Goal: Information Seeking & Learning: Learn about a topic

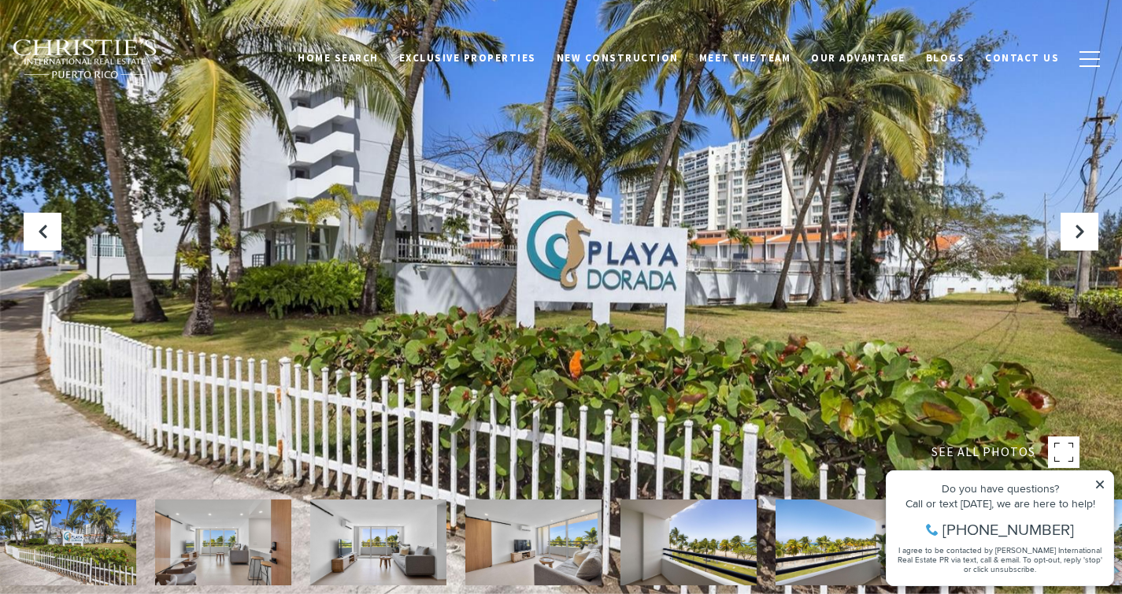
click at [208, 529] on img at bounding box center [223, 542] width 136 height 86
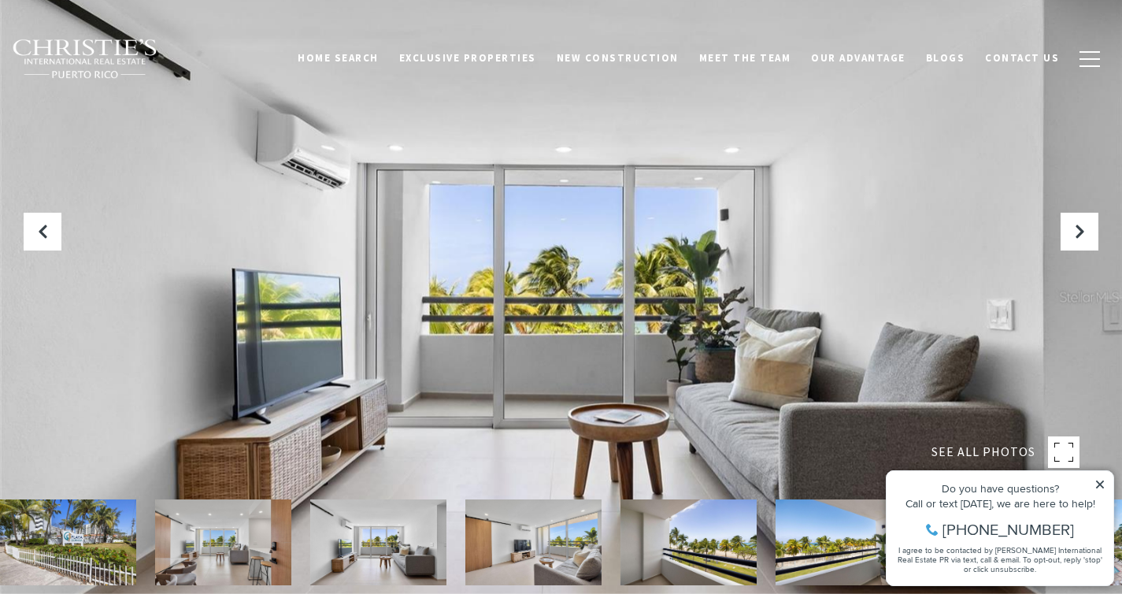
click at [350, 544] on img at bounding box center [378, 542] width 136 height 86
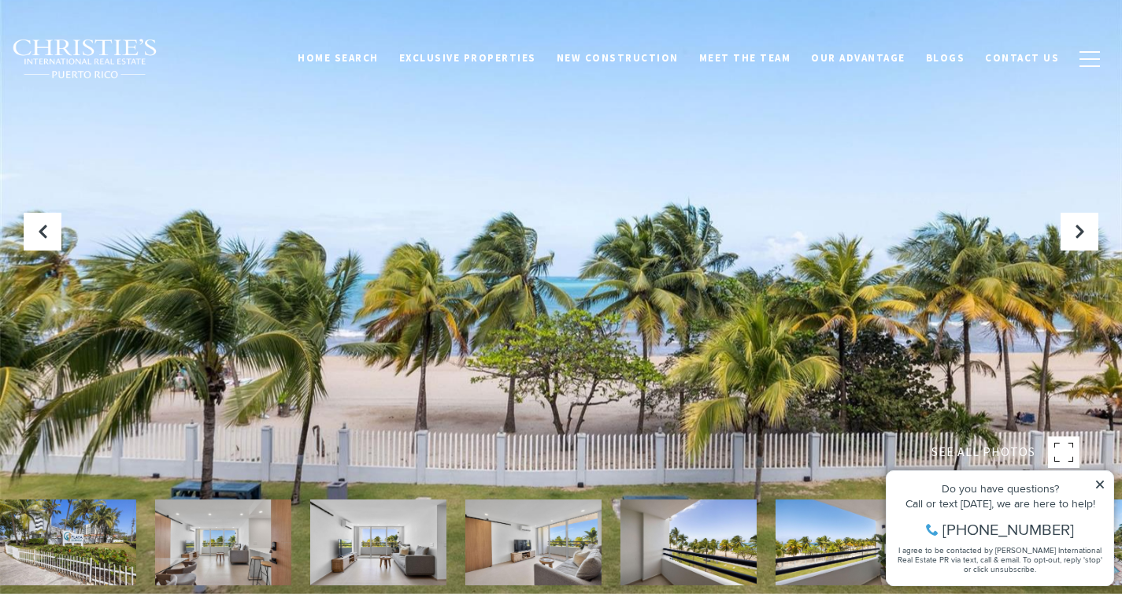
click at [1104, 486] on icon at bounding box center [1099, 484] width 11 height 11
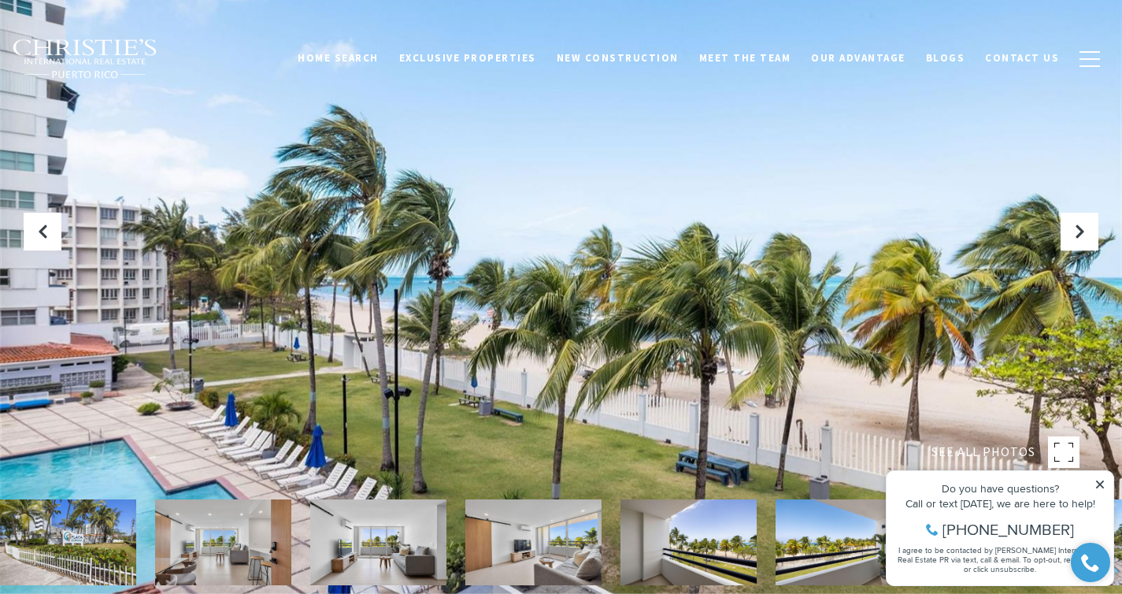
click at [1101, 484] on icon at bounding box center [1100, 484] width 8 height 8
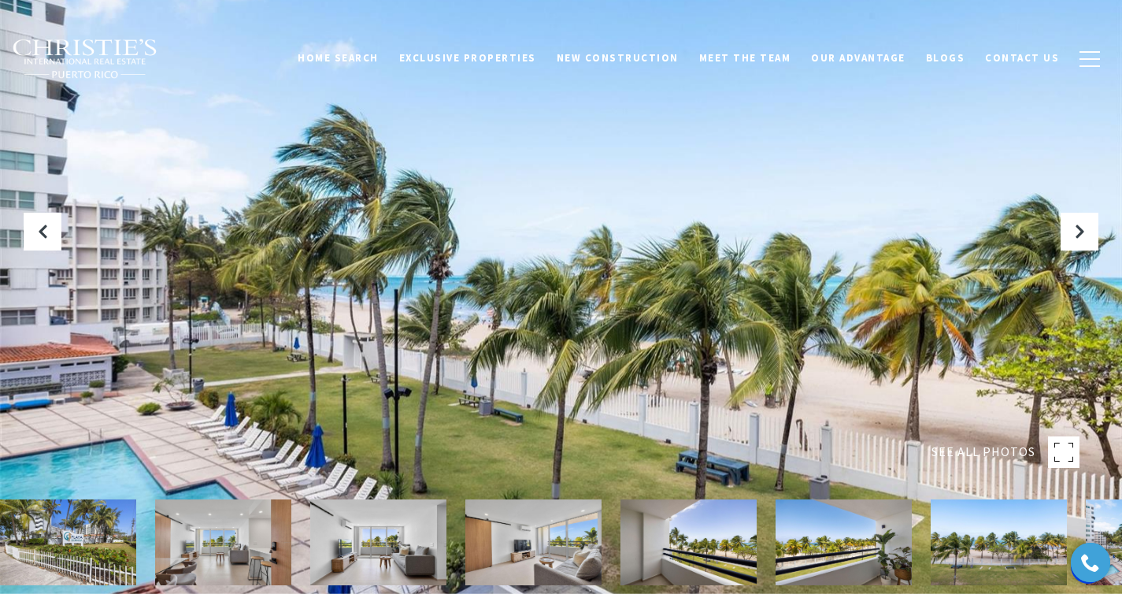
click at [999, 522] on img at bounding box center [999, 542] width 136 height 86
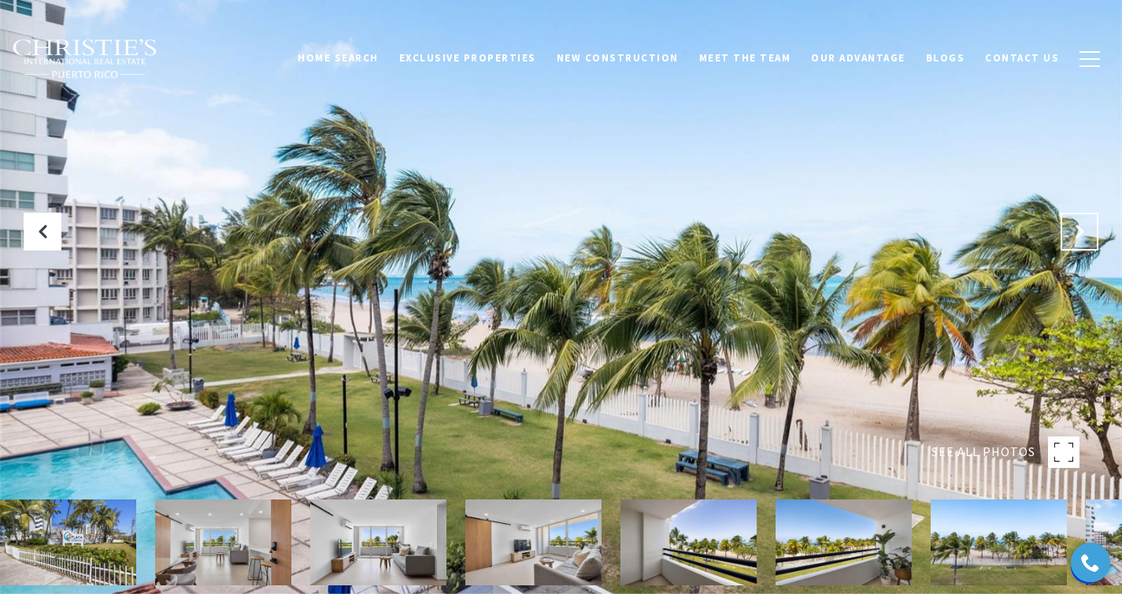
click at [1081, 231] on icon "Next Slide" at bounding box center [1080, 232] width 16 height 16
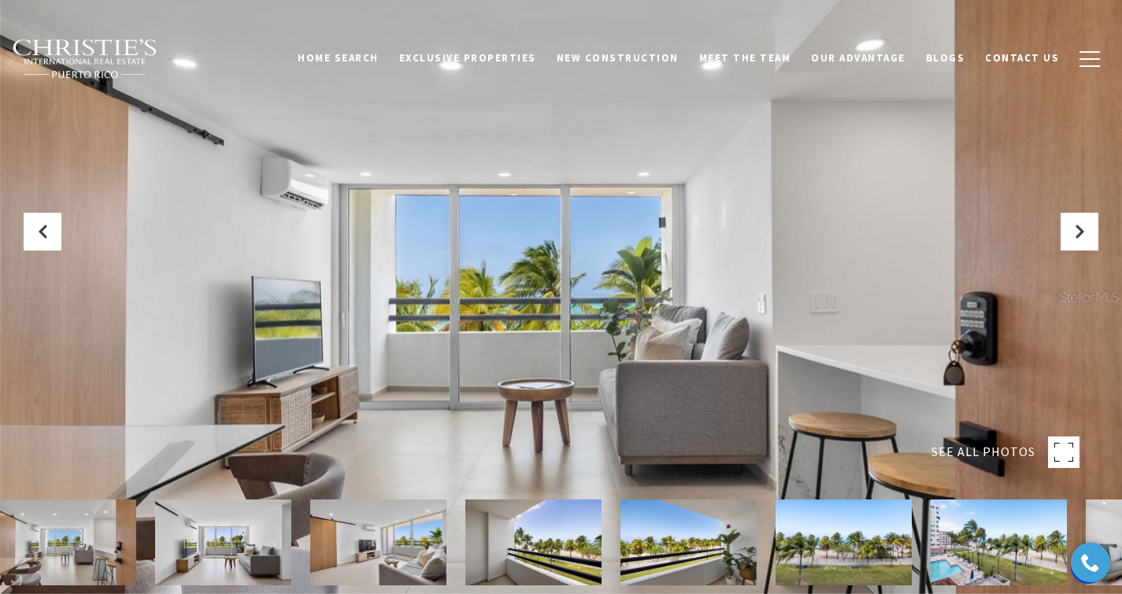
click at [983, 546] on img at bounding box center [999, 542] width 136 height 86
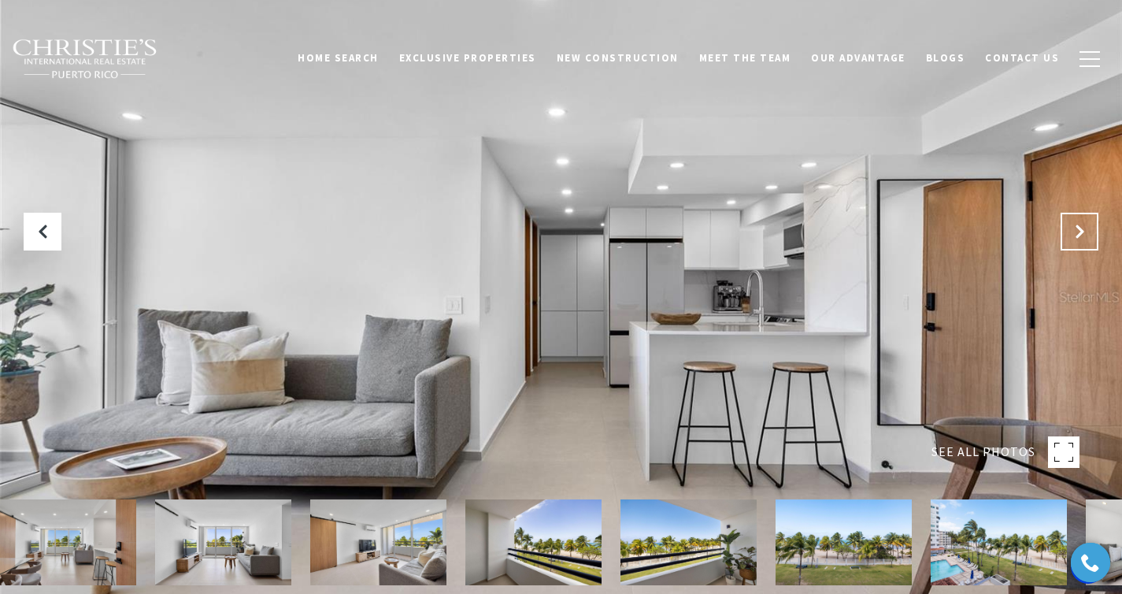
click at [1078, 230] on icon "Next Slide" at bounding box center [1080, 232] width 16 height 16
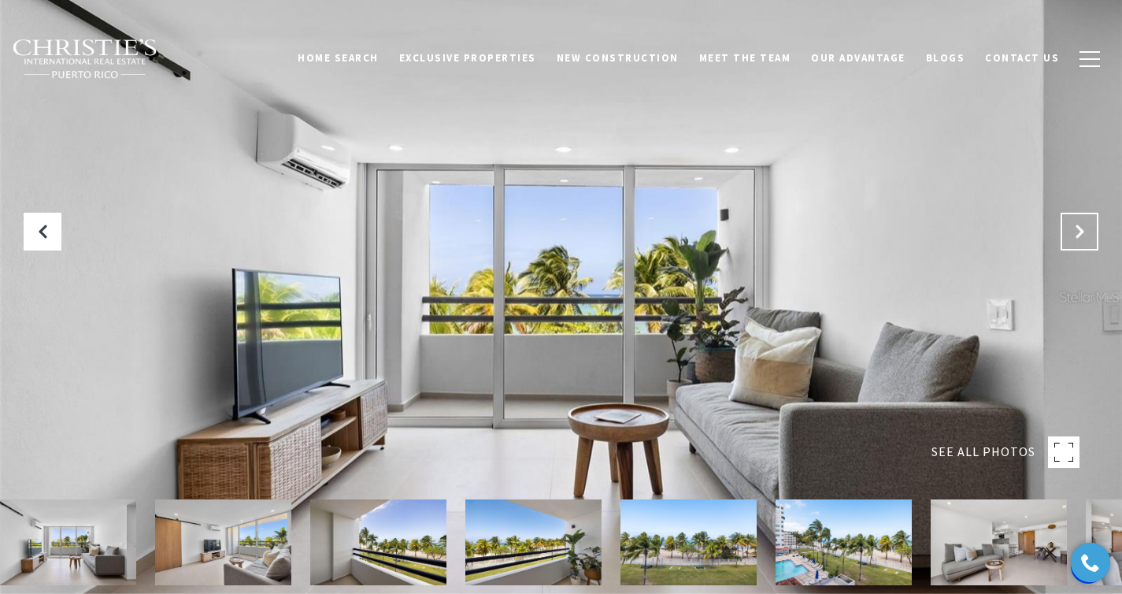
click at [1078, 230] on icon "Next Slide" at bounding box center [1080, 232] width 16 height 16
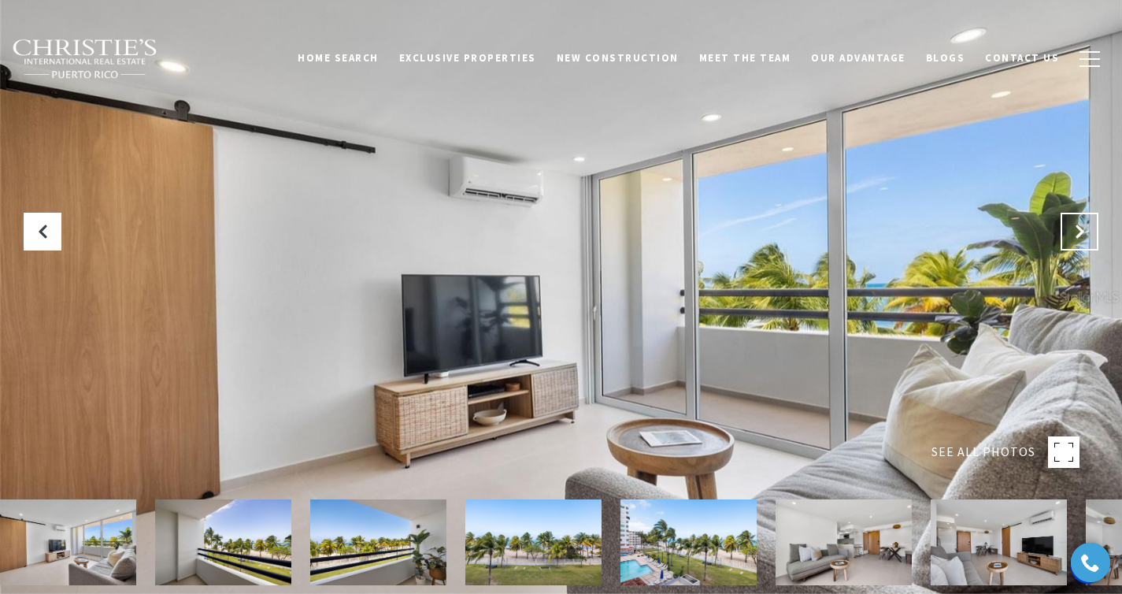
click at [1078, 230] on icon "Next Slide" at bounding box center [1080, 232] width 16 height 16
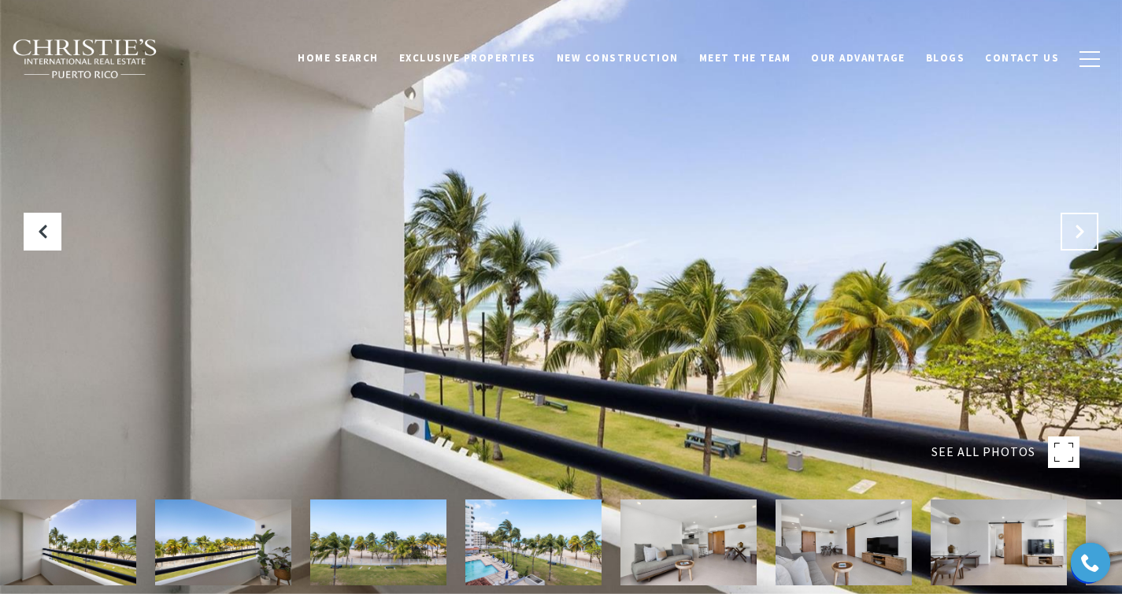
click at [1078, 230] on icon "Next Slide" at bounding box center [1080, 232] width 16 height 16
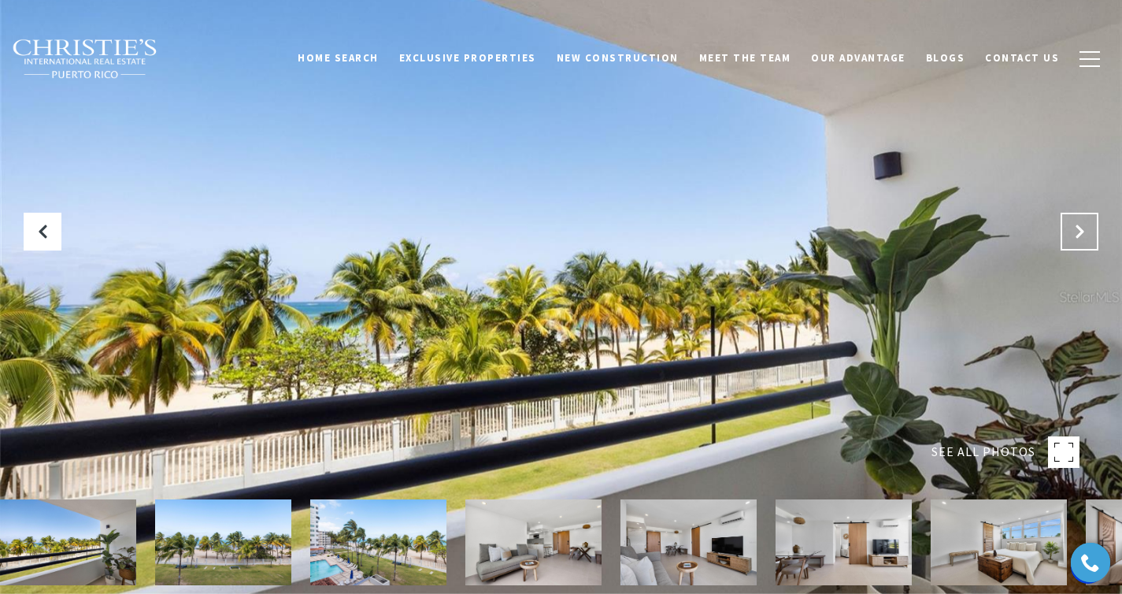
click at [1078, 230] on icon "Next Slide" at bounding box center [1080, 232] width 16 height 16
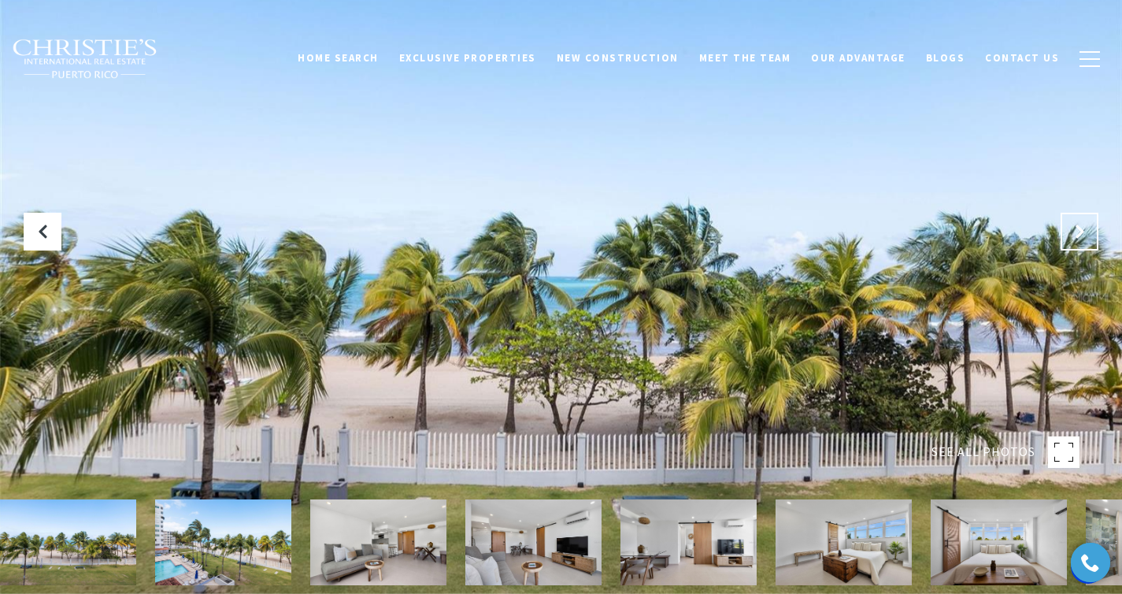
click at [1078, 230] on icon "Next Slide" at bounding box center [1080, 232] width 16 height 16
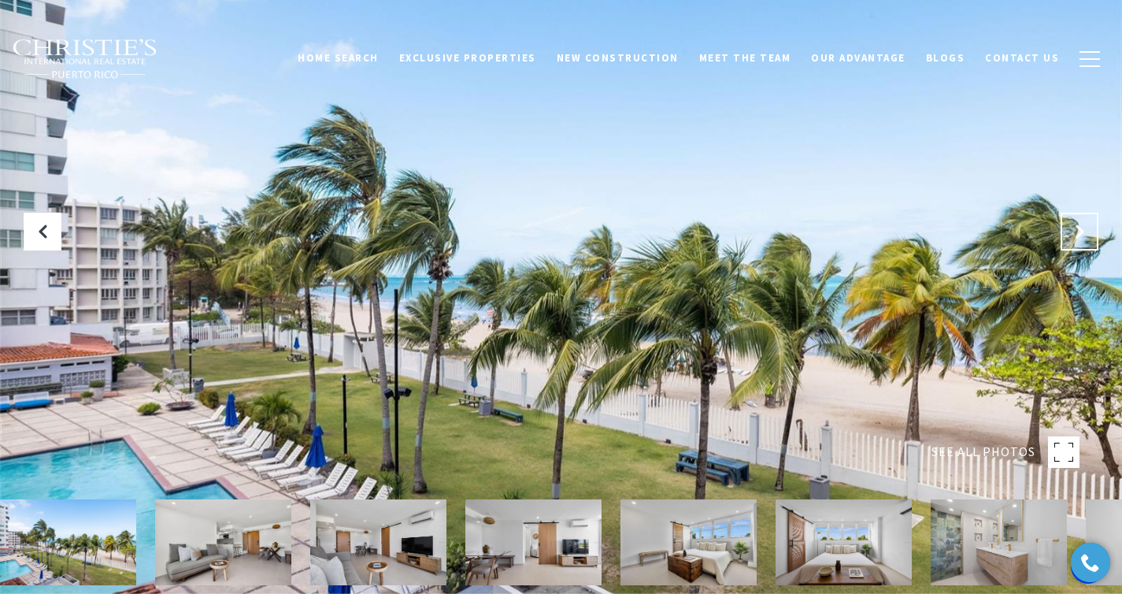
click at [1078, 230] on icon "Next Slide" at bounding box center [1080, 232] width 16 height 16
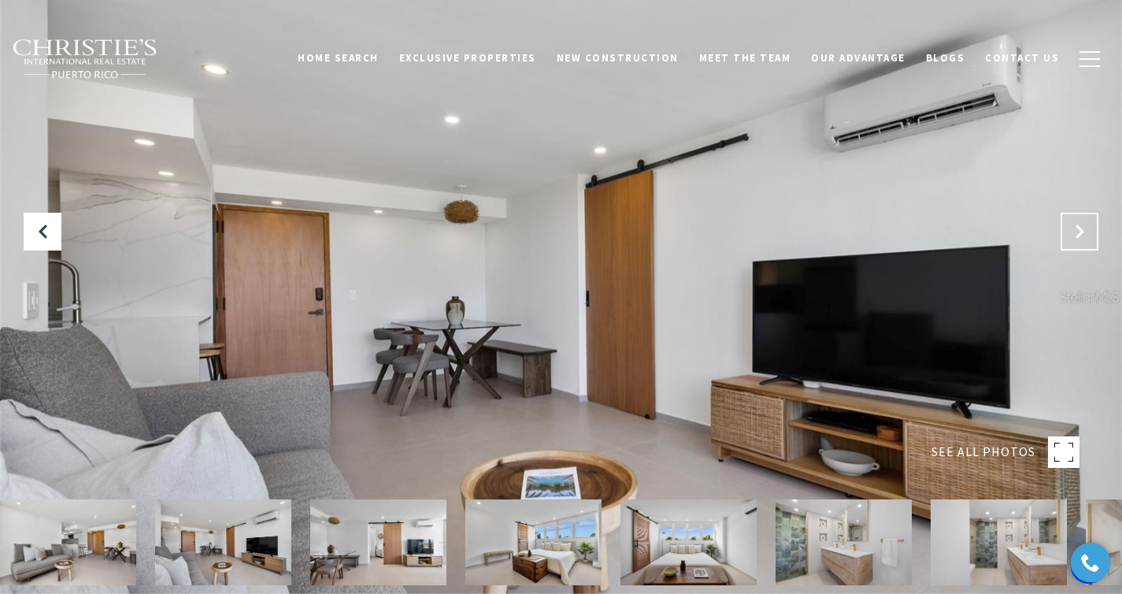
click at [1078, 230] on icon "Next Slide" at bounding box center [1080, 232] width 16 height 16
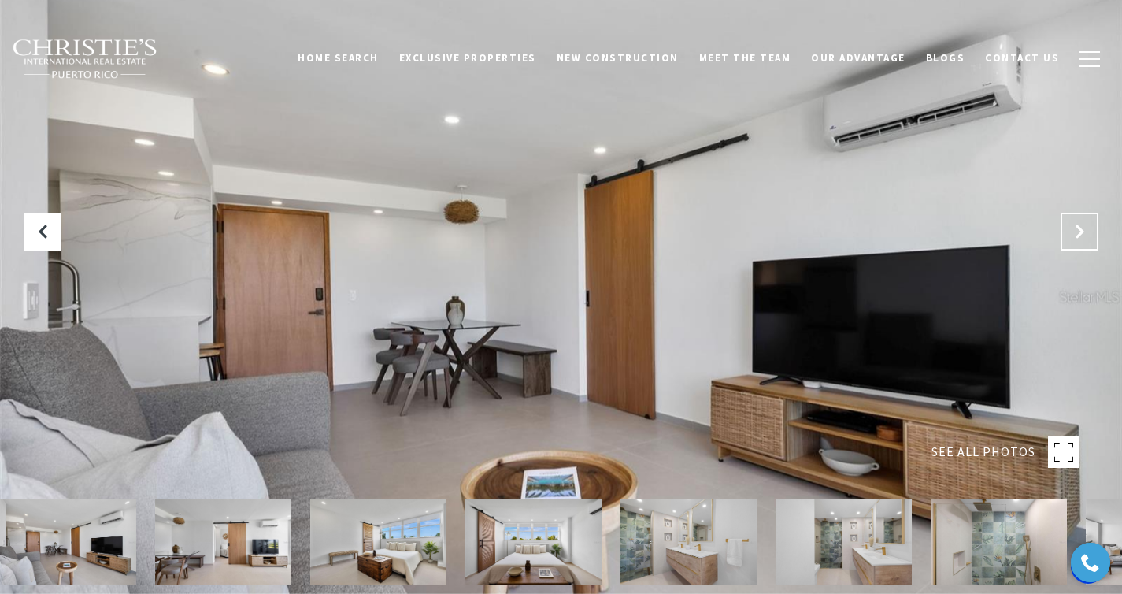
click at [1078, 230] on icon "Next Slide" at bounding box center [1080, 232] width 16 height 16
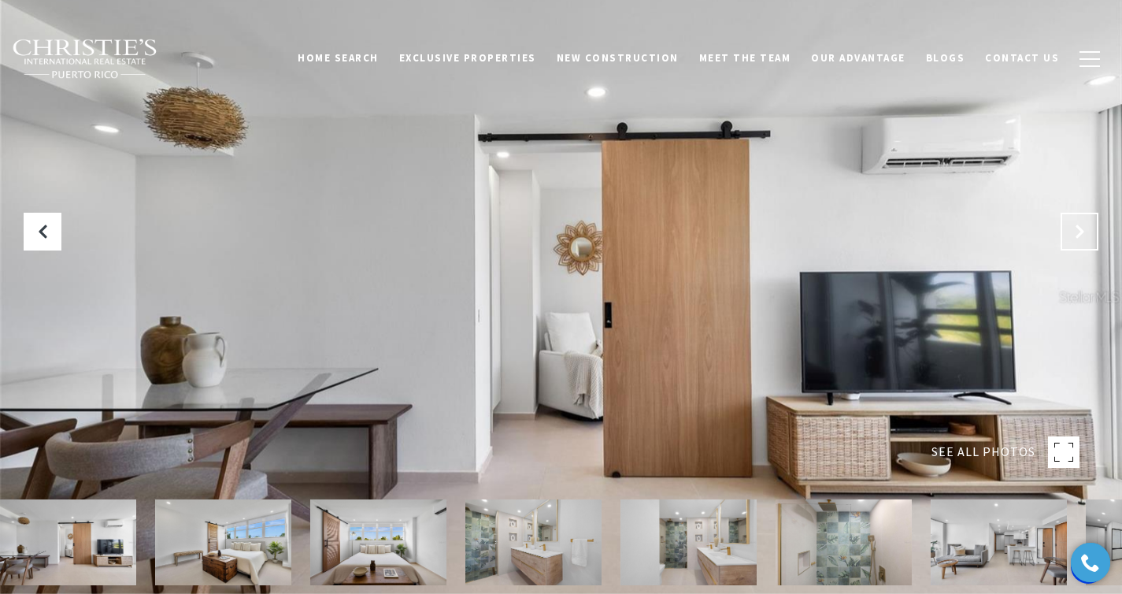
click at [1078, 230] on icon "Next Slide" at bounding box center [1080, 232] width 16 height 16
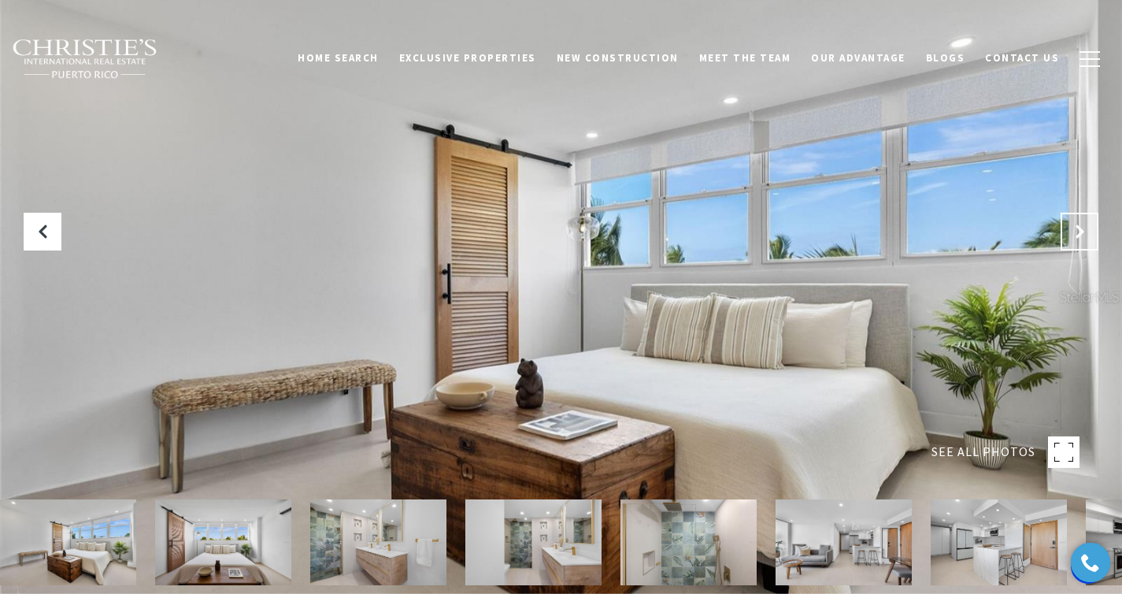
click at [1078, 230] on icon "Next Slide" at bounding box center [1080, 232] width 16 height 16
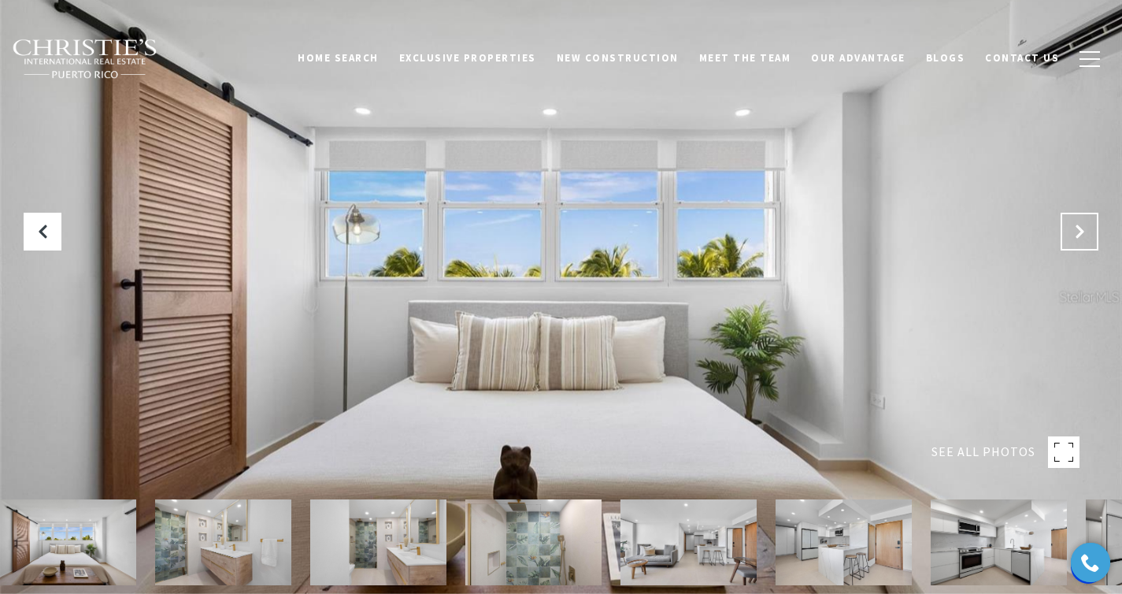
click at [1078, 230] on icon "Next Slide" at bounding box center [1080, 232] width 16 height 16
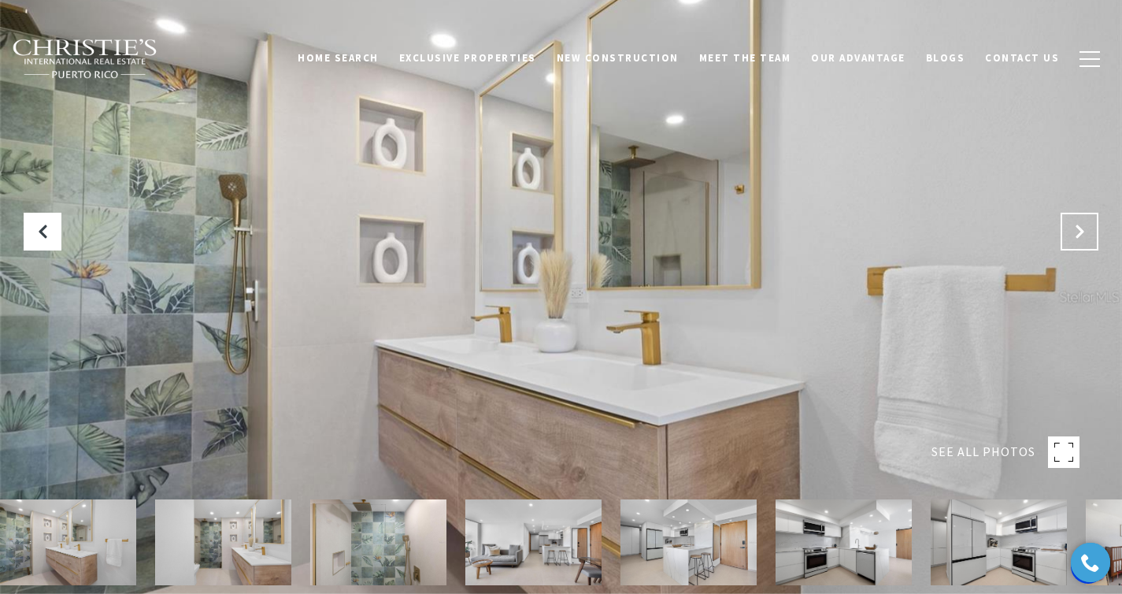
click at [1078, 230] on icon "Next Slide" at bounding box center [1080, 232] width 16 height 16
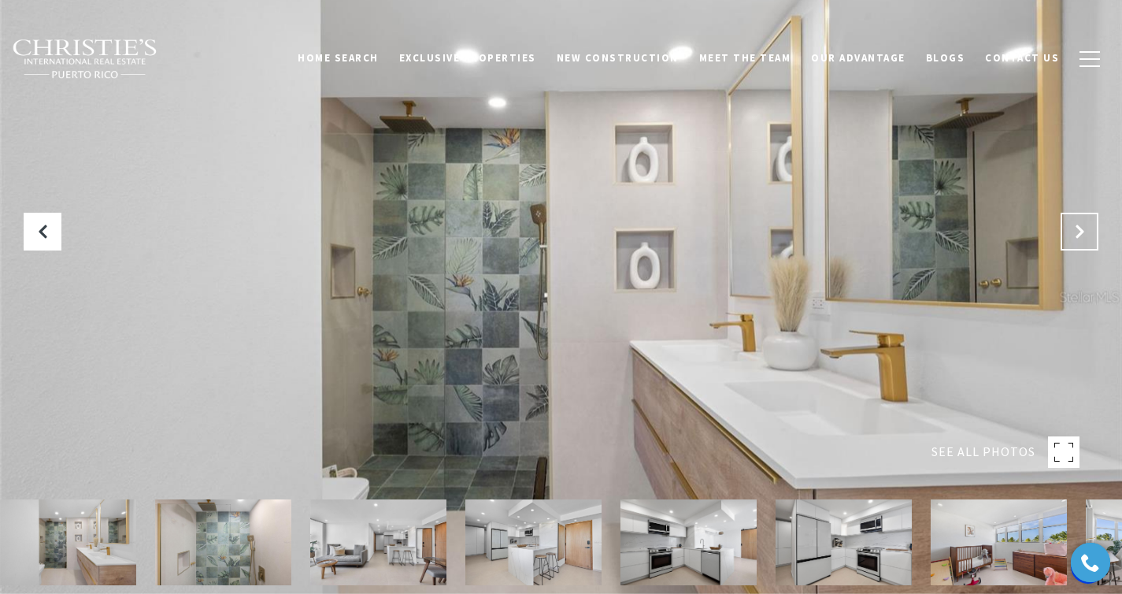
click at [1078, 230] on icon "Next Slide" at bounding box center [1080, 232] width 16 height 16
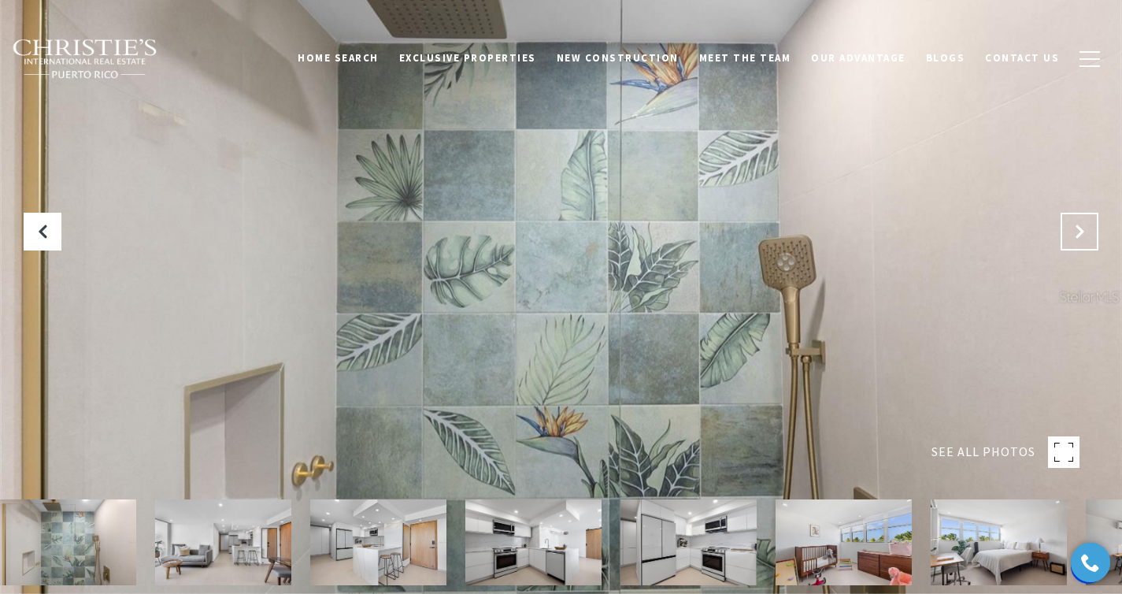
click at [1078, 230] on icon "Next Slide" at bounding box center [1080, 232] width 16 height 16
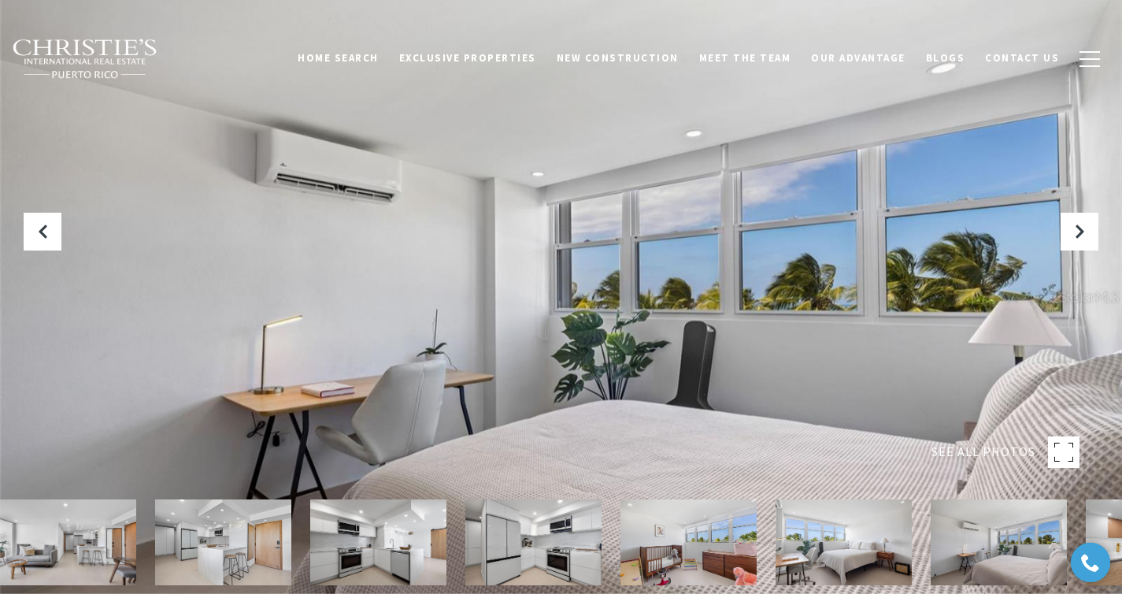
click at [849, 523] on img at bounding box center [844, 542] width 136 height 86
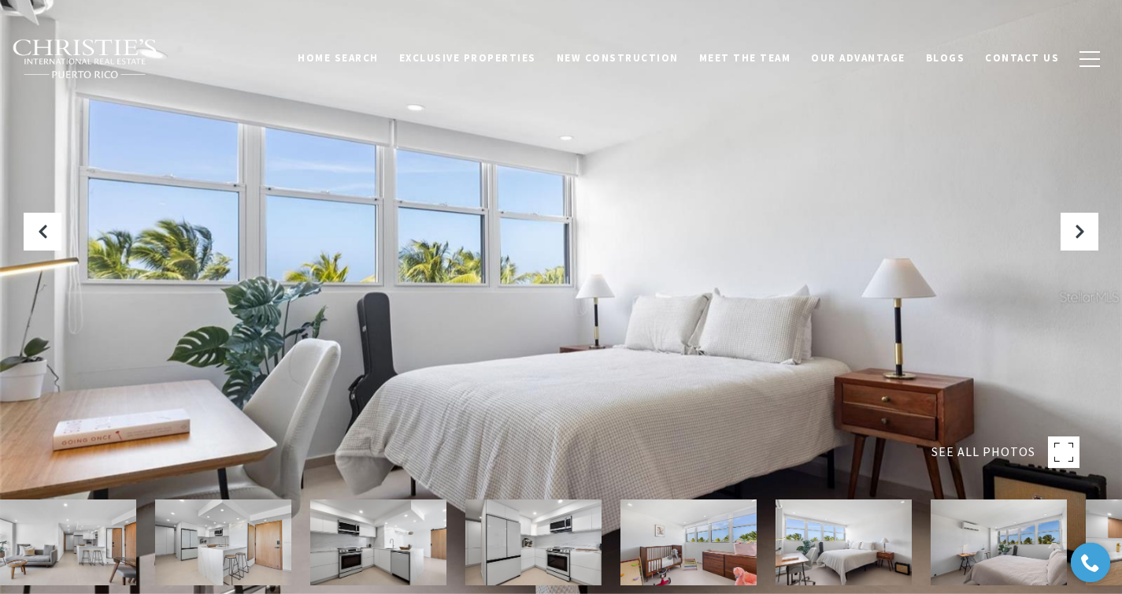
click at [986, 541] on img at bounding box center [999, 542] width 136 height 86
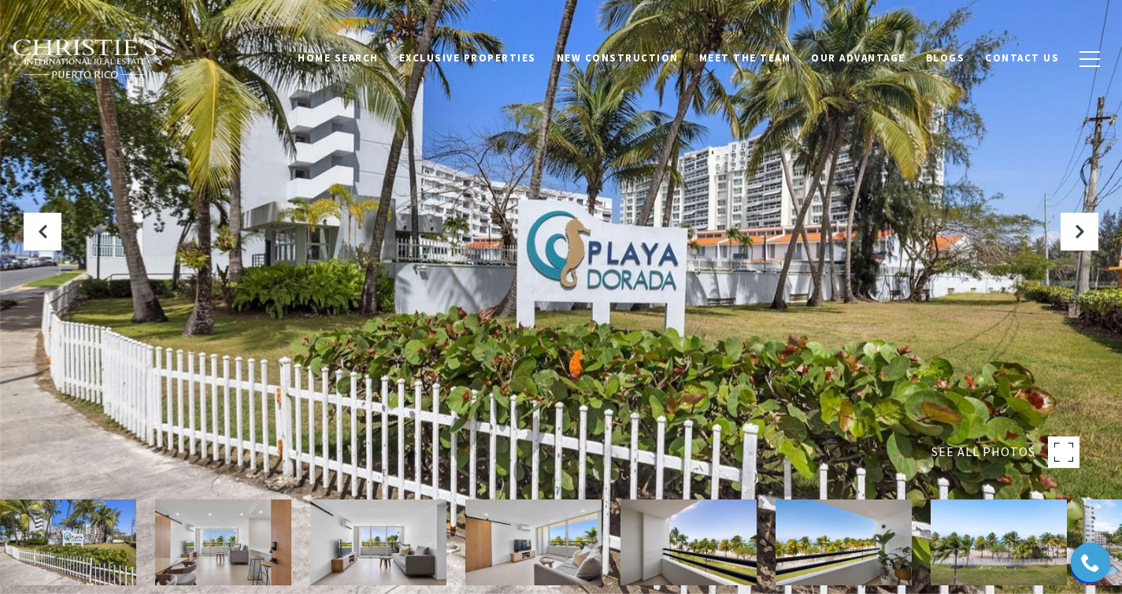
click at [246, 503] on img at bounding box center [223, 542] width 136 height 86
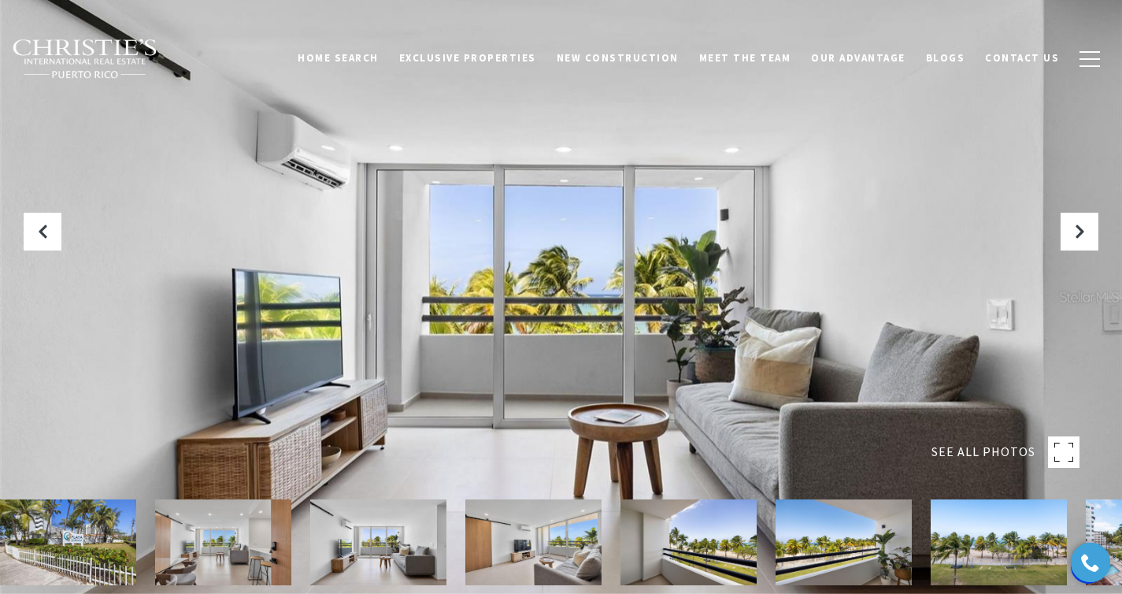
click at [398, 525] on img at bounding box center [378, 542] width 136 height 86
click at [533, 528] on img at bounding box center [533, 542] width 136 height 86
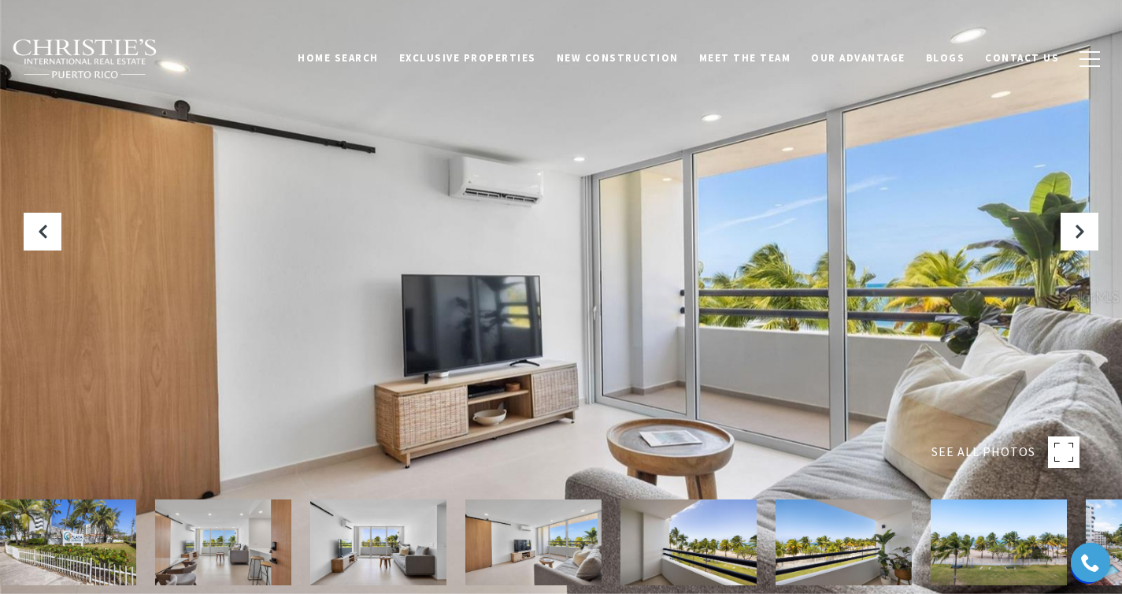
click at [727, 543] on img at bounding box center [688, 542] width 136 height 86
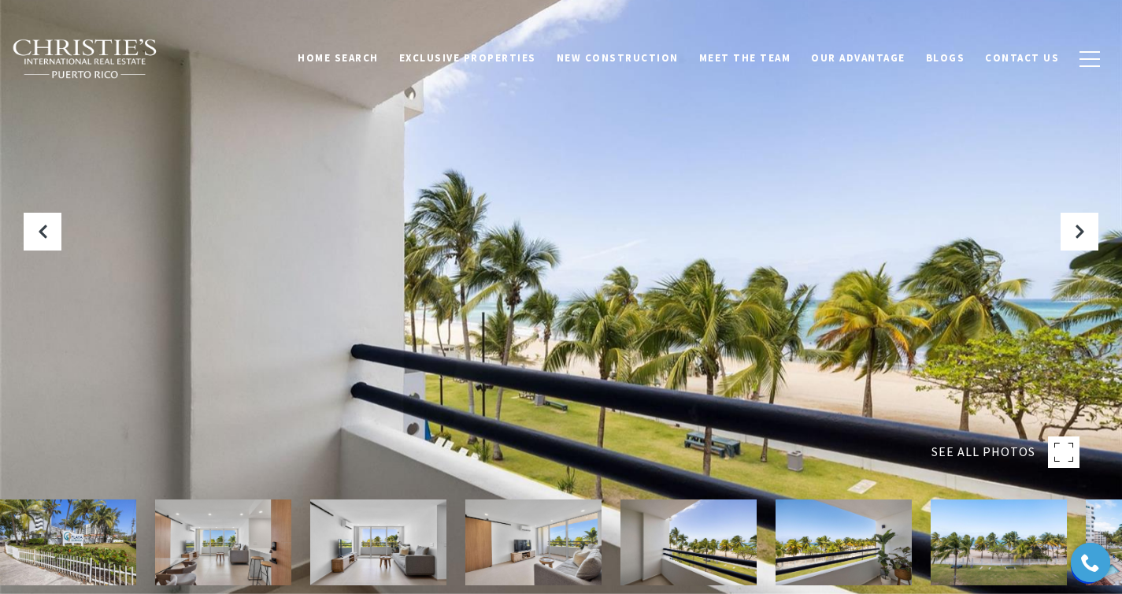
click at [820, 536] on img at bounding box center [844, 542] width 136 height 86
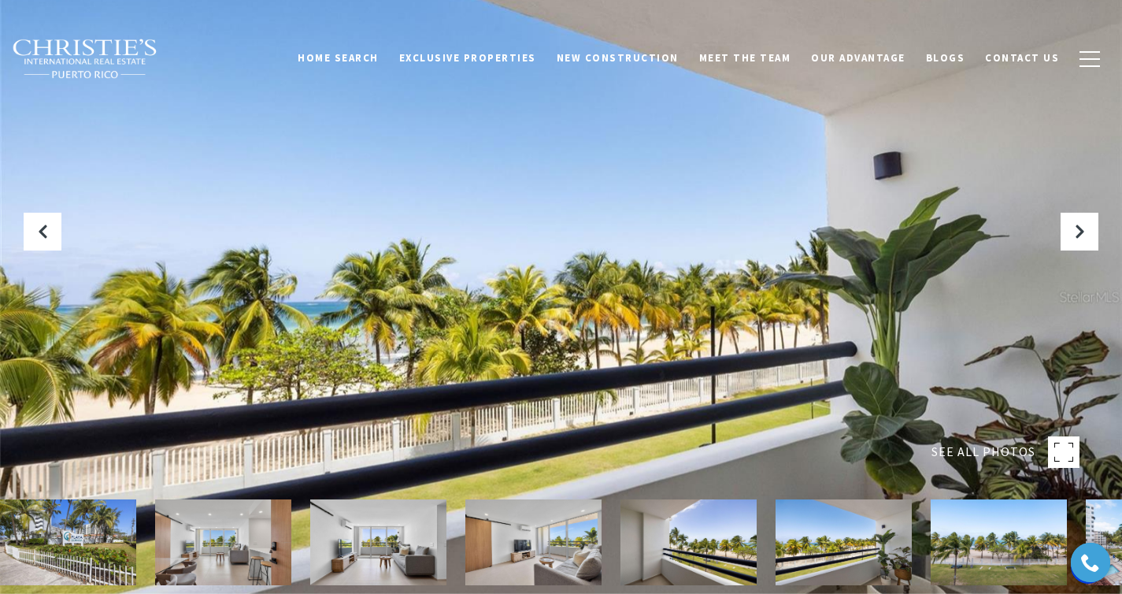
click at [960, 537] on img at bounding box center [999, 542] width 136 height 86
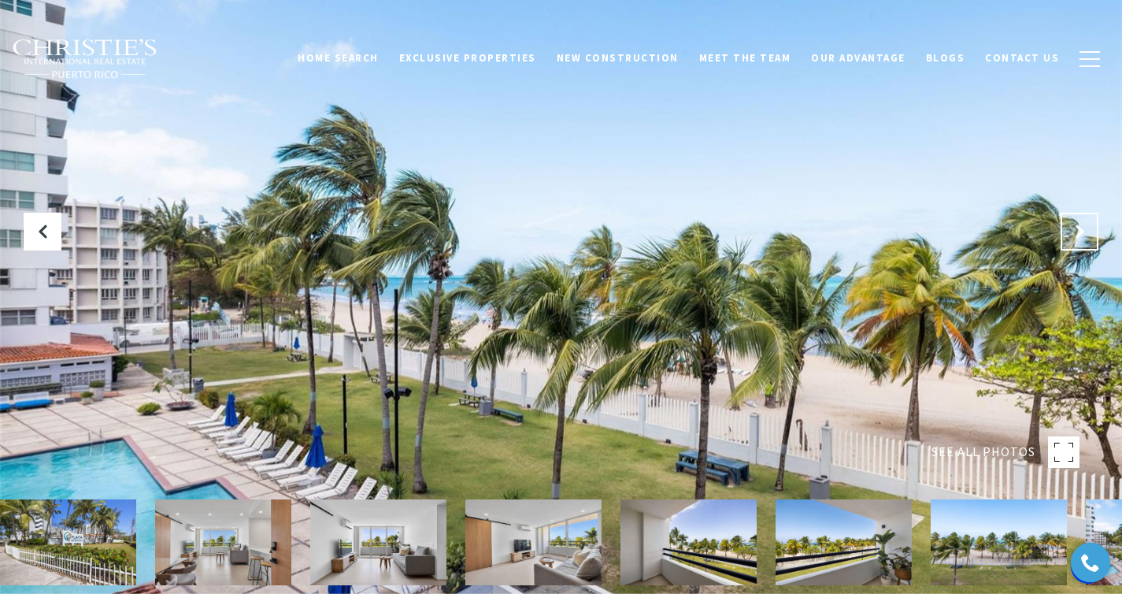
click at [1078, 231] on icon "Next Slide" at bounding box center [1080, 232] width 16 height 16
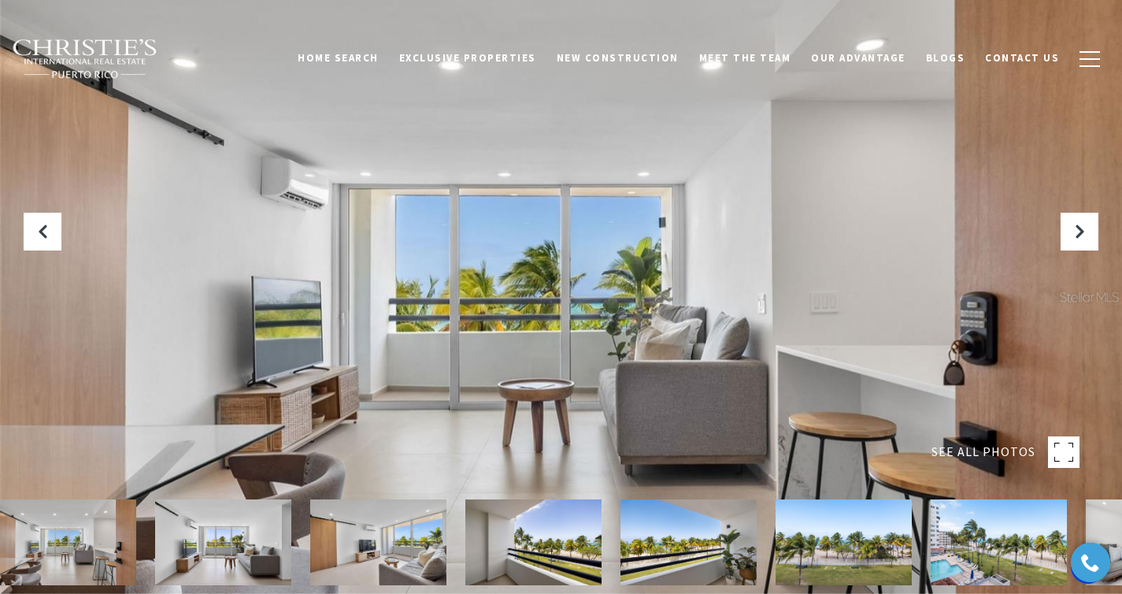
click at [531, 519] on img at bounding box center [533, 542] width 136 height 86
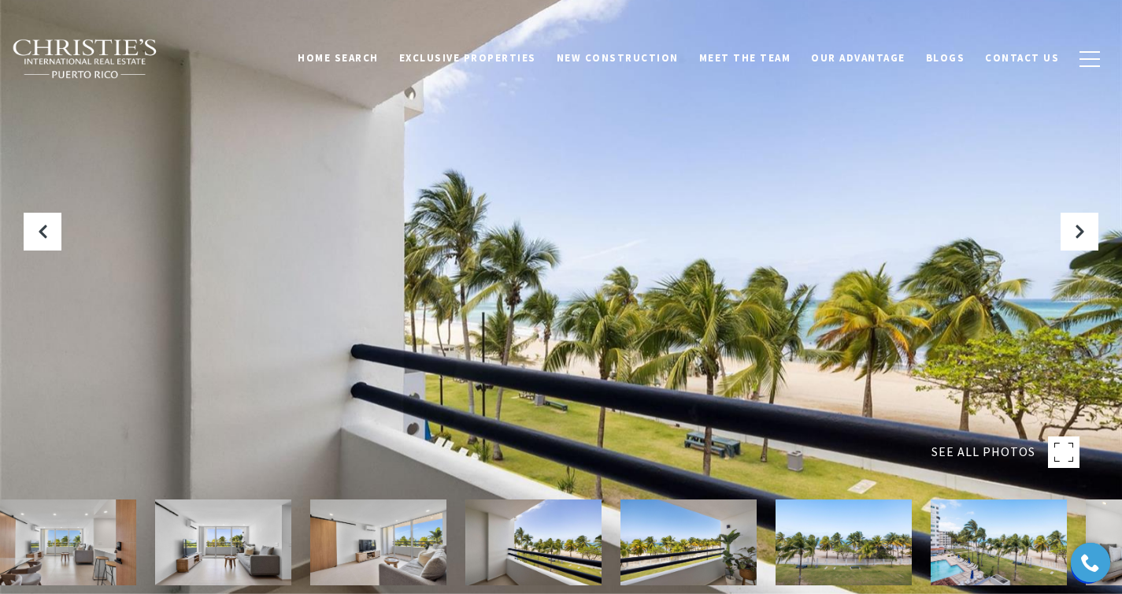
click at [683, 553] on img at bounding box center [688, 542] width 136 height 86
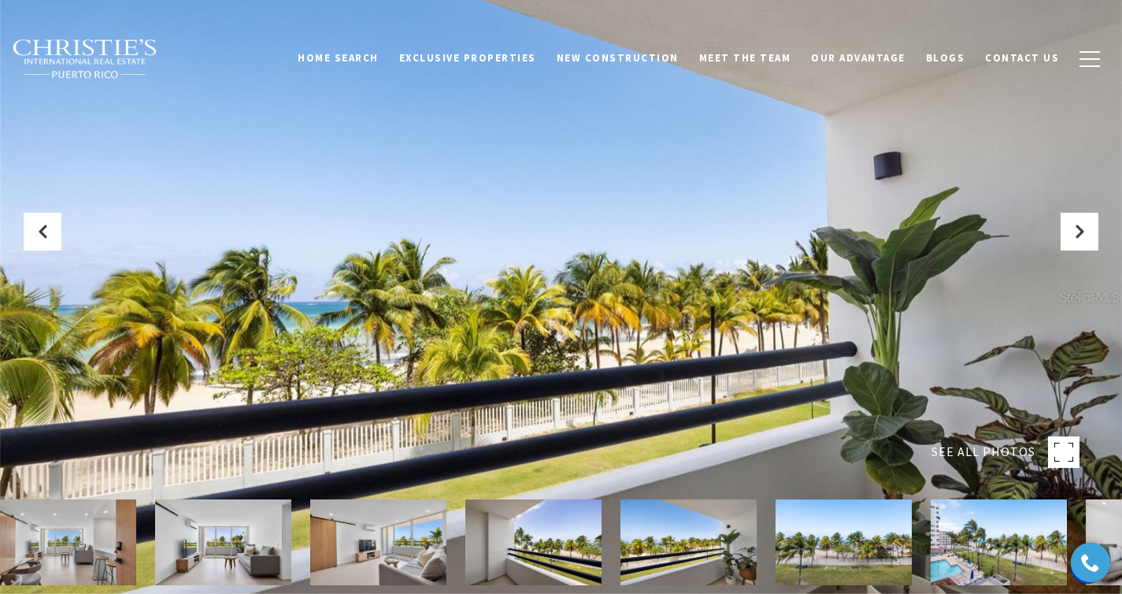
click at [826, 529] on img at bounding box center [844, 542] width 136 height 86
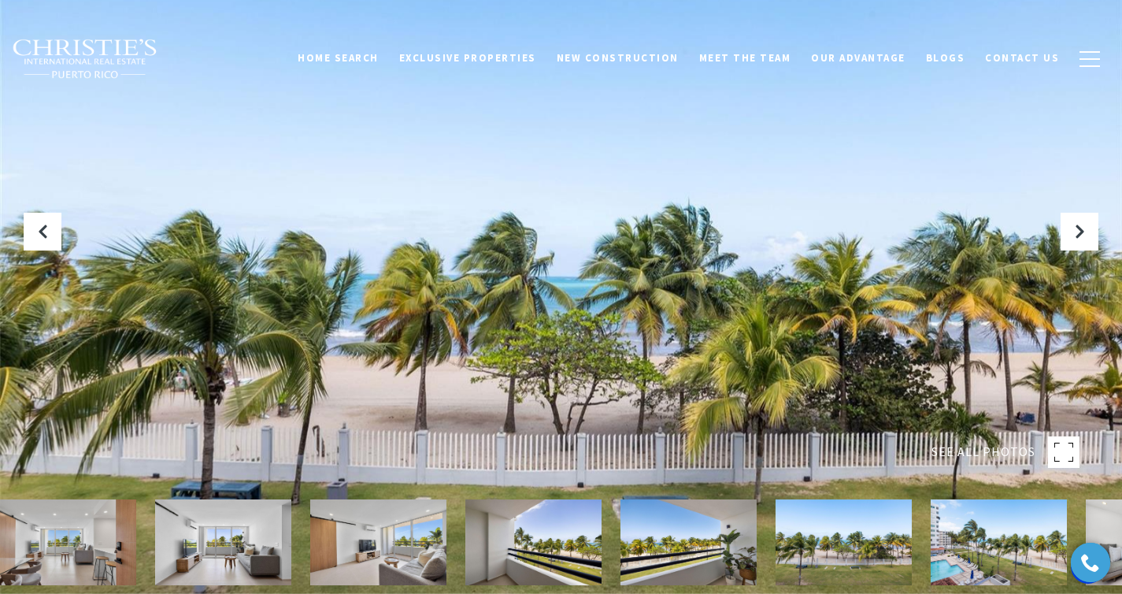
click at [991, 519] on img at bounding box center [999, 542] width 136 height 86
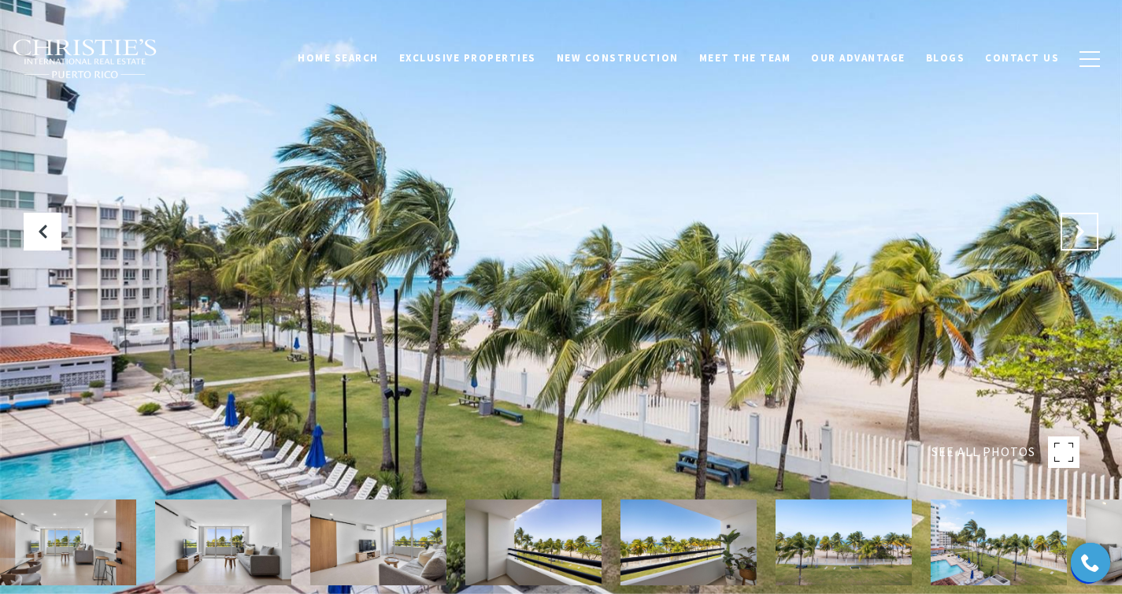
click at [1091, 237] on button "Next Slide" at bounding box center [1080, 232] width 38 height 38
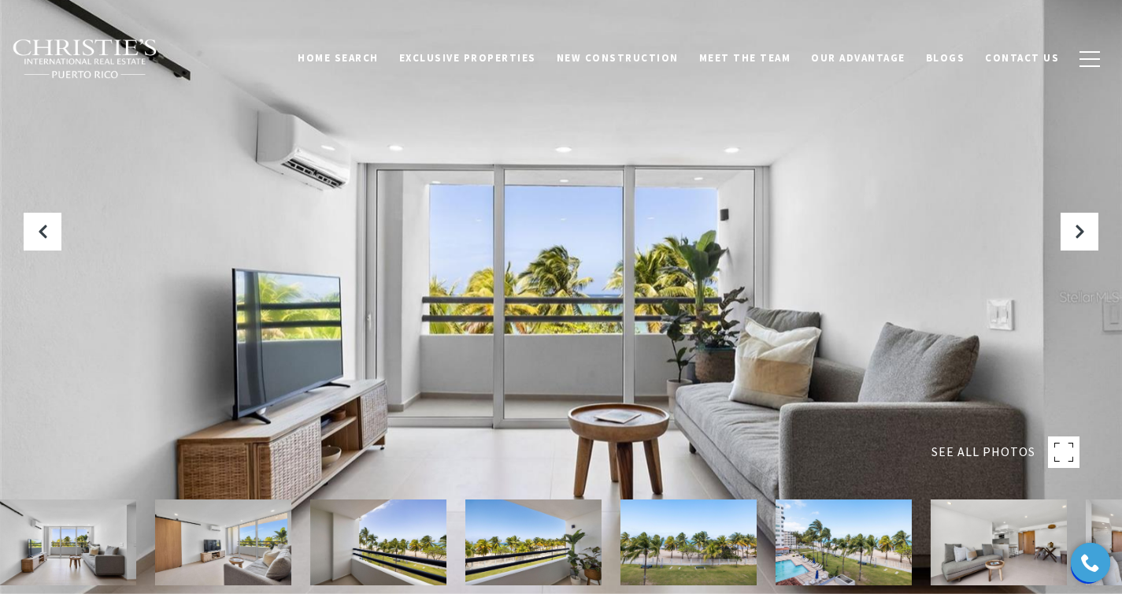
click at [709, 553] on img at bounding box center [688, 542] width 136 height 86
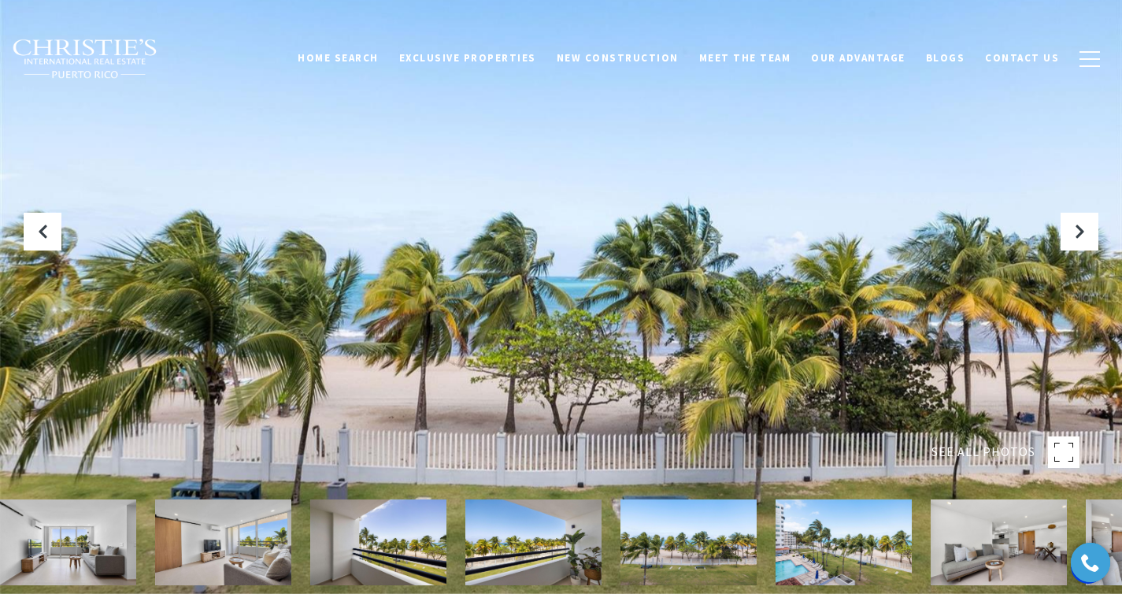
click at [835, 535] on img at bounding box center [844, 542] width 136 height 86
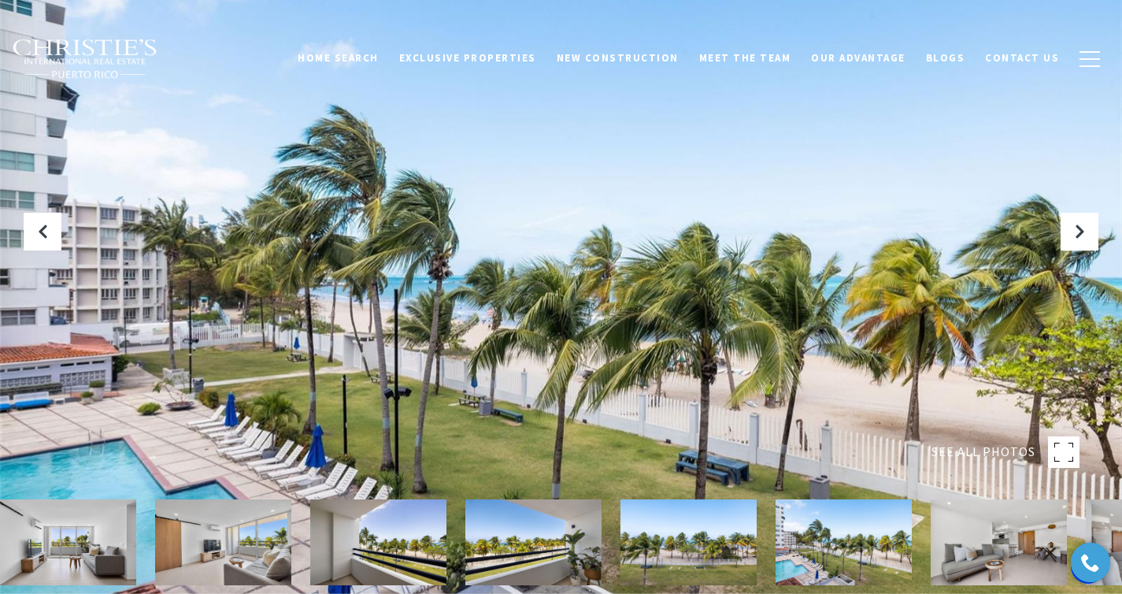
click at [962, 554] on img at bounding box center [999, 542] width 136 height 86
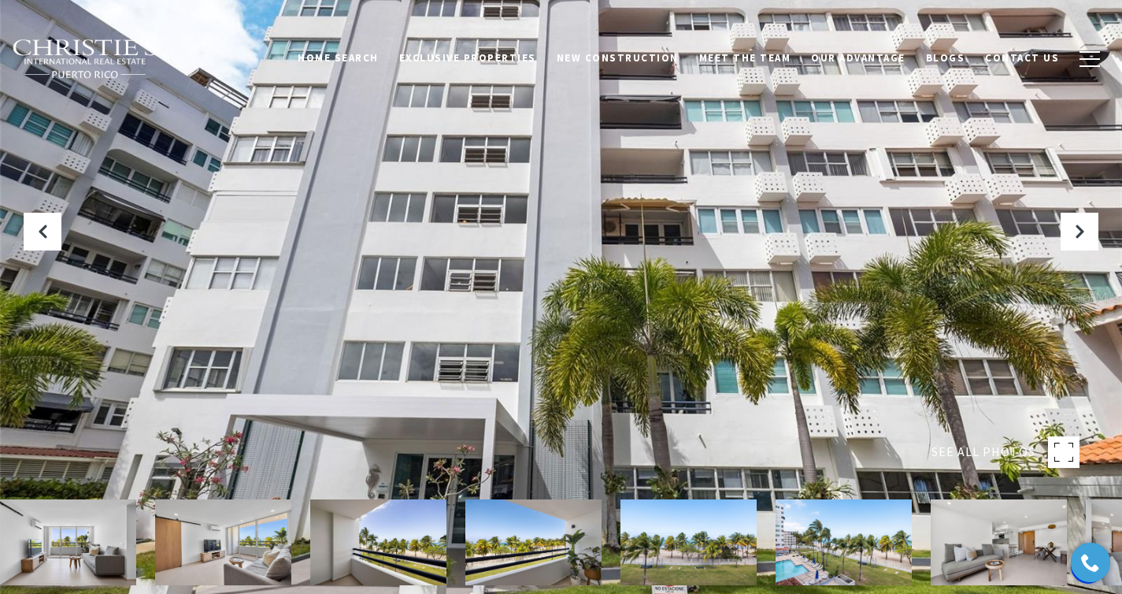
click at [354, 534] on img at bounding box center [378, 542] width 136 height 86
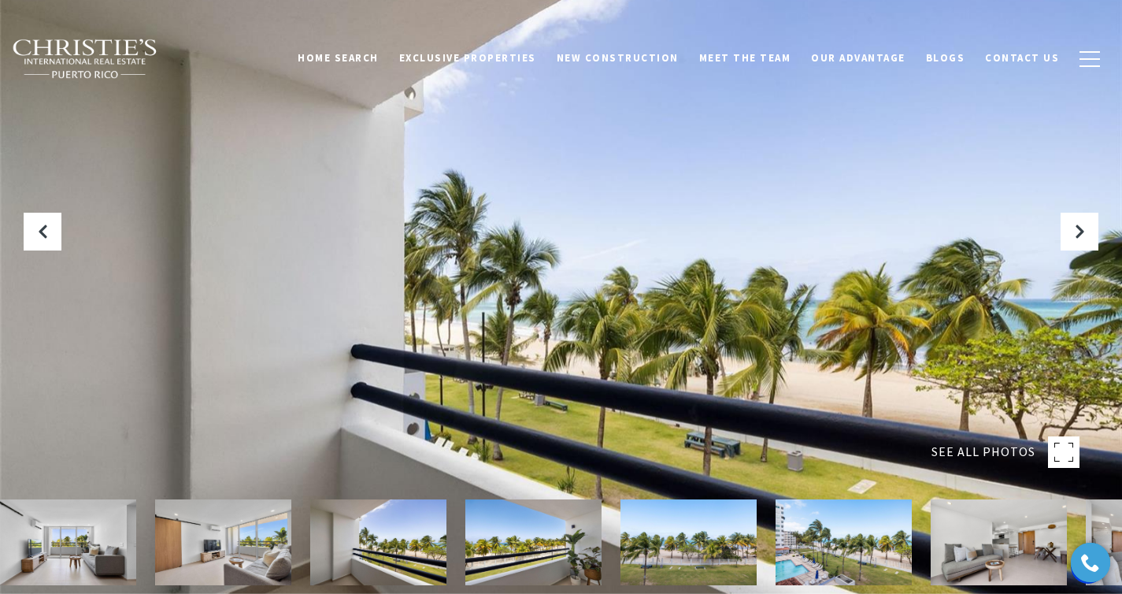
click at [258, 517] on img at bounding box center [223, 542] width 136 height 86
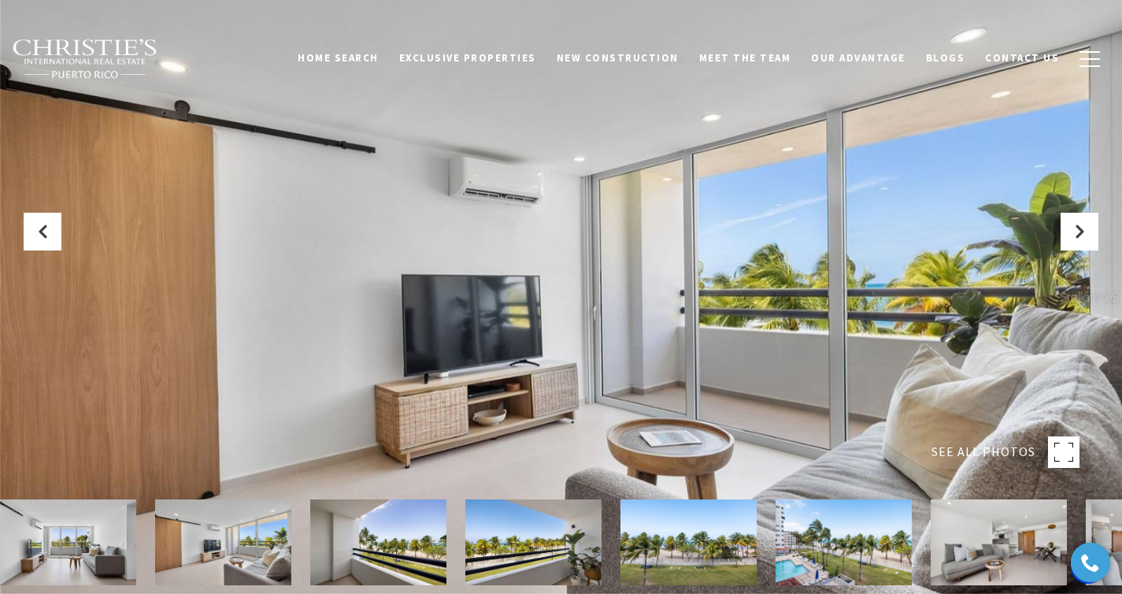
click at [388, 525] on img at bounding box center [378, 542] width 136 height 86
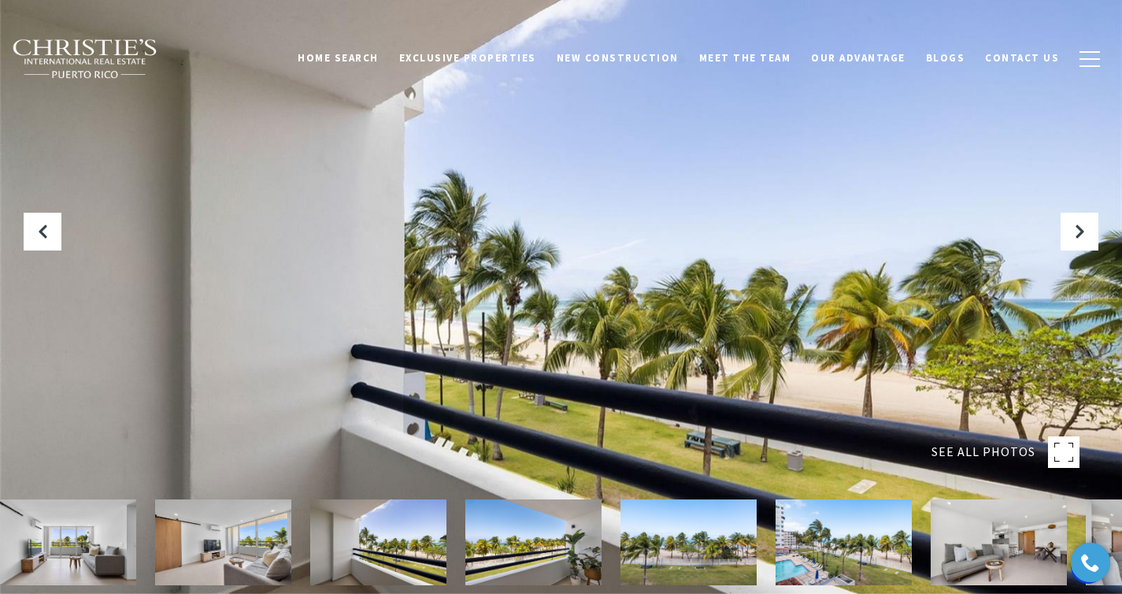
click at [552, 534] on img at bounding box center [533, 542] width 136 height 86
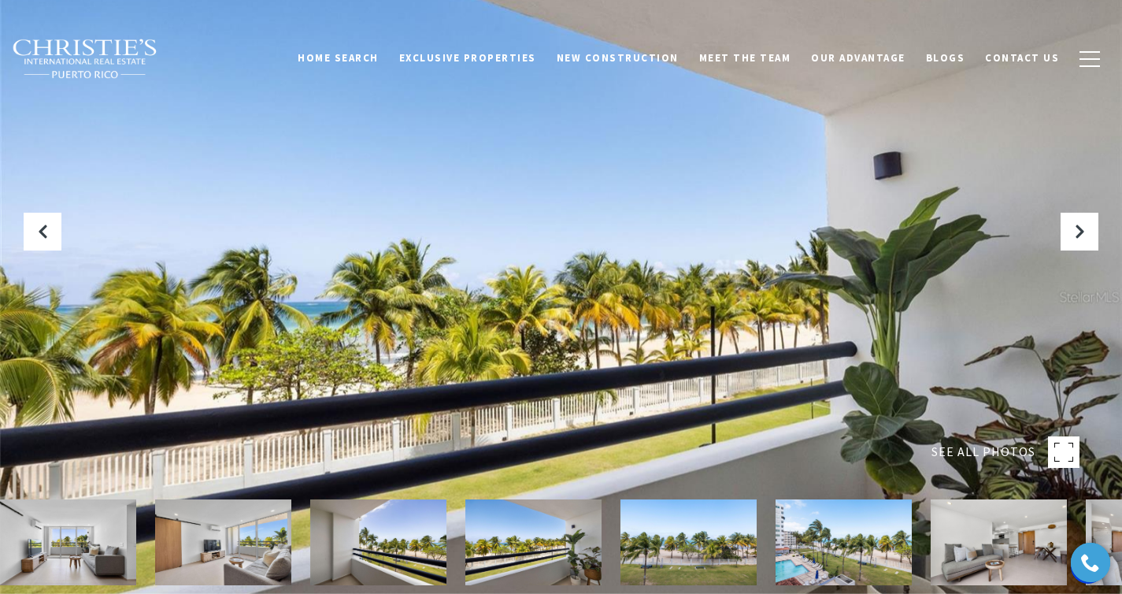
click at [690, 549] on img at bounding box center [688, 542] width 136 height 86
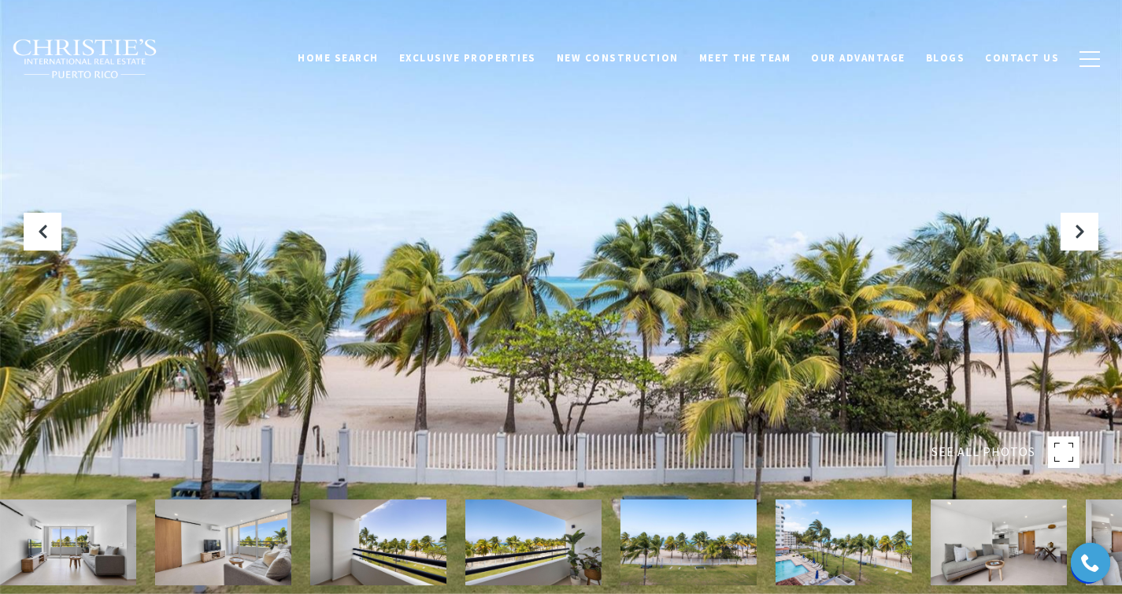
click at [808, 556] on img at bounding box center [844, 542] width 136 height 86
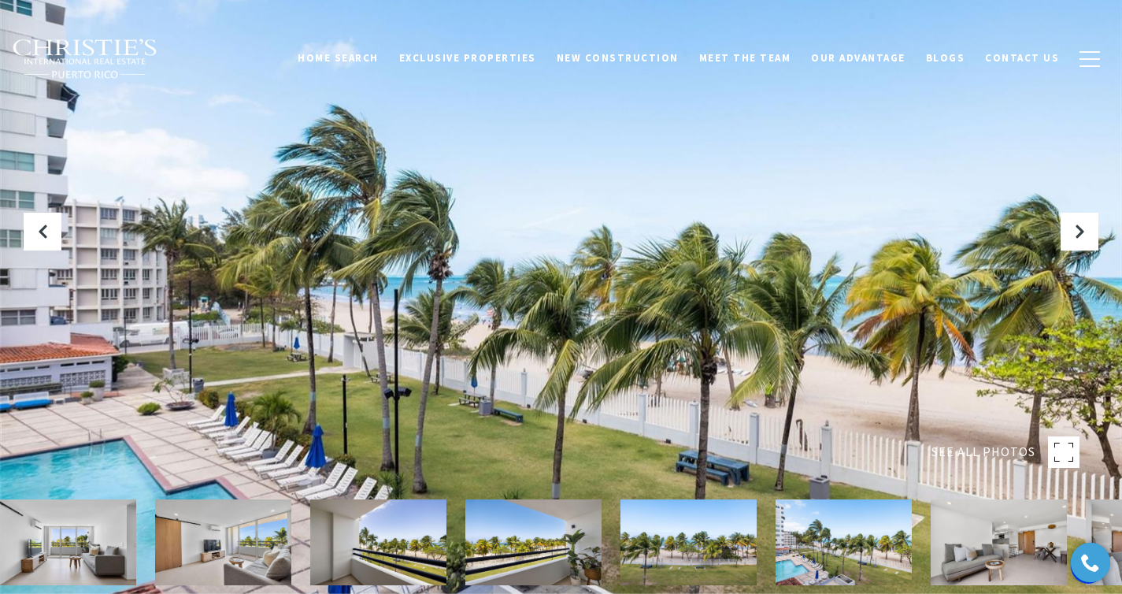
click at [972, 534] on img at bounding box center [999, 542] width 136 height 86
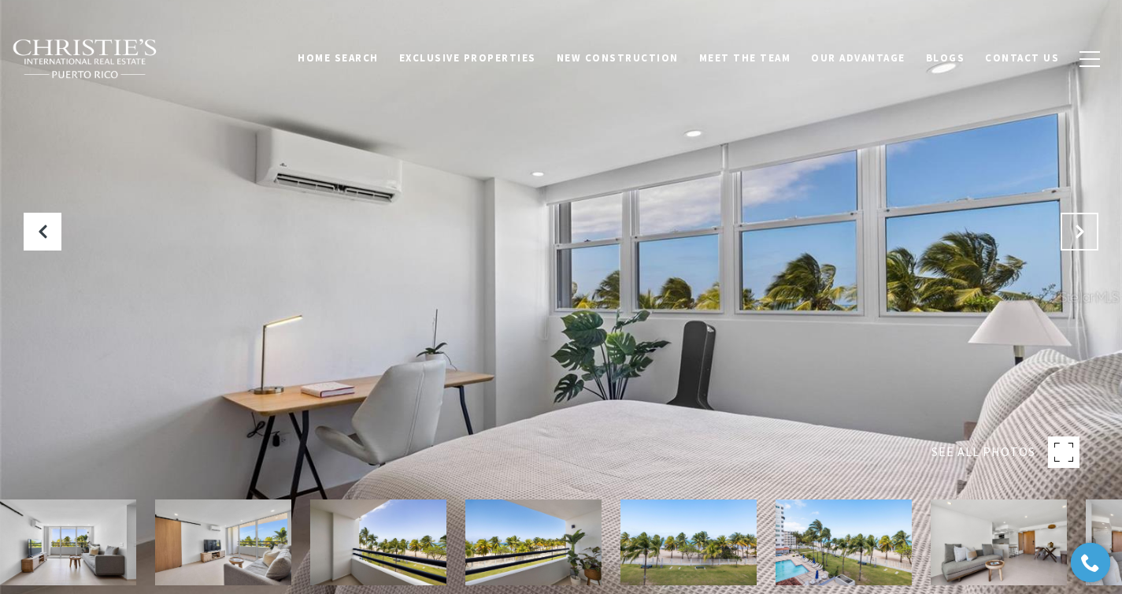
click at [1061, 226] on button "Next Slide" at bounding box center [1080, 232] width 38 height 38
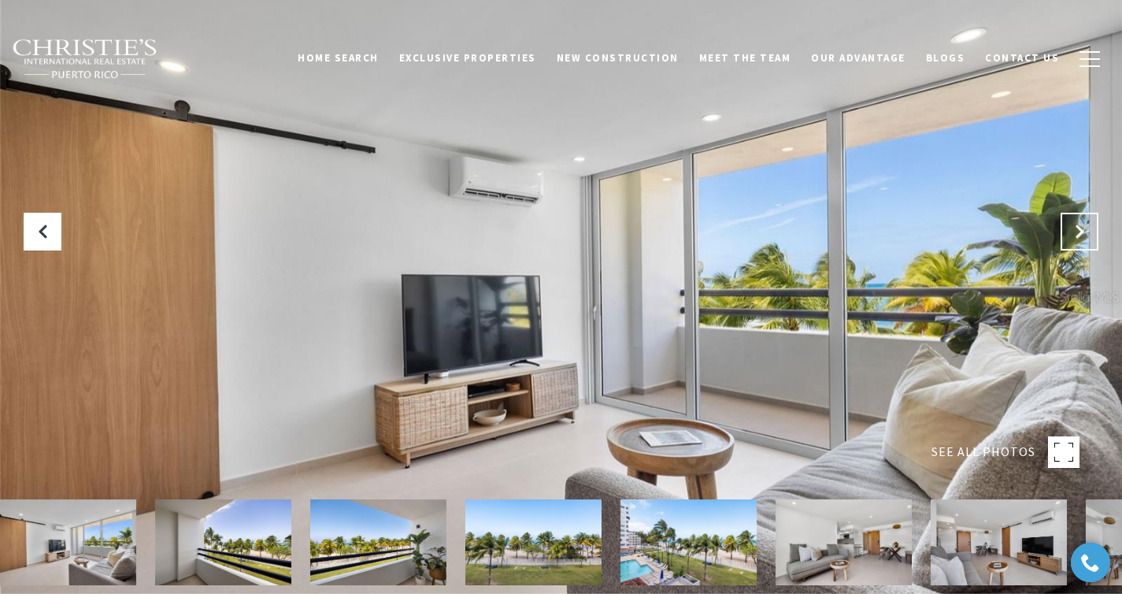
click at [1061, 226] on button "Next Slide" at bounding box center [1080, 232] width 38 height 38
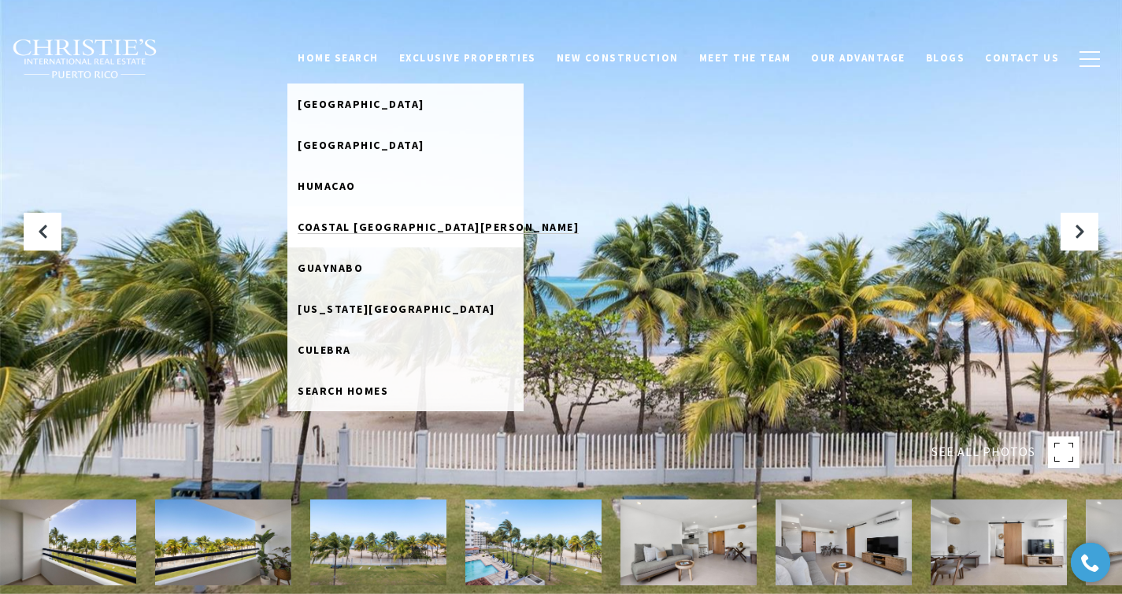
click at [372, 225] on span "Coastal [GEOGRAPHIC_DATA][PERSON_NAME]" at bounding box center [438, 227] width 281 height 14
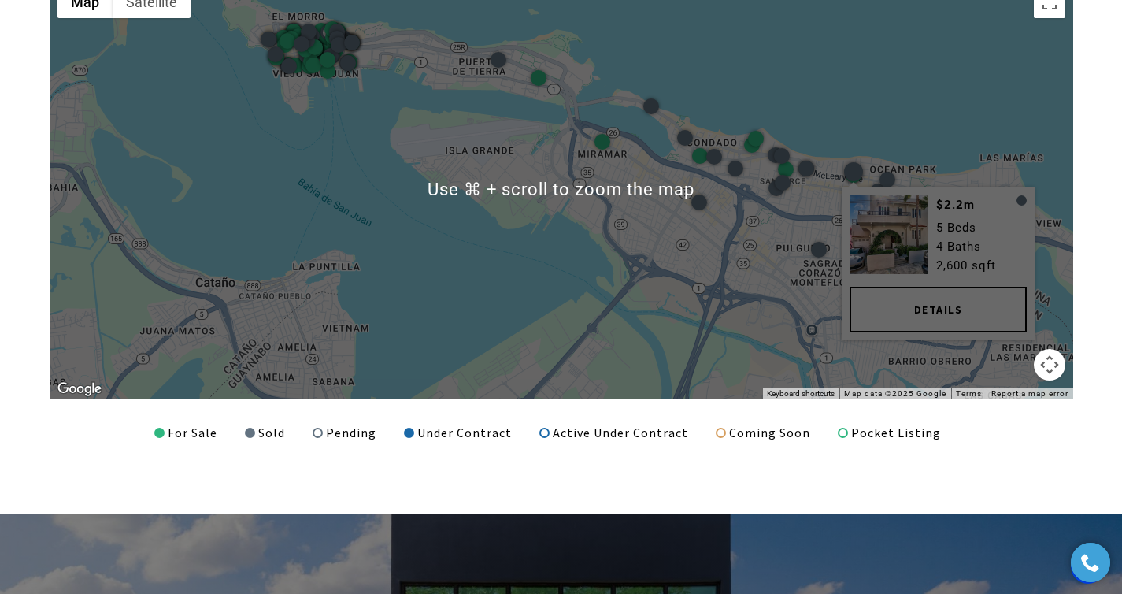
scroll to position [2069, 0]
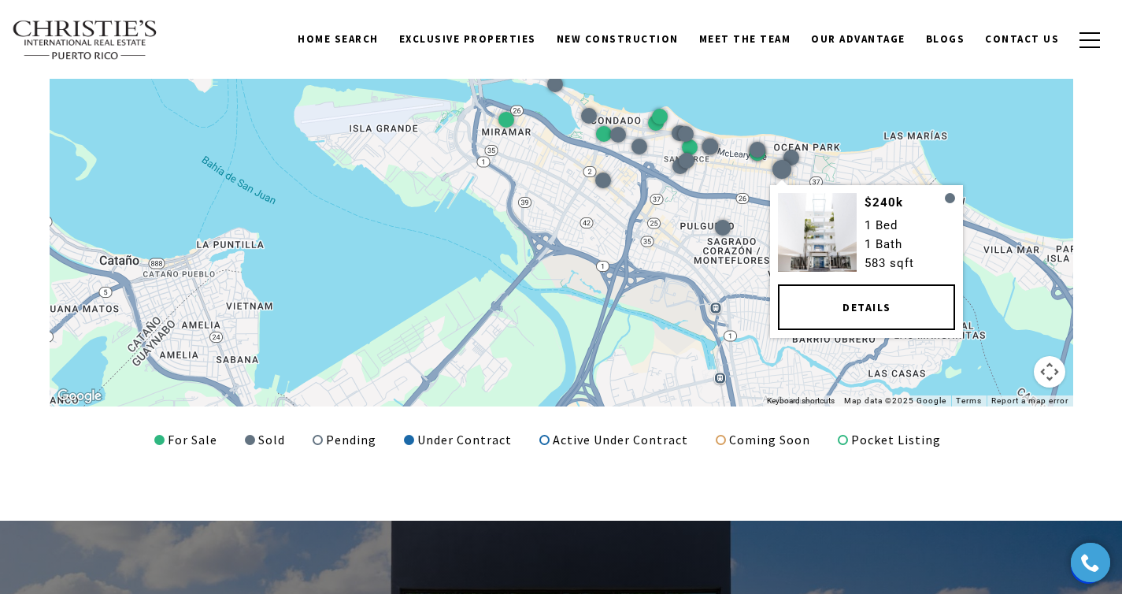
drag, startPoint x: 894, startPoint y: 239, endPoint x: 653, endPoint y: 220, distance: 240.9
click at [658, 220] on div "$240k 1 Bed 1 Bath 583 sqft Details" at bounding box center [562, 196] width 1024 height 420
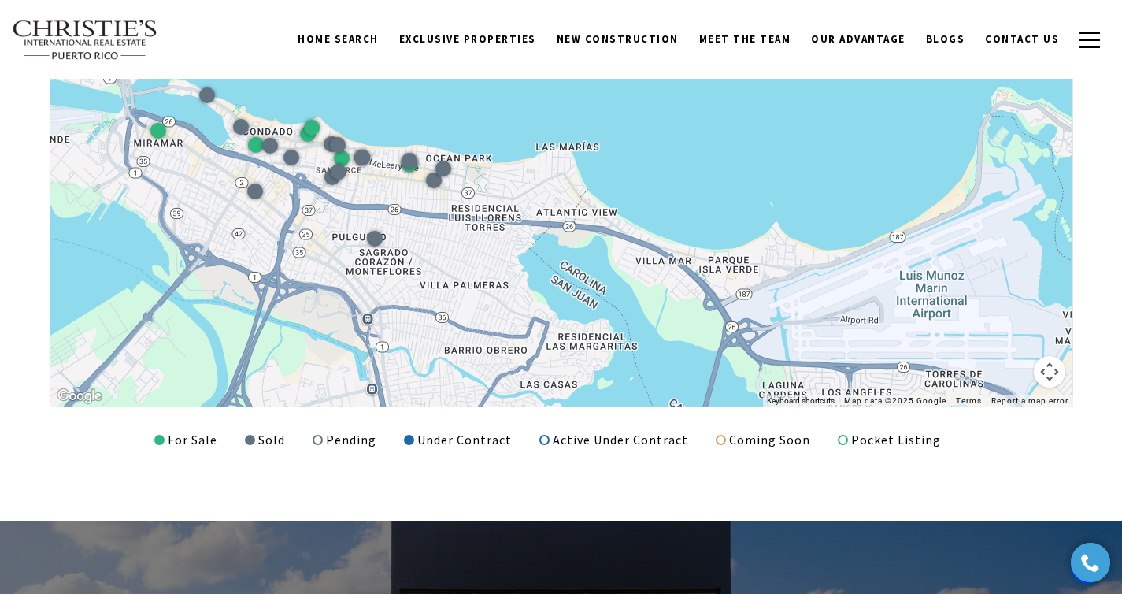
drag, startPoint x: 883, startPoint y: 297, endPoint x: 660, endPoint y: 287, distance: 223.8
click at [660, 288] on div at bounding box center [562, 196] width 1024 height 420
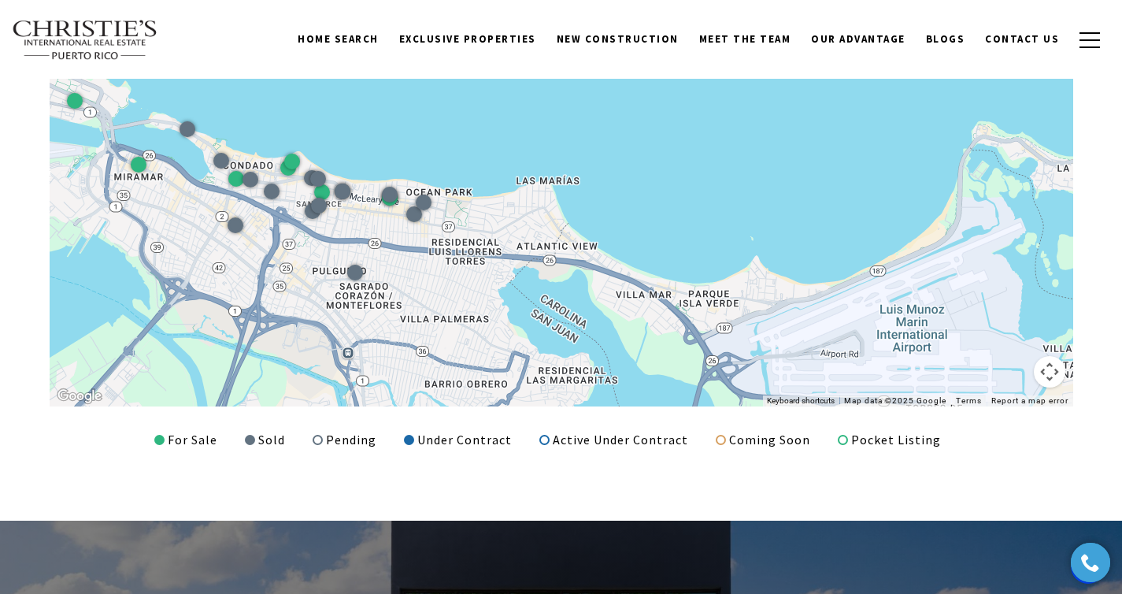
drag, startPoint x: 665, startPoint y: 288, endPoint x: 661, endPoint y: 339, distance: 50.5
click at [661, 339] on div at bounding box center [562, 196] width 1024 height 420
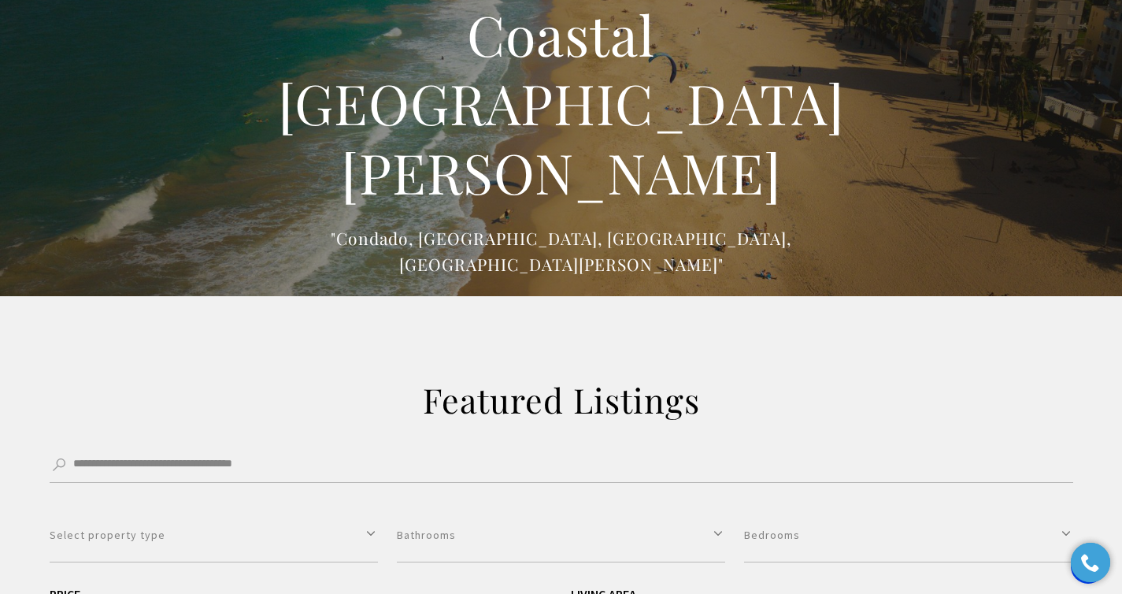
scroll to position [0, 0]
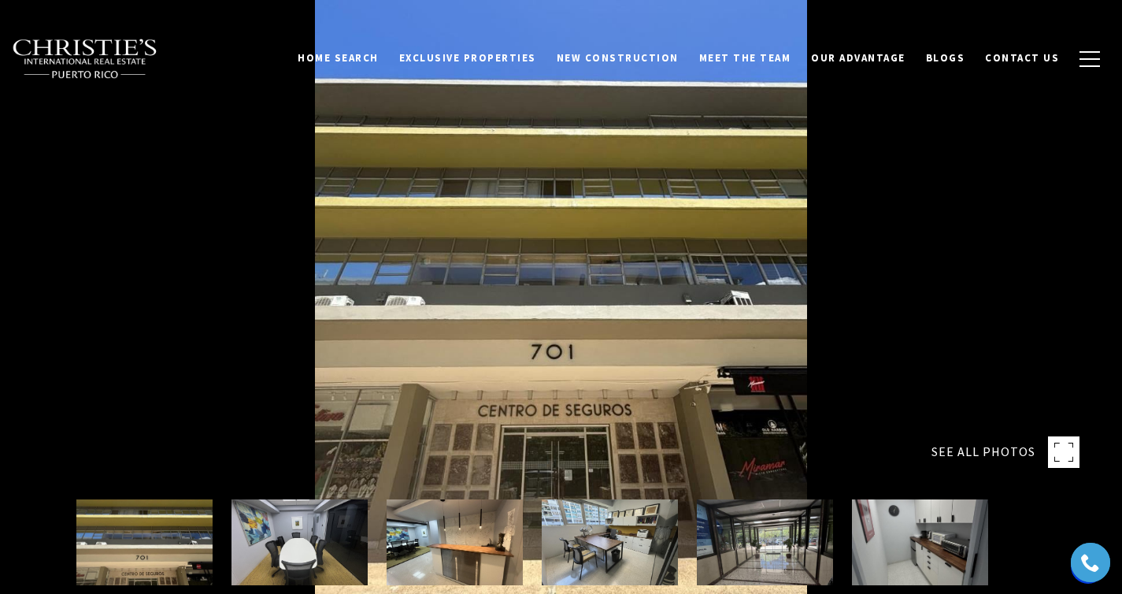
scroll to position [63, 0]
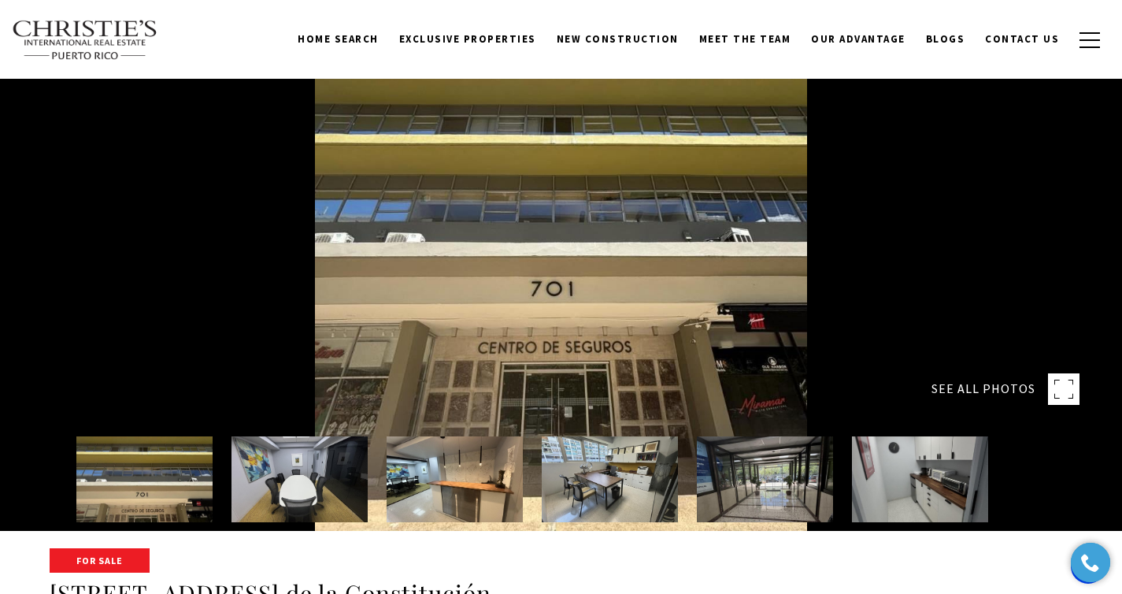
click at [311, 487] on img at bounding box center [299, 479] width 136 height 86
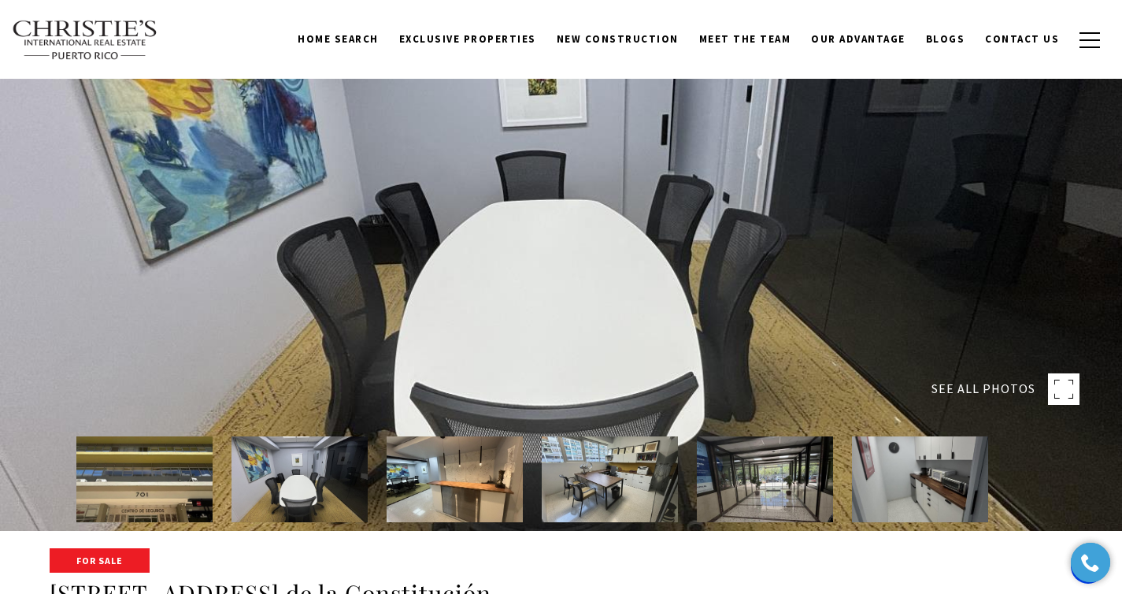
click at [476, 479] on img at bounding box center [455, 479] width 136 height 86
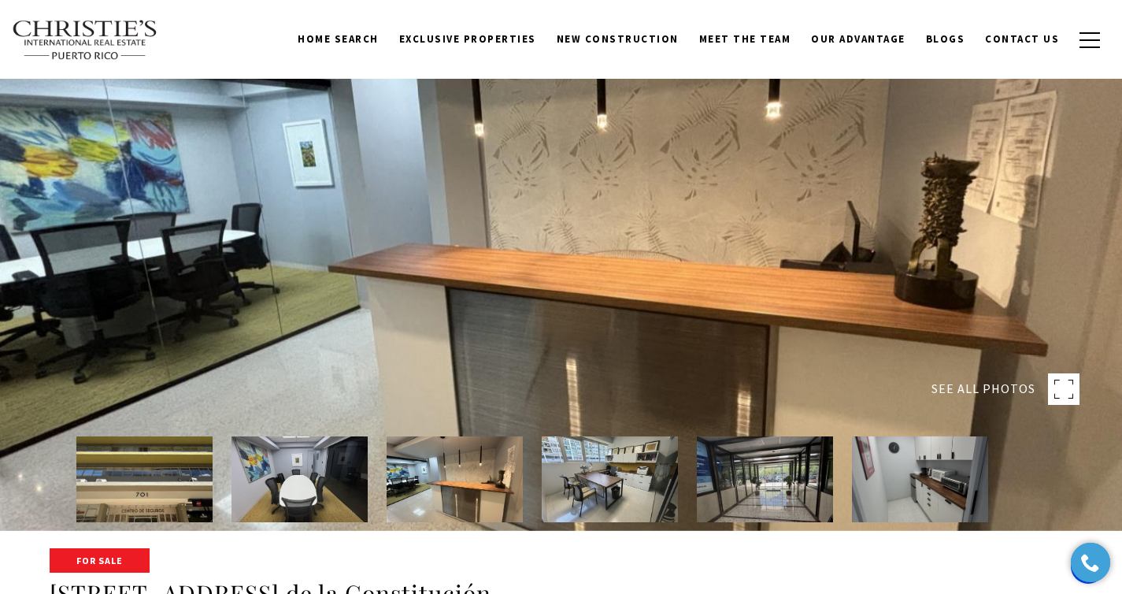
click at [626, 468] on img at bounding box center [610, 479] width 136 height 86
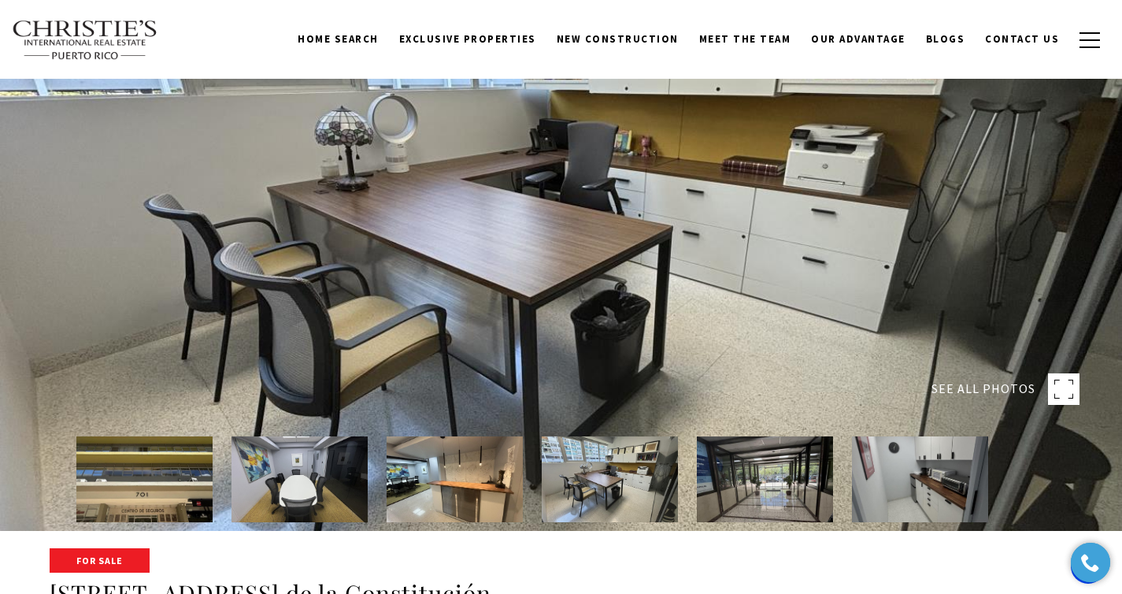
click at [795, 476] on img at bounding box center [765, 479] width 136 height 86
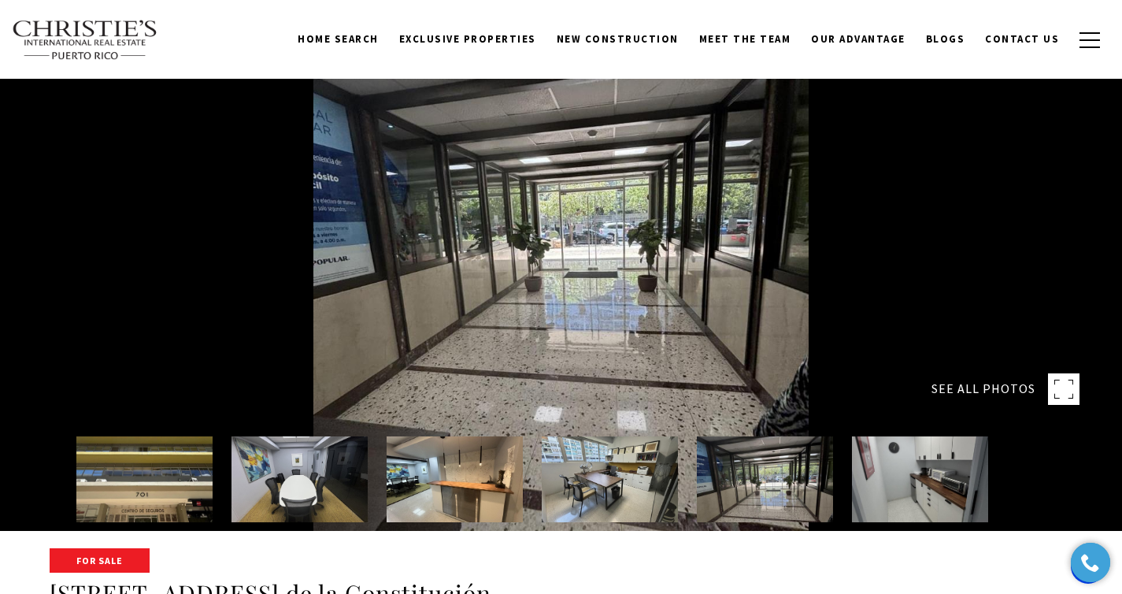
click at [898, 471] on img at bounding box center [920, 479] width 136 height 86
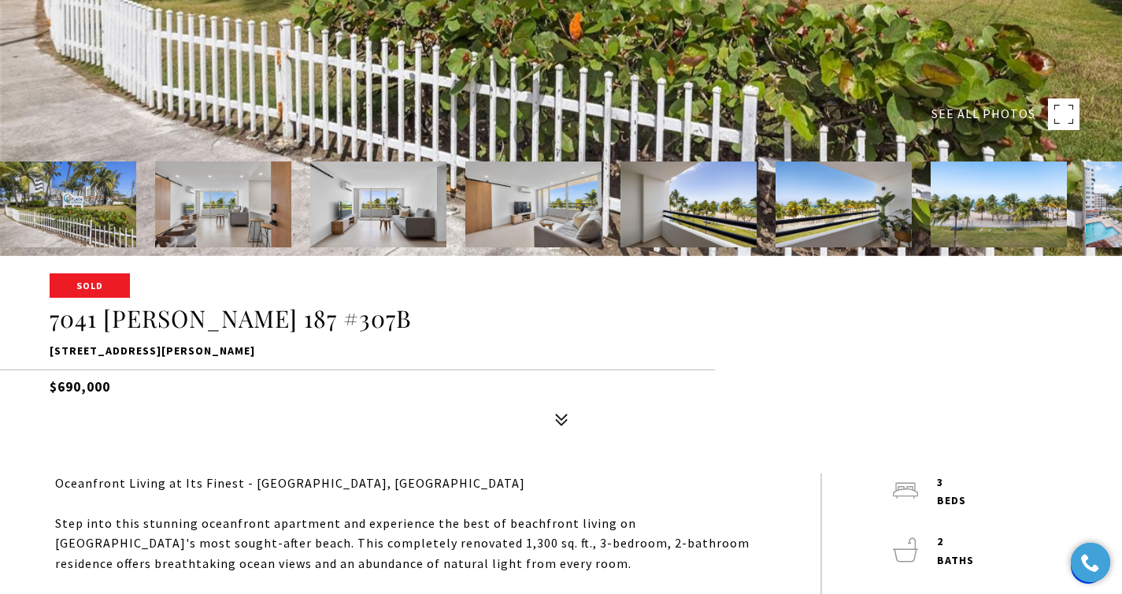
scroll to position [557, 0]
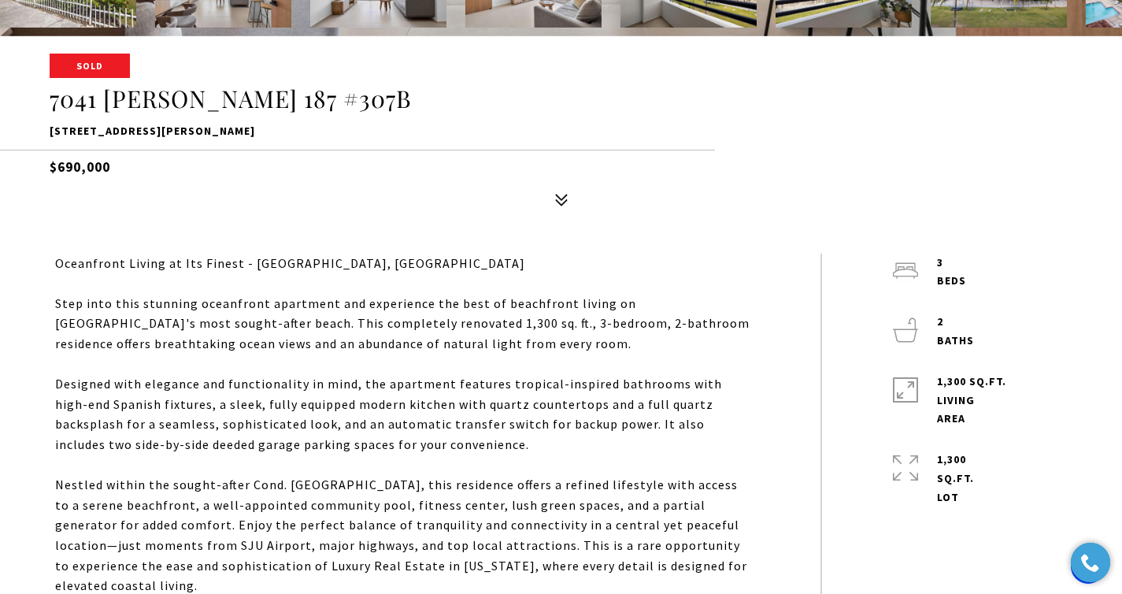
click at [574, 187] on div at bounding box center [561, 201] width 28 height 28
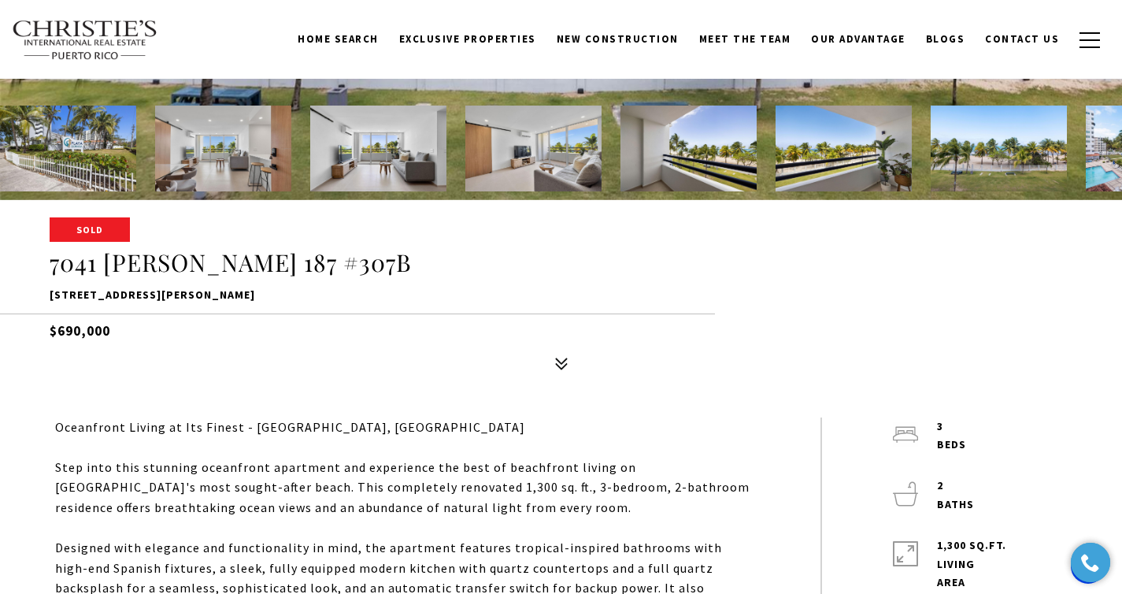
scroll to position [136, 0]
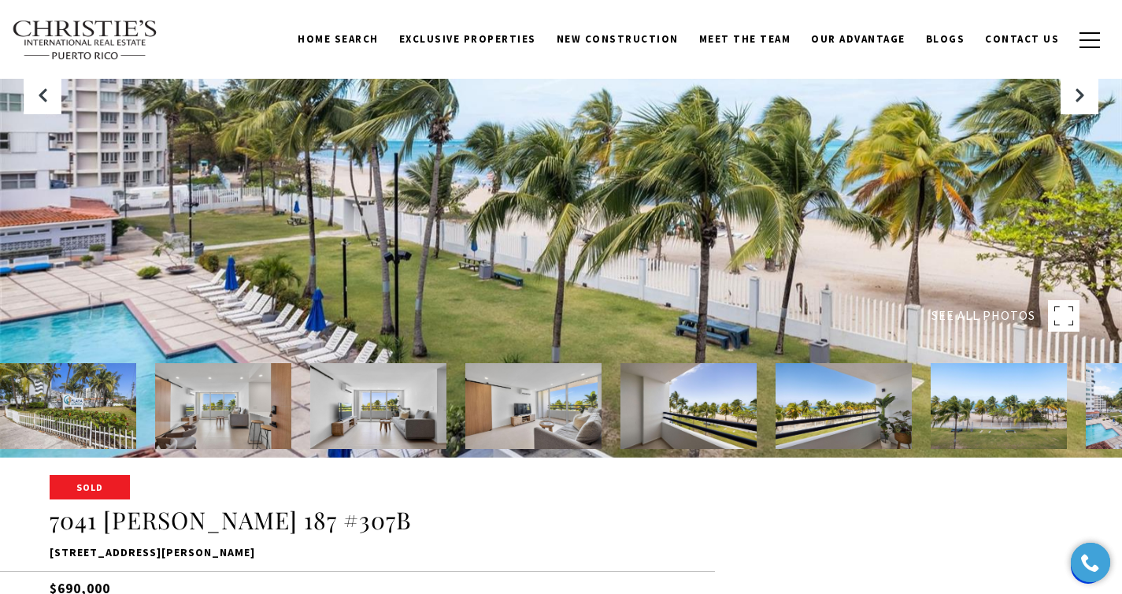
click at [331, 400] on img at bounding box center [378, 406] width 136 height 86
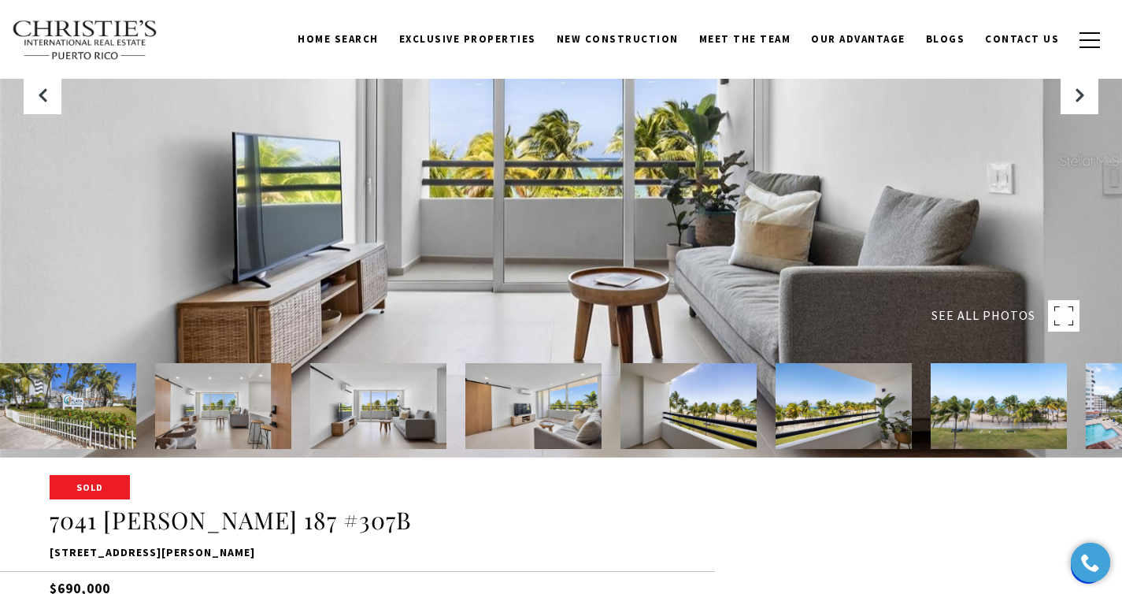
click at [228, 389] on img at bounding box center [223, 406] width 136 height 86
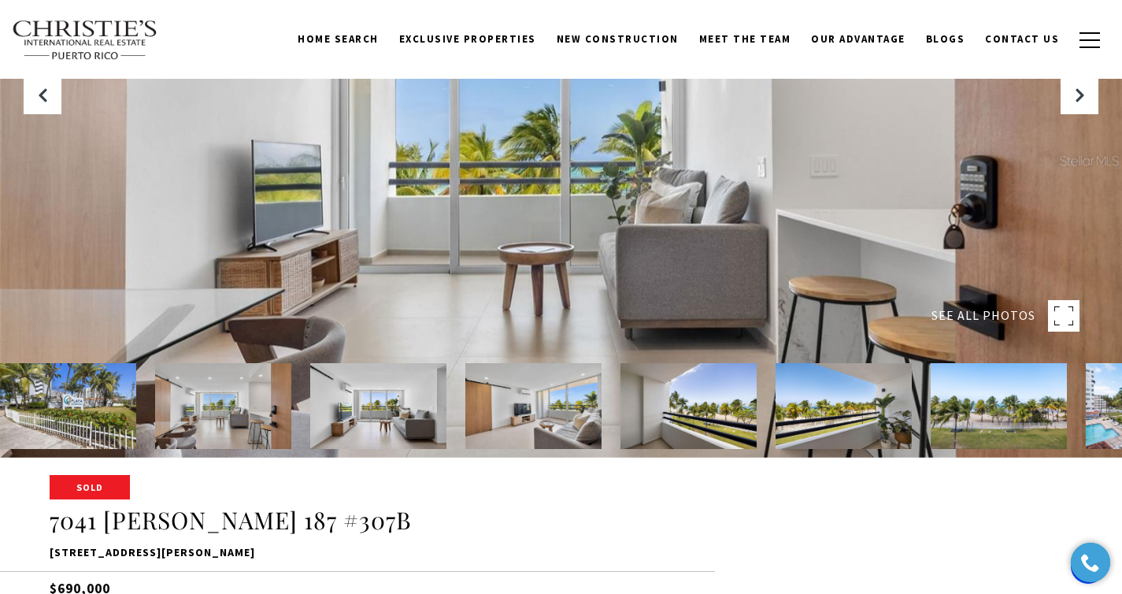
click at [406, 384] on img at bounding box center [378, 406] width 136 height 86
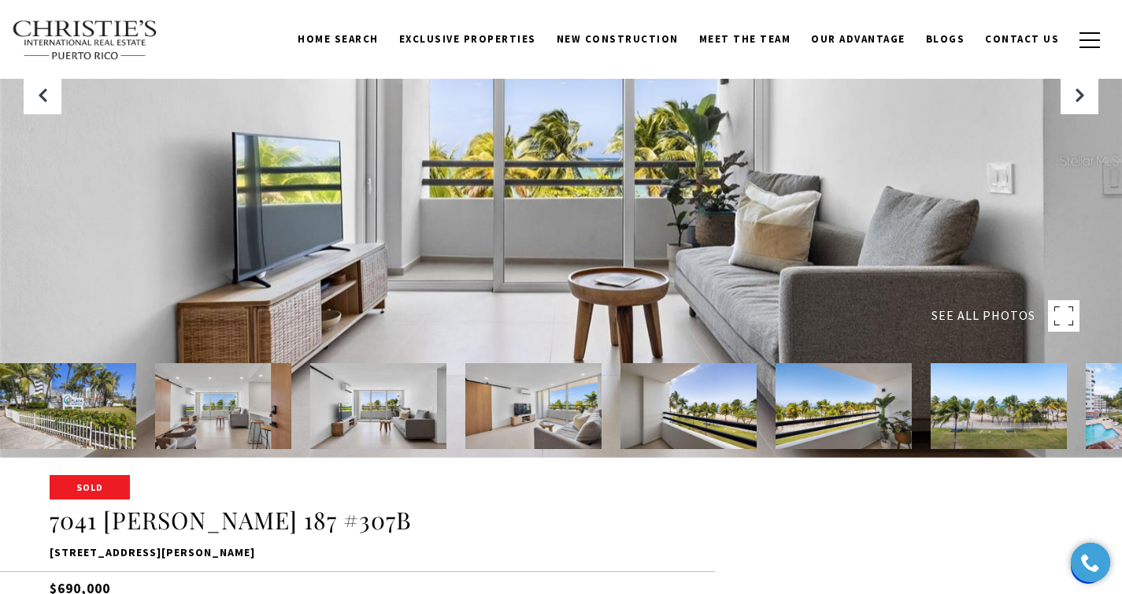
click at [676, 408] on img at bounding box center [688, 406] width 136 height 86
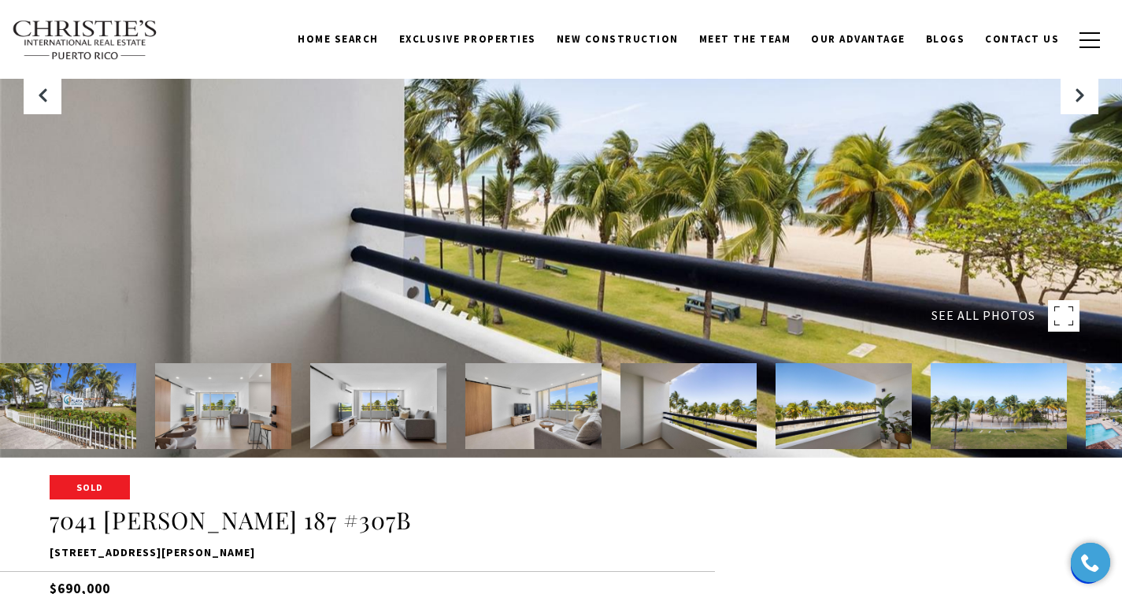
click at [835, 397] on img at bounding box center [844, 406] width 136 height 86
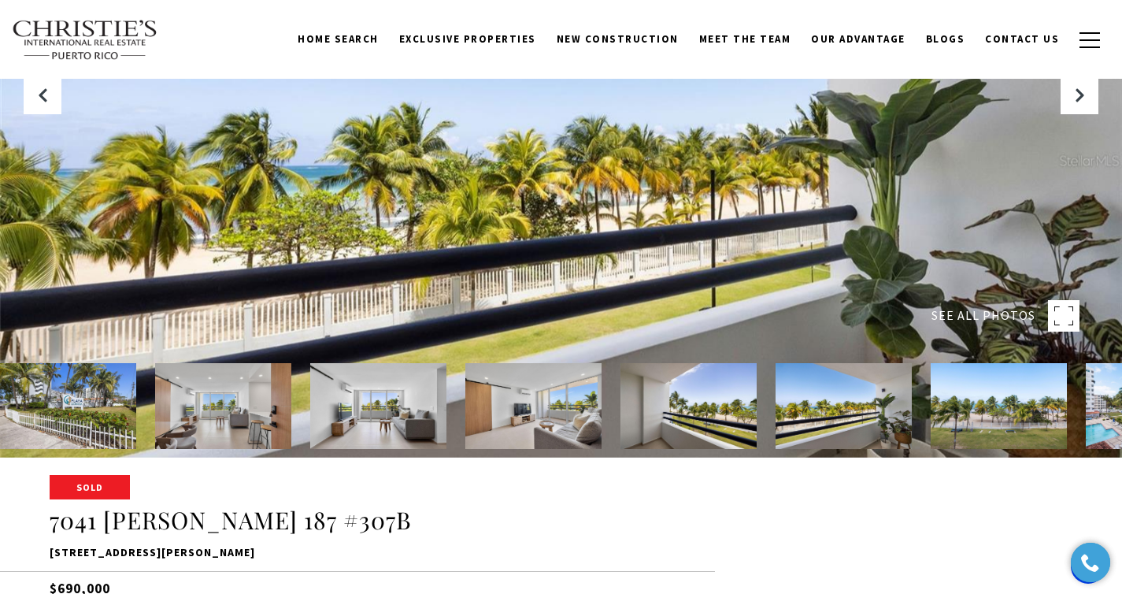
click at [857, 401] on img at bounding box center [844, 406] width 136 height 86
click at [715, 420] on img at bounding box center [688, 406] width 136 height 86
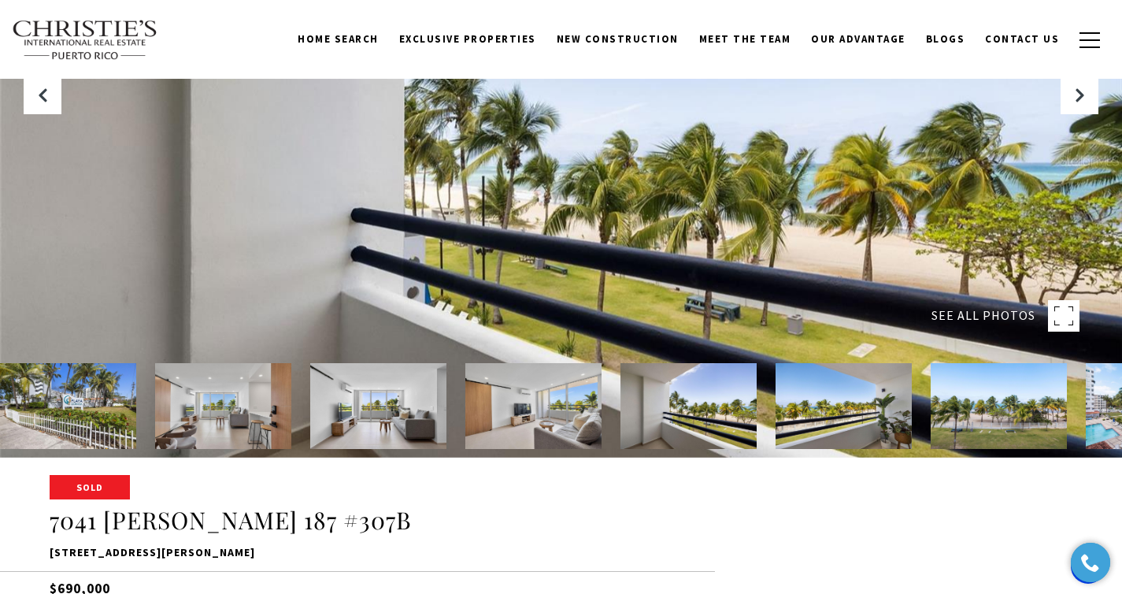
click at [853, 421] on img at bounding box center [844, 406] width 136 height 86
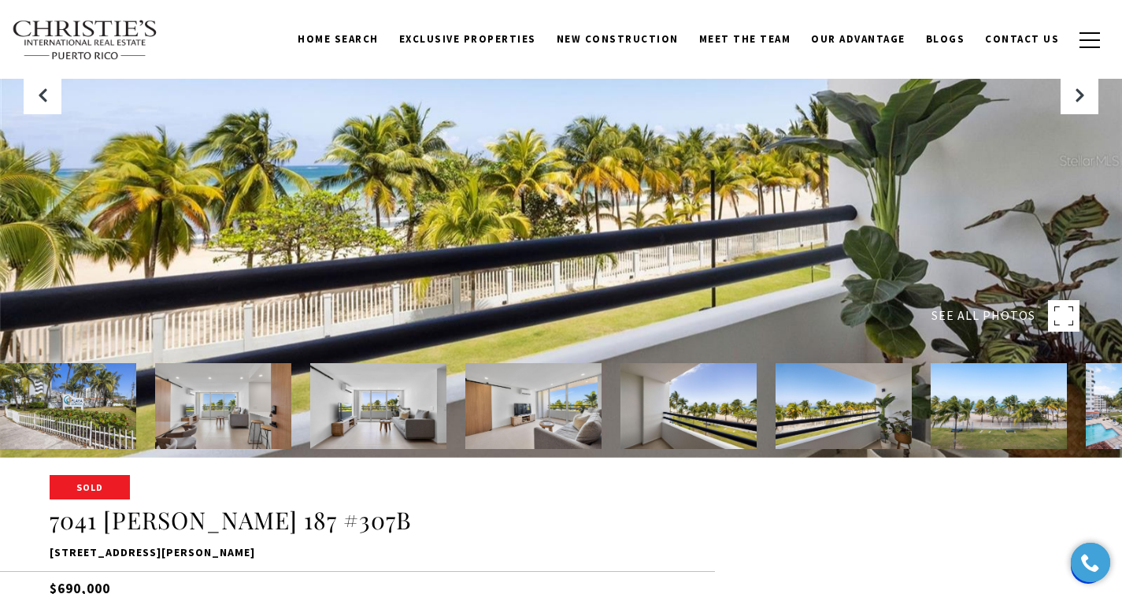
click at [974, 413] on img at bounding box center [999, 406] width 136 height 86
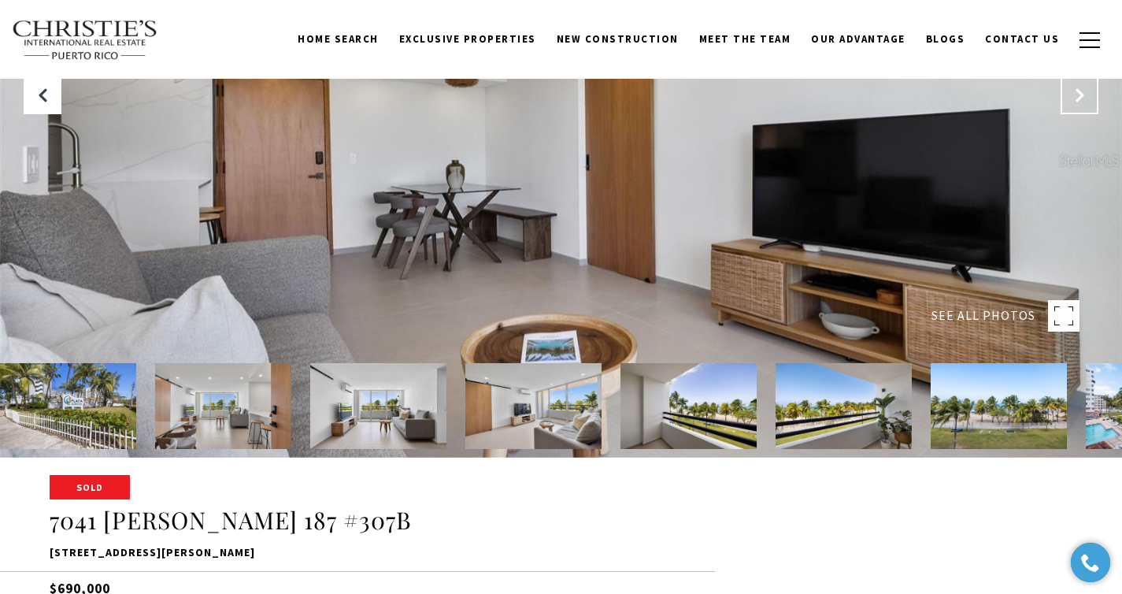
click at [1083, 84] on button "Next Slide" at bounding box center [1080, 95] width 38 height 38
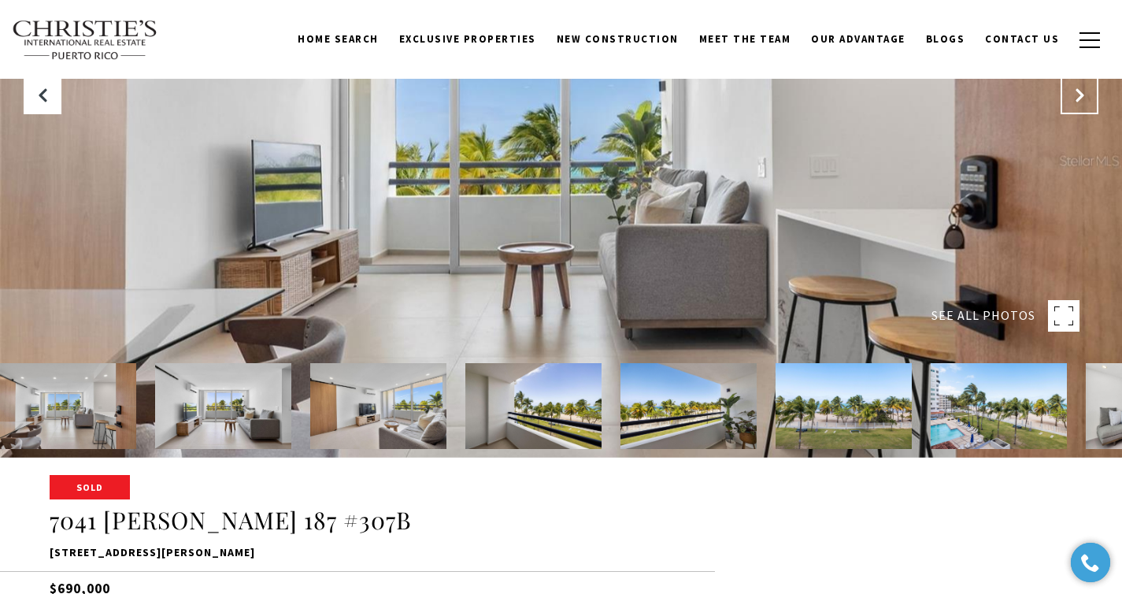
click at [1083, 84] on button "Next Slide" at bounding box center [1080, 95] width 38 height 38
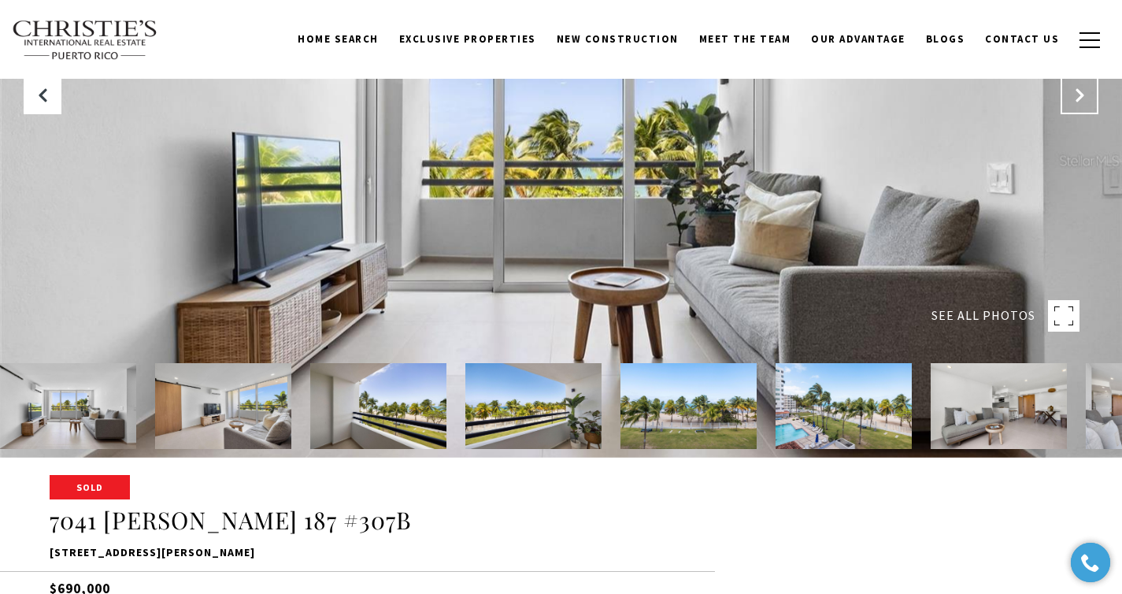
click at [1083, 84] on button "Next Slide" at bounding box center [1080, 95] width 38 height 38
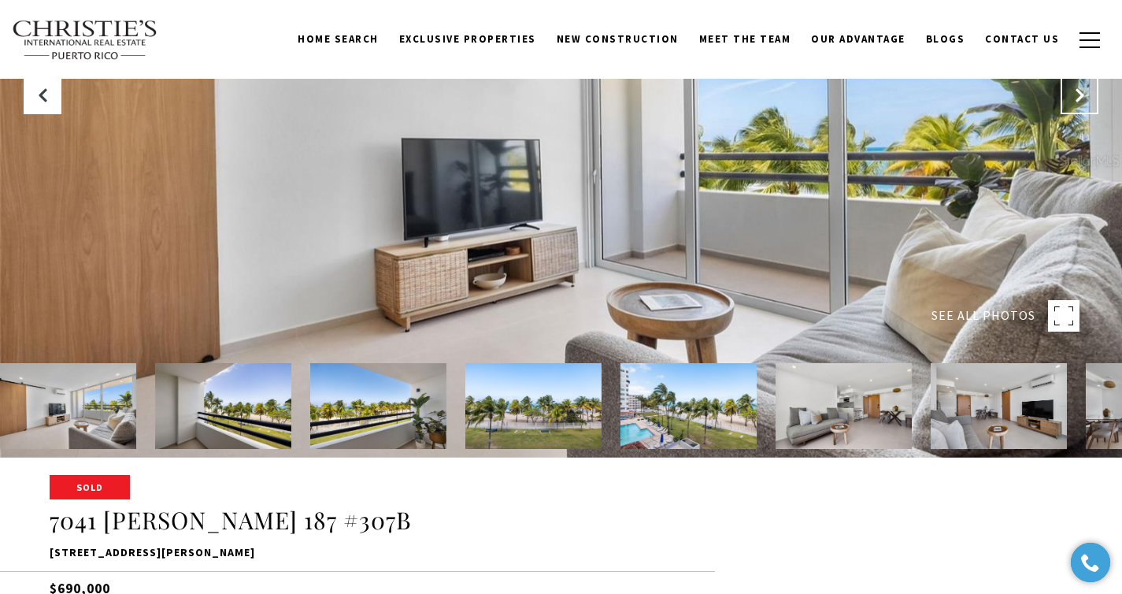
click at [1083, 84] on button "Next Slide" at bounding box center [1080, 95] width 38 height 38
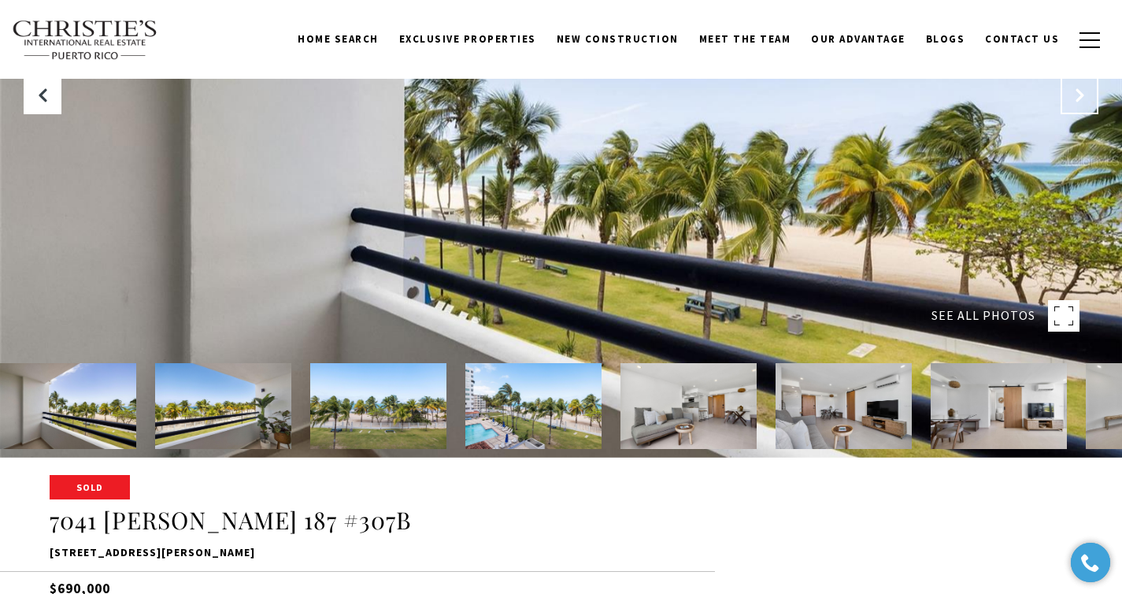
click at [1083, 84] on button "Next Slide" at bounding box center [1080, 95] width 38 height 38
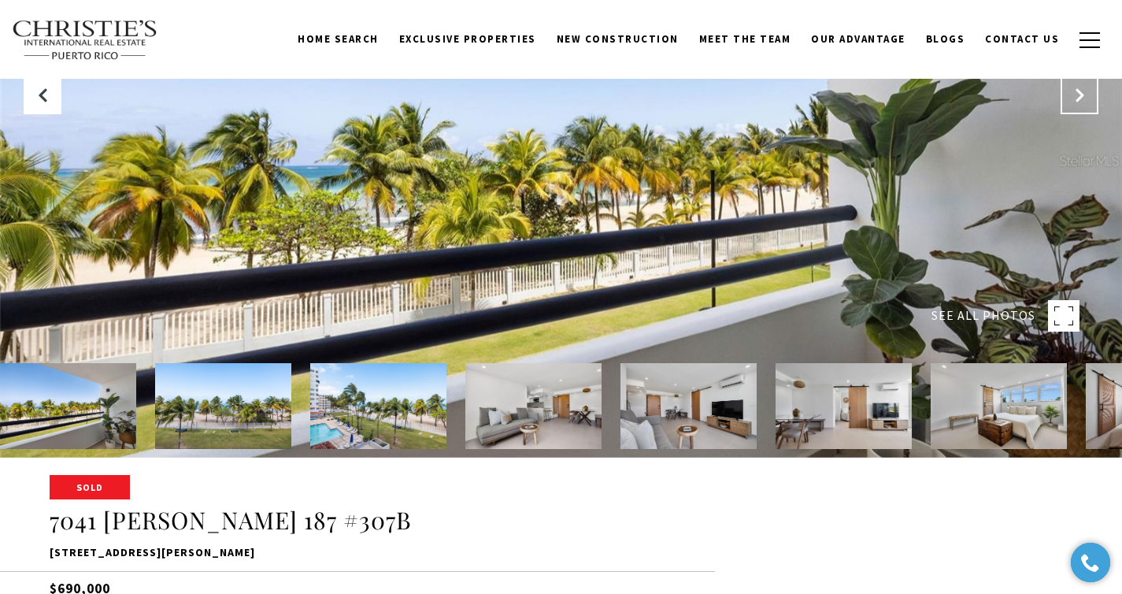
click at [1083, 84] on button "Next Slide" at bounding box center [1080, 95] width 38 height 38
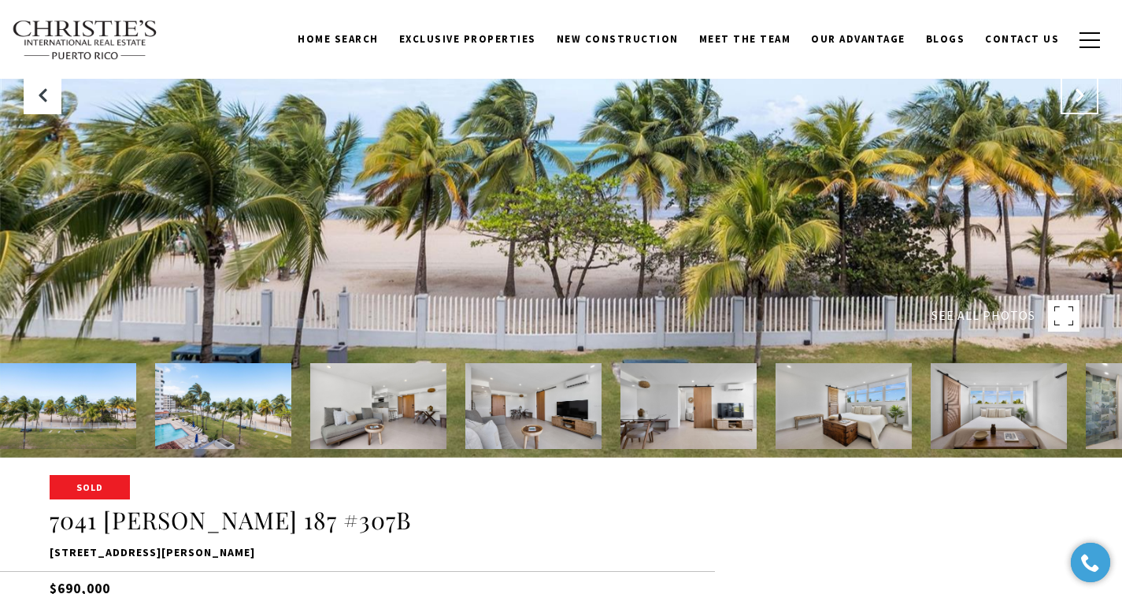
click at [1083, 84] on button "Next Slide" at bounding box center [1080, 95] width 38 height 38
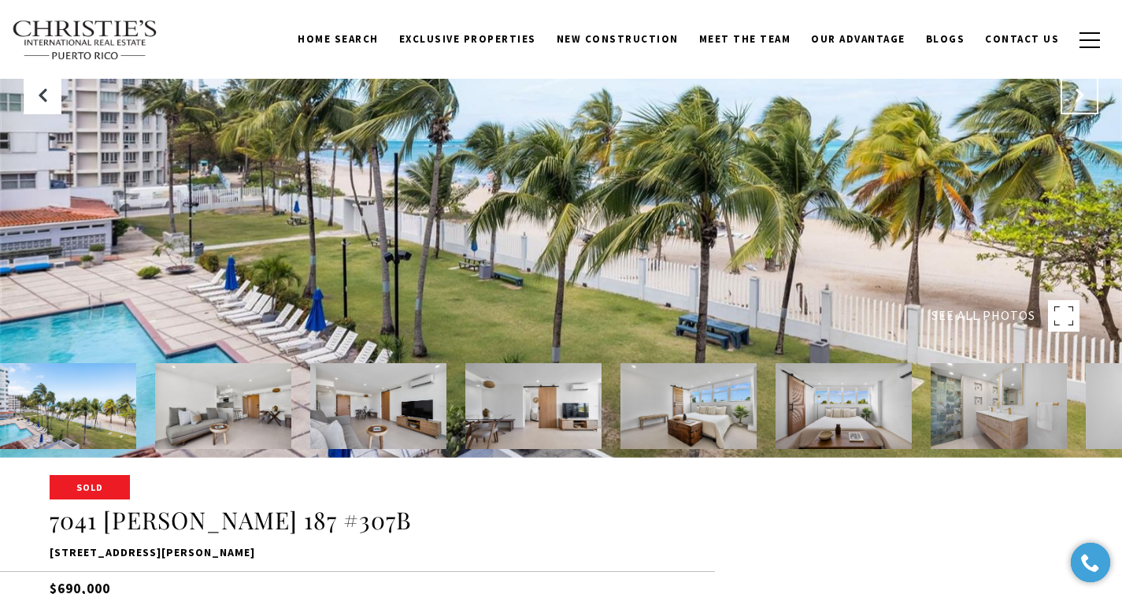
click at [1083, 84] on button "Next Slide" at bounding box center [1080, 95] width 38 height 38
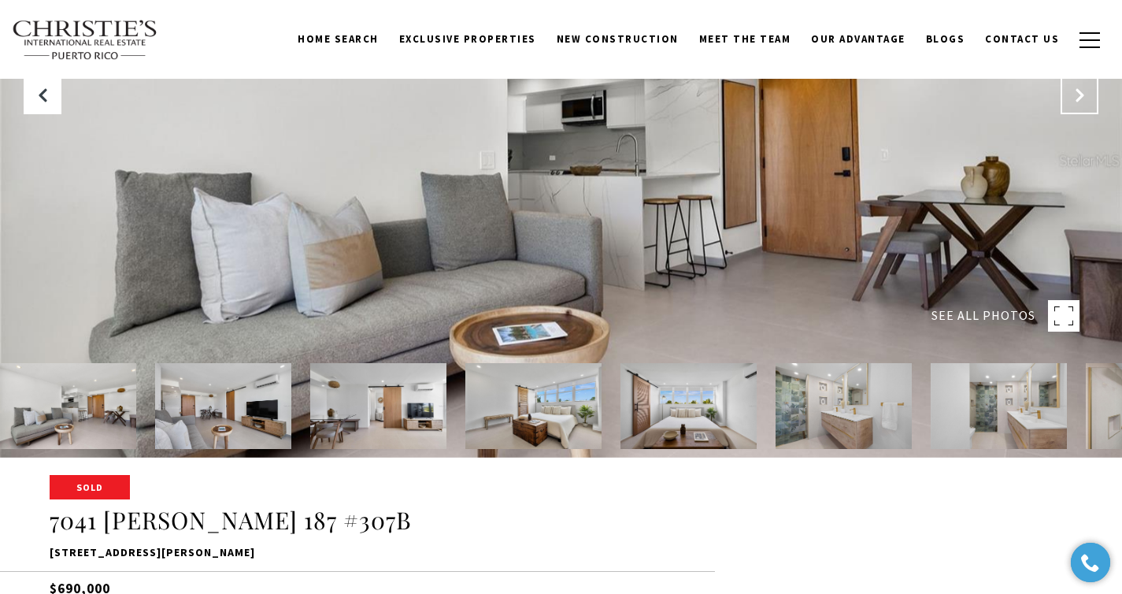
click at [1083, 84] on button "Next Slide" at bounding box center [1080, 95] width 38 height 38
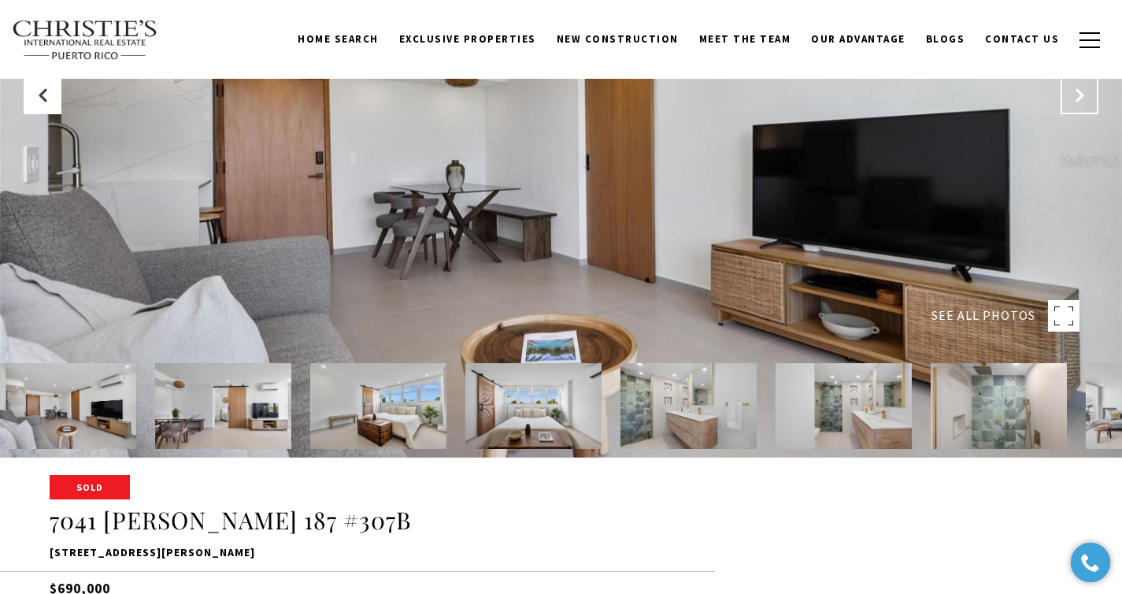
click at [1083, 84] on button "Next Slide" at bounding box center [1080, 95] width 38 height 38
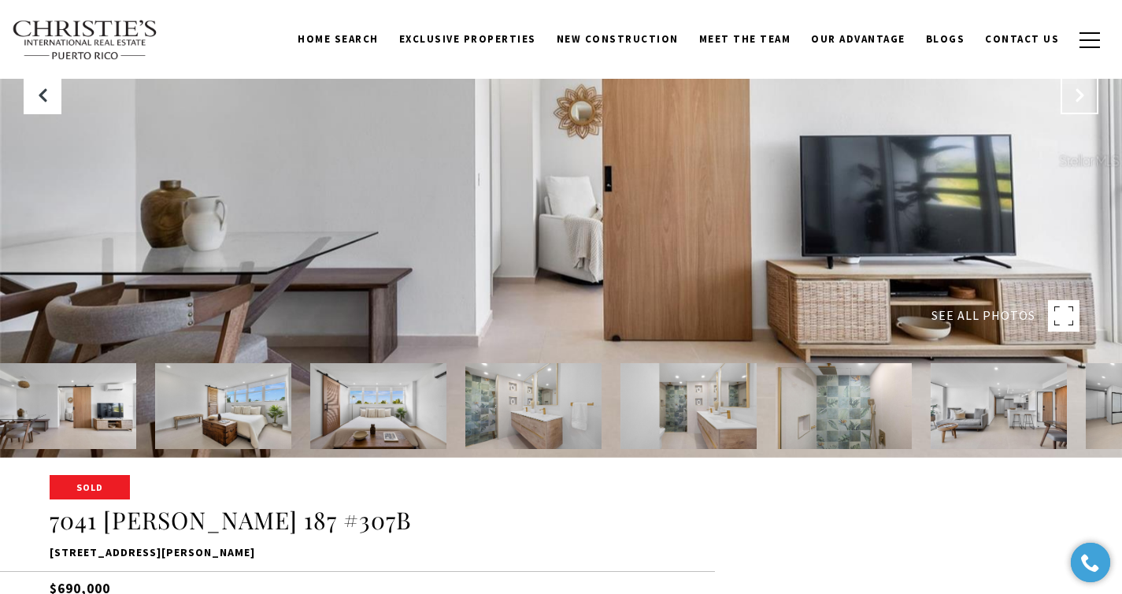
click at [1083, 84] on button "Next Slide" at bounding box center [1080, 95] width 38 height 38
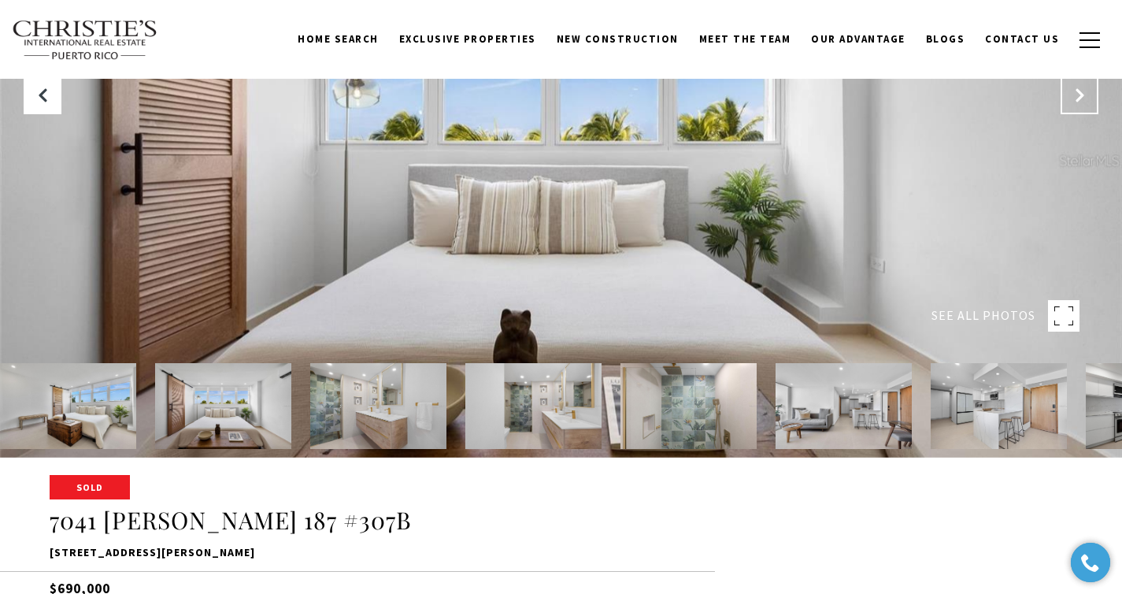
click at [1083, 84] on button "Next Slide" at bounding box center [1080, 95] width 38 height 38
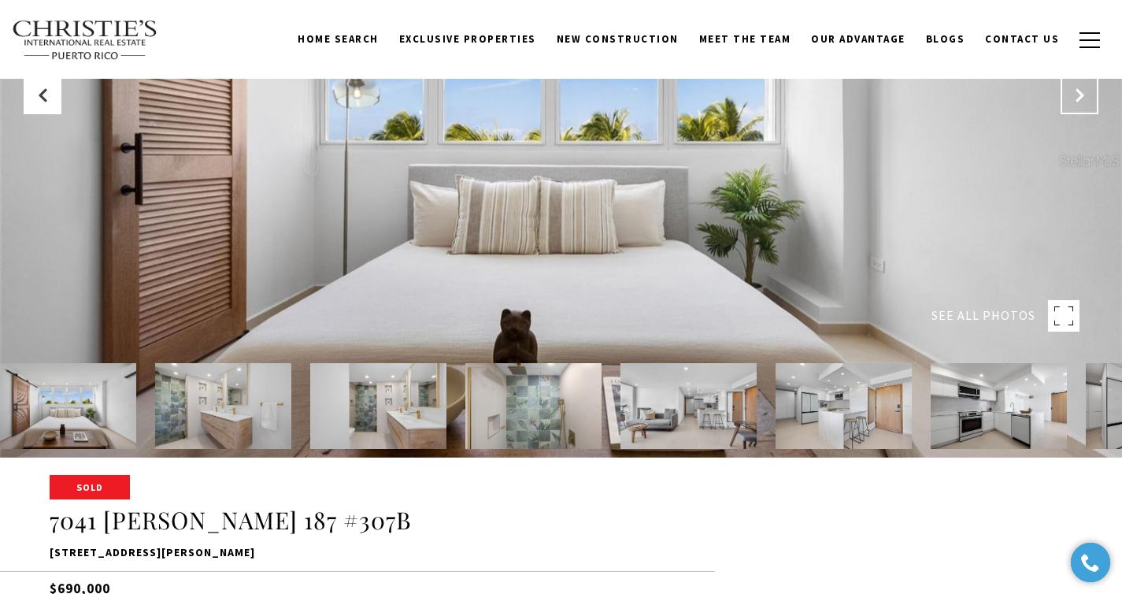
click at [1083, 84] on button "Next Slide" at bounding box center [1080, 95] width 38 height 38
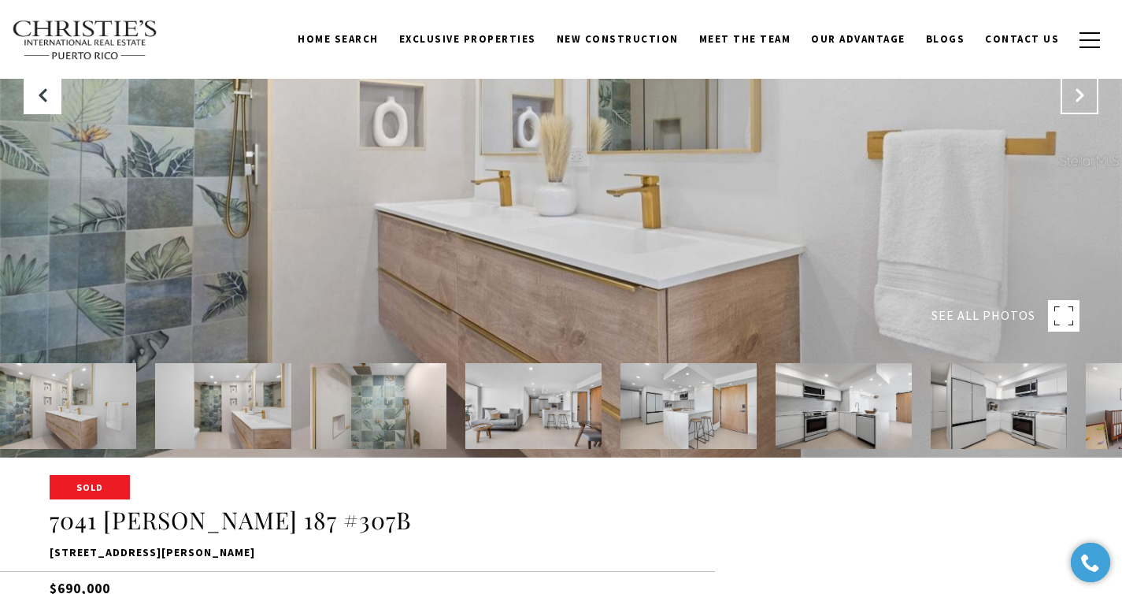
click at [1083, 84] on button "Next Slide" at bounding box center [1080, 95] width 38 height 38
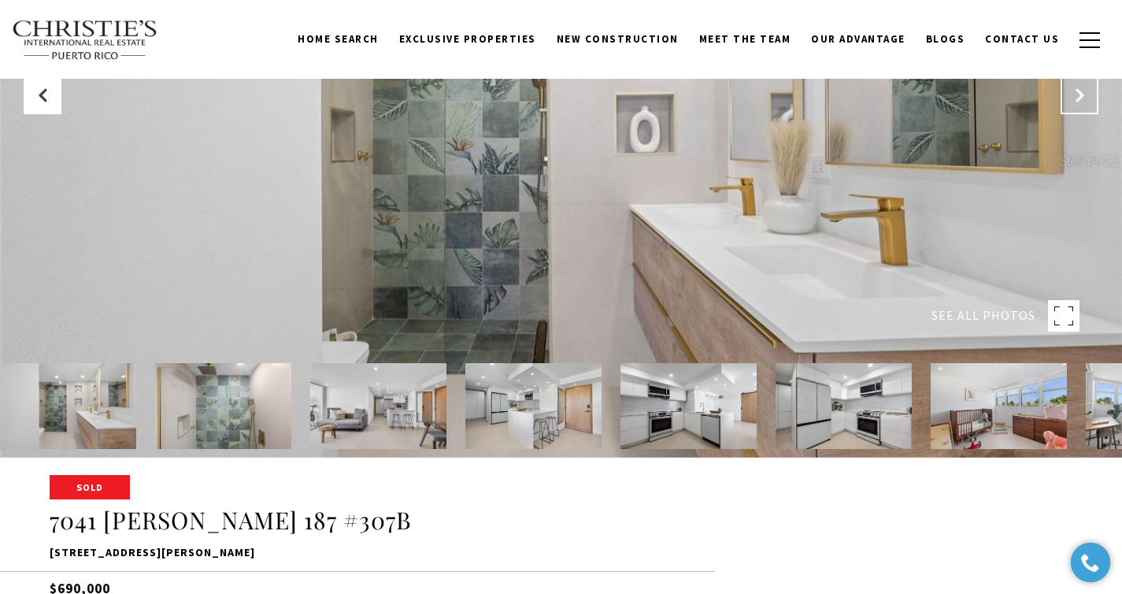
click at [1083, 84] on button "Next Slide" at bounding box center [1080, 95] width 38 height 38
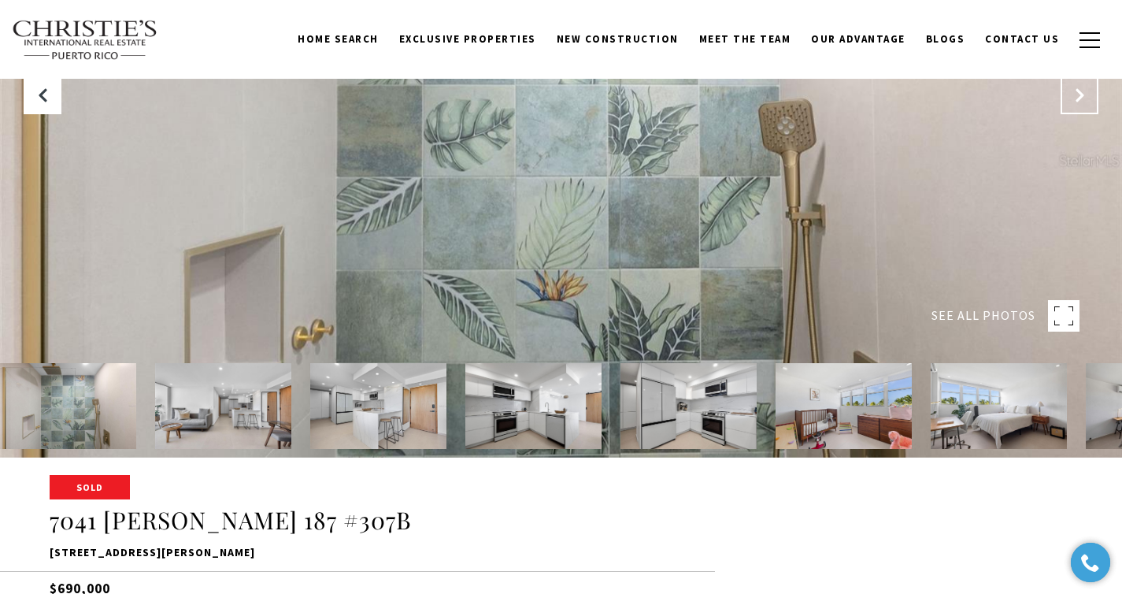
click at [1083, 84] on button "Next Slide" at bounding box center [1080, 95] width 38 height 38
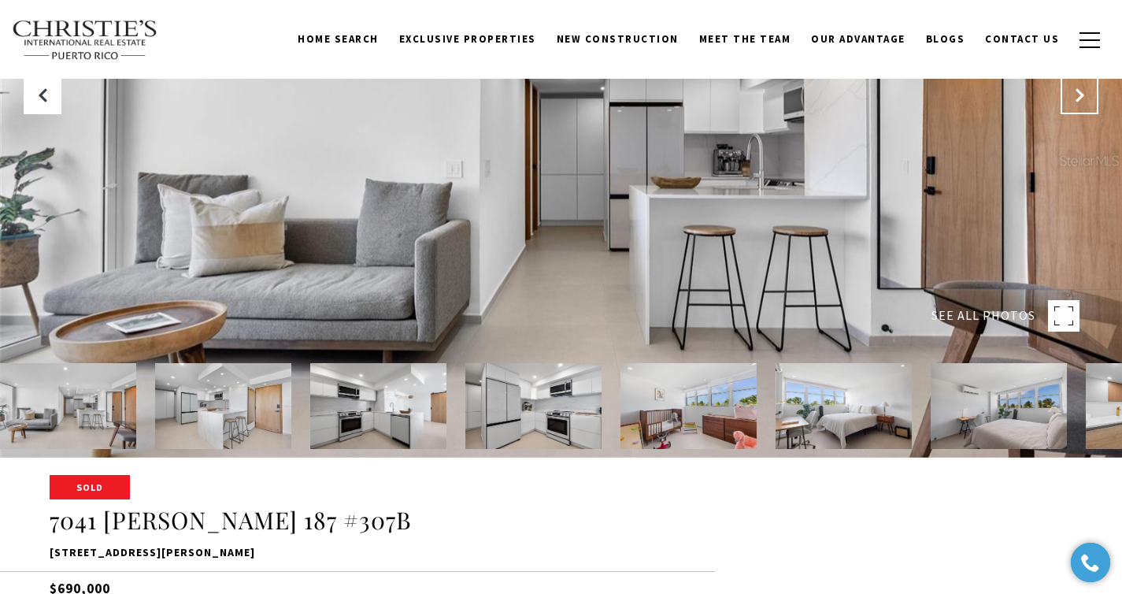
click at [1083, 84] on button "Next Slide" at bounding box center [1080, 95] width 38 height 38
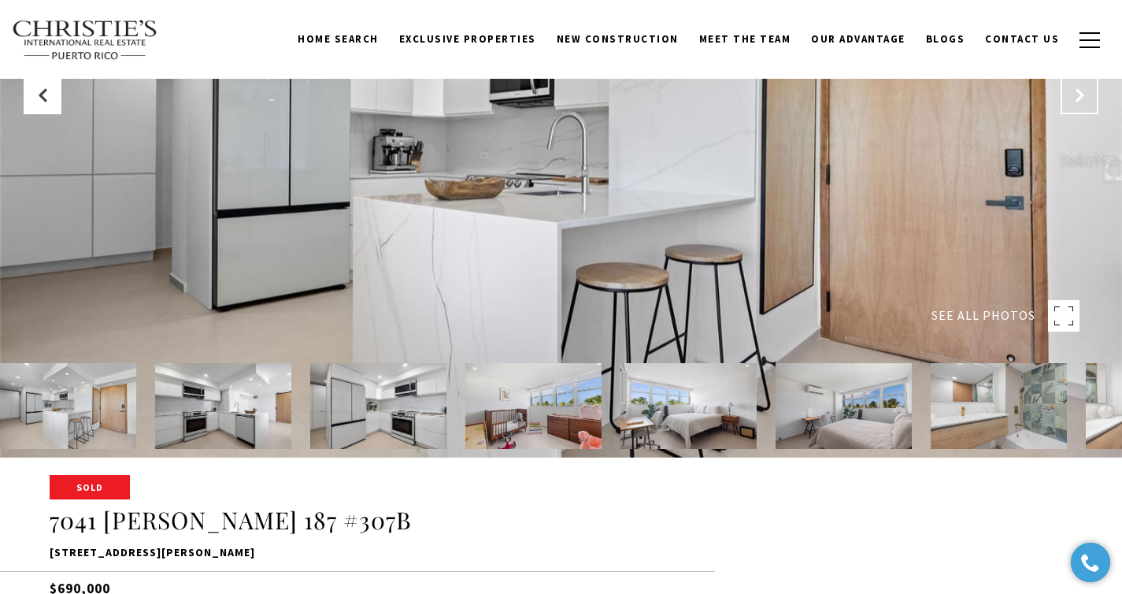
click at [1083, 84] on button "Next Slide" at bounding box center [1080, 95] width 38 height 38
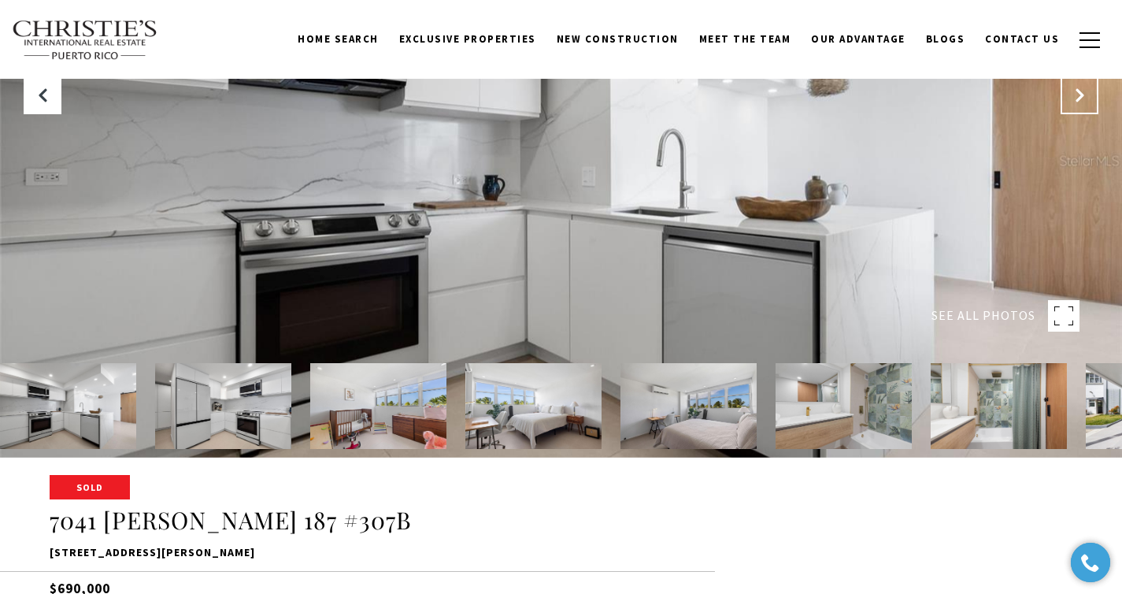
click at [1083, 84] on button "Next Slide" at bounding box center [1080, 95] width 38 height 38
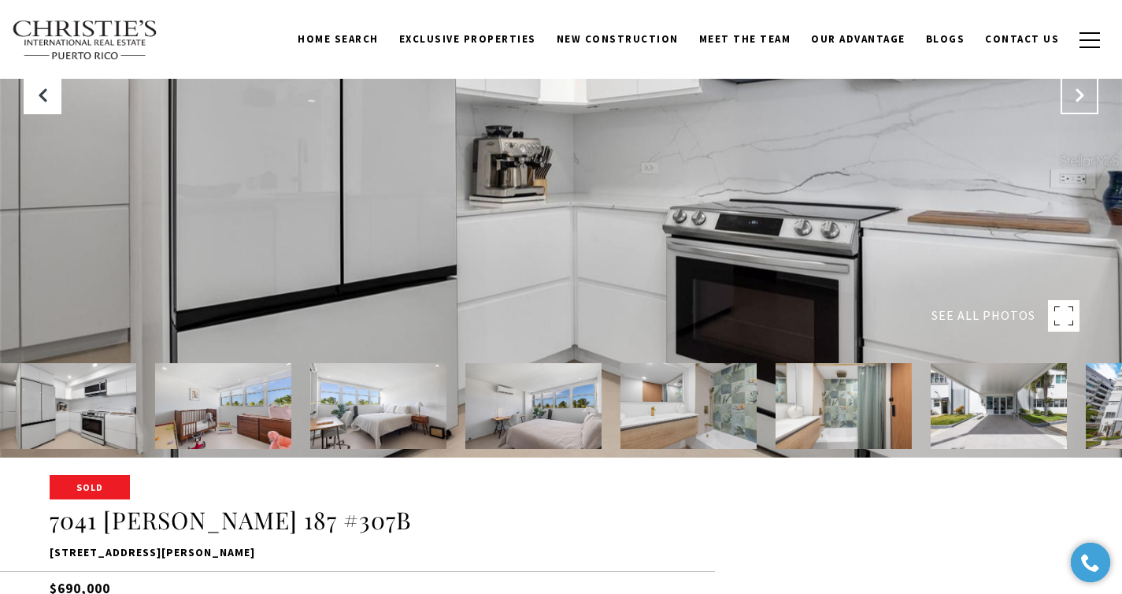
click at [1083, 84] on button "Next Slide" at bounding box center [1080, 95] width 38 height 38
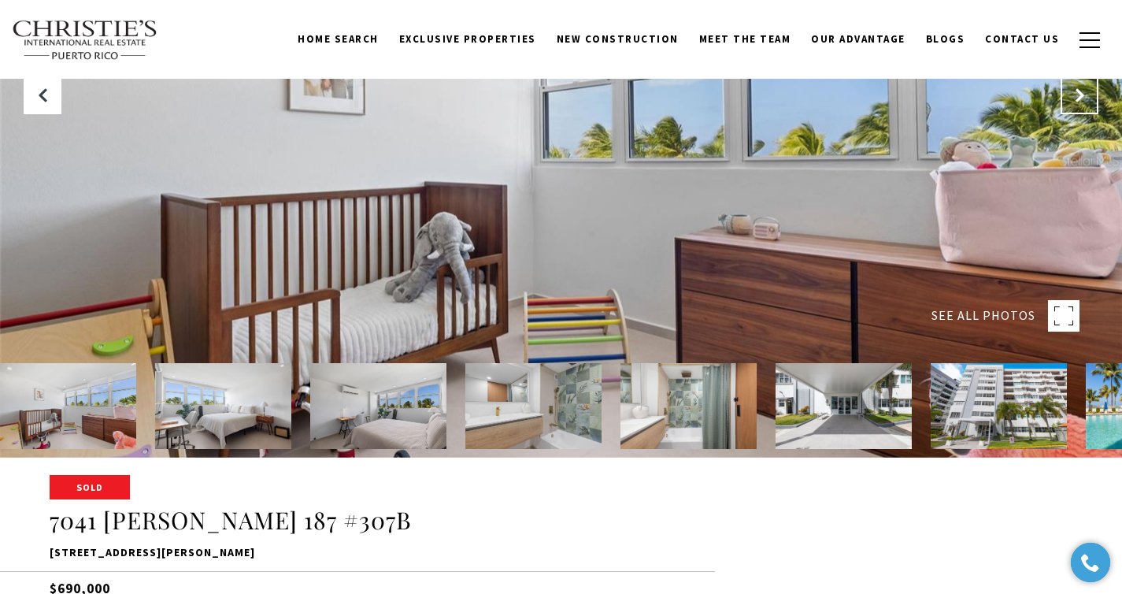
click at [1083, 84] on button "Next Slide" at bounding box center [1080, 95] width 38 height 38
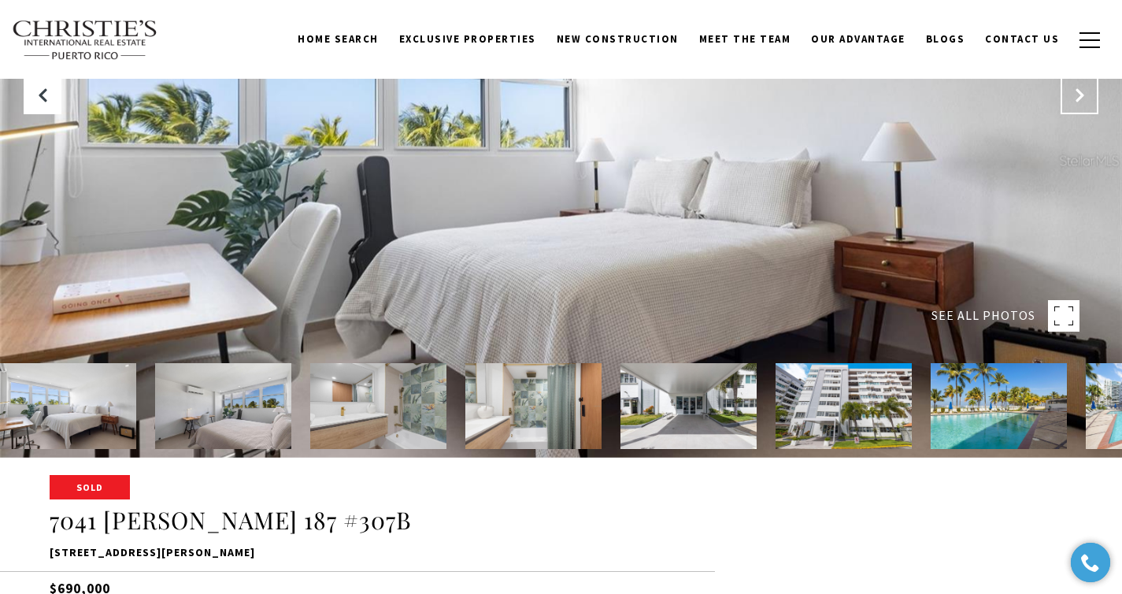
click at [1083, 84] on button "Next Slide" at bounding box center [1080, 95] width 38 height 38
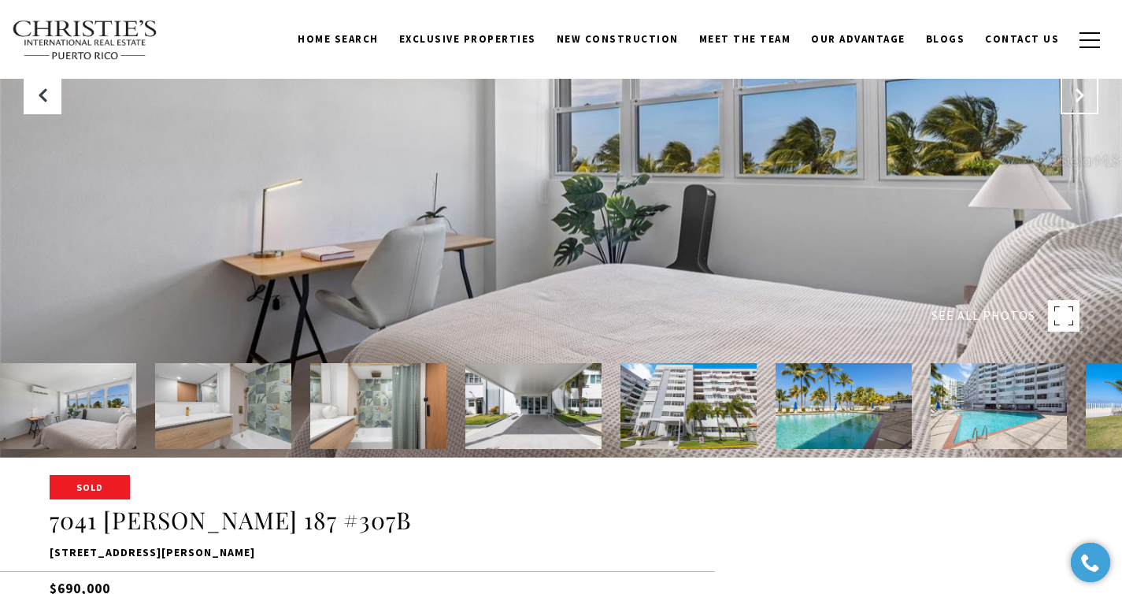
click at [1083, 84] on button "Next Slide" at bounding box center [1080, 95] width 38 height 38
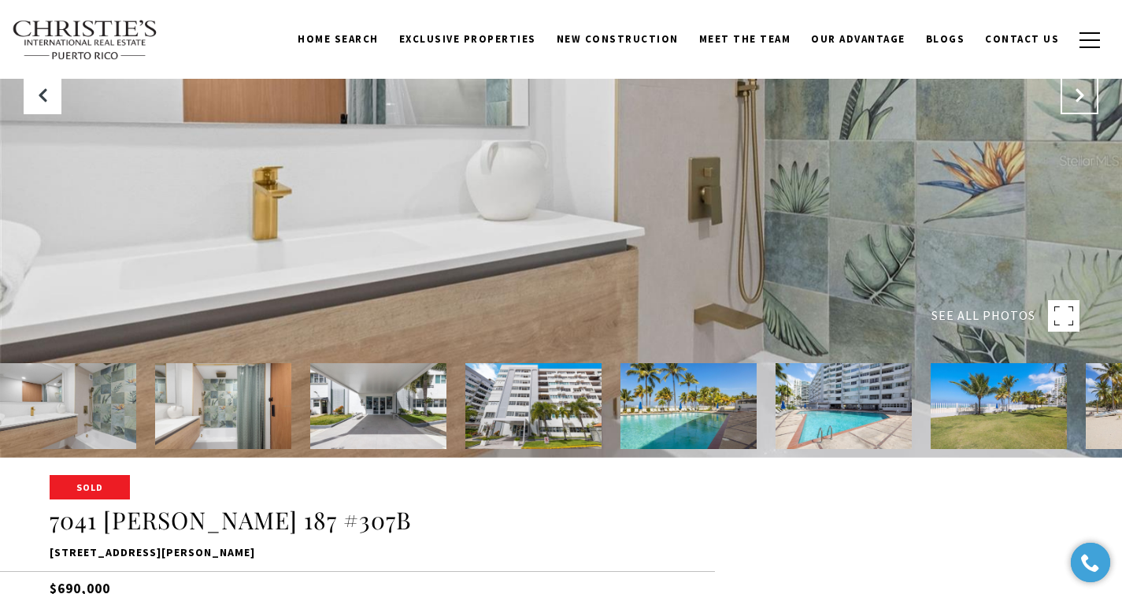
click at [1083, 84] on button "Next Slide" at bounding box center [1080, 95] width 38 height 38
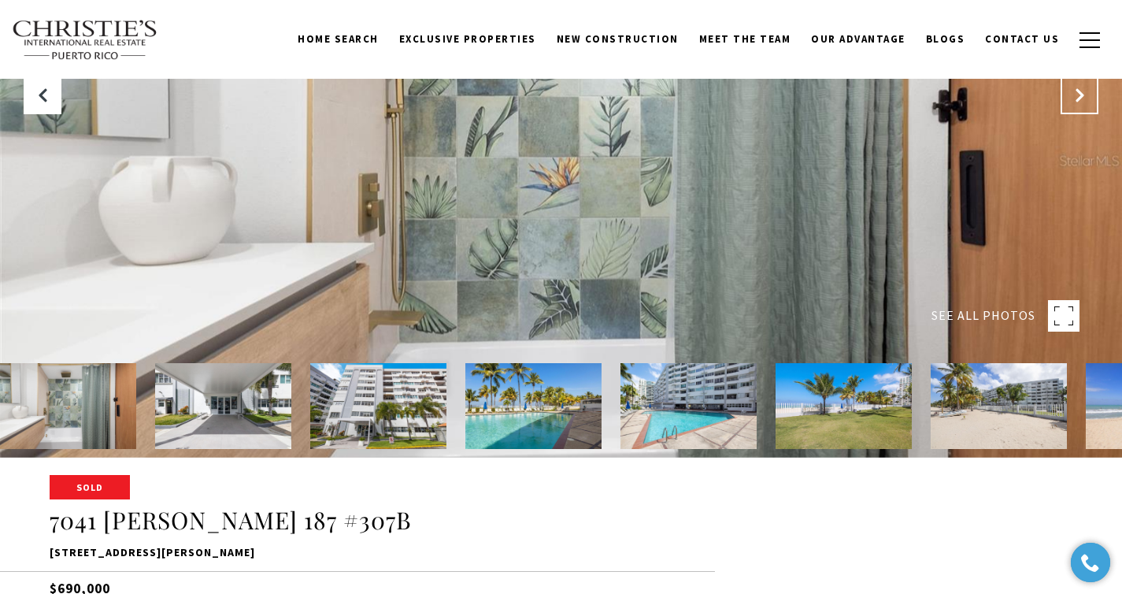
click at [1083, 84] on button "Next Slide" at bounding box center [1080, 95] width 38 height 38
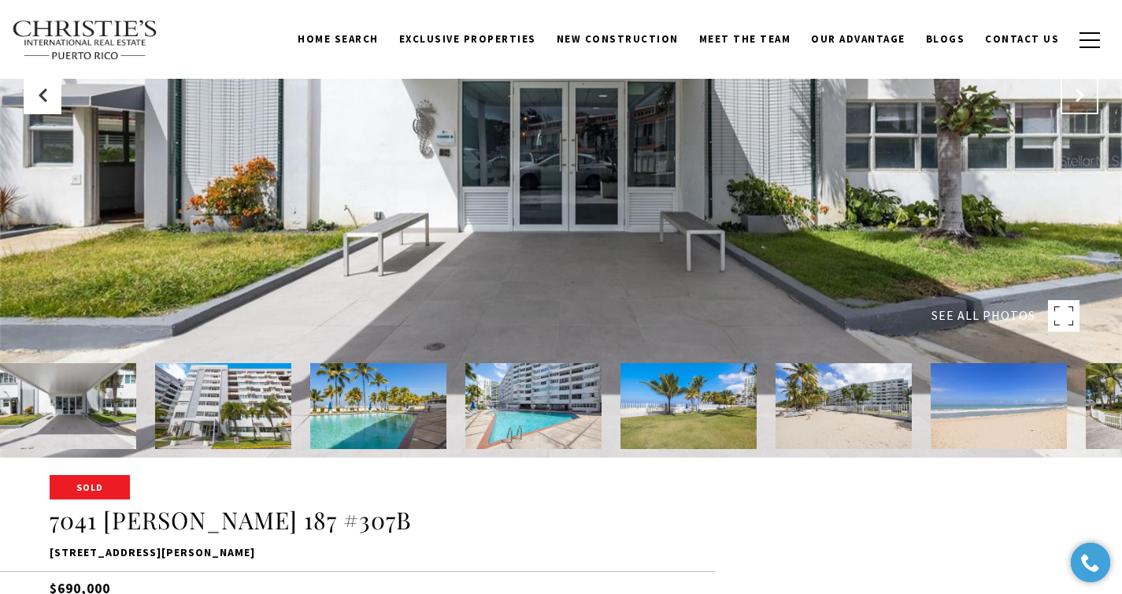
click at [1083, 84] on button "Next Slide" at bounding box center [1080, 95] width 38 height 38
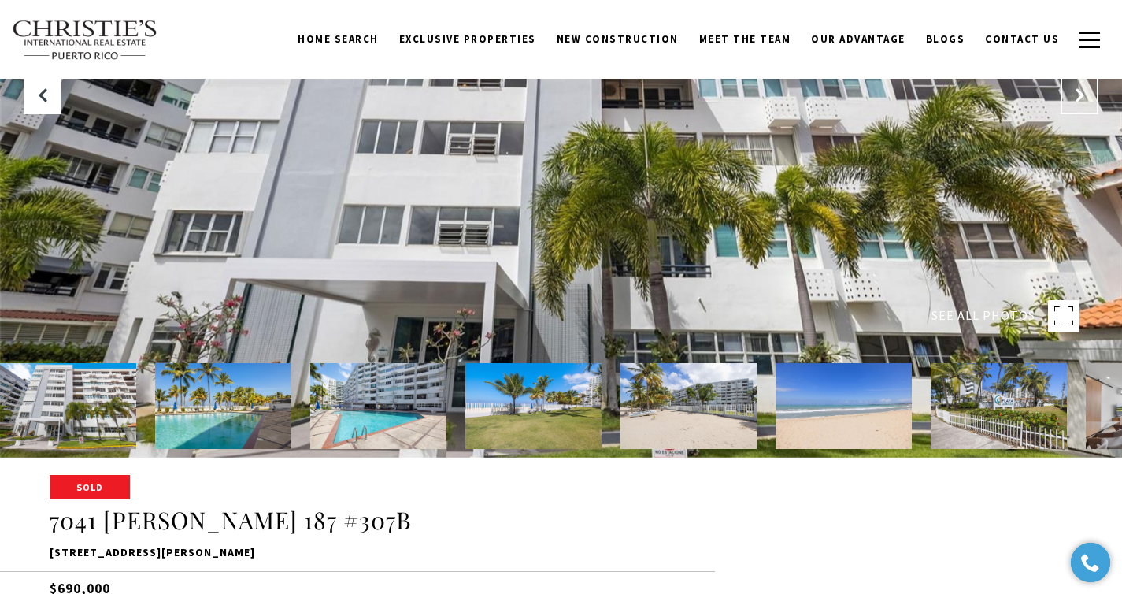
click at [1083, 84] on button "Next Slide" at bounding box center [1080, 95] width 38 height 38
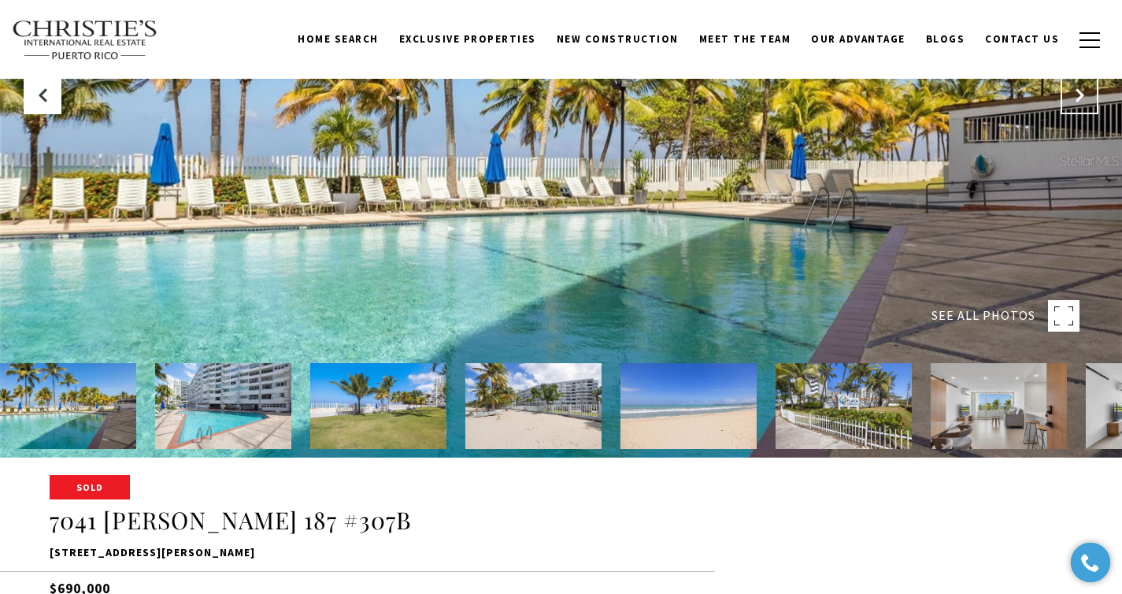
click at [1083, 84] on button "Next Slide" at bounding box center [1080, 95] width 38 height 38
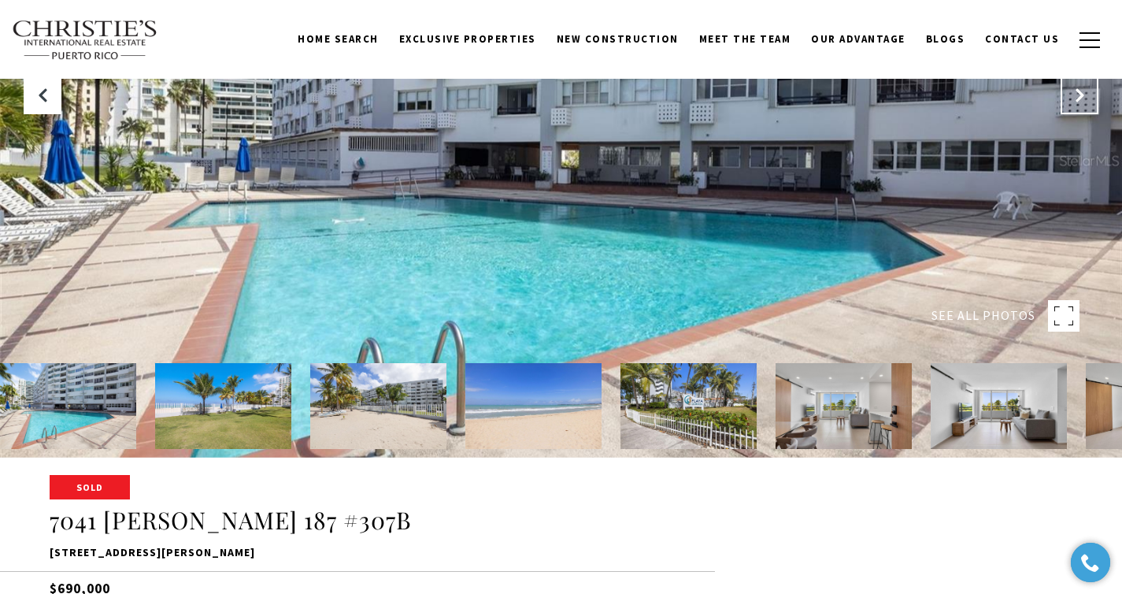
click at [1083, 84] on button "Next Slide" at bounding box center [1080, 95] width 38 height 38
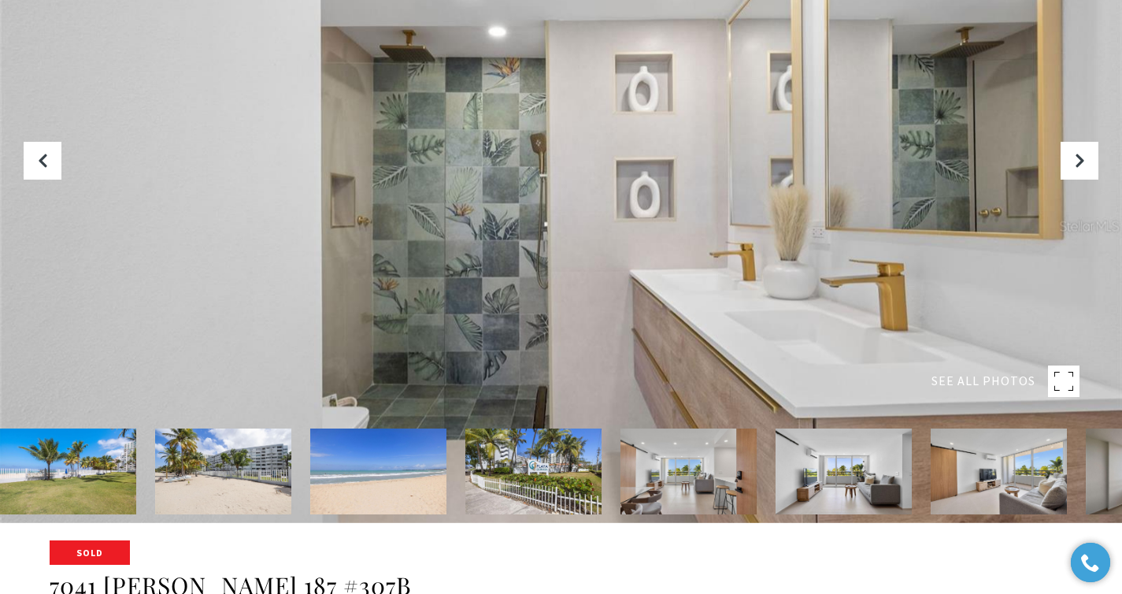
scroll to position [11, 0]
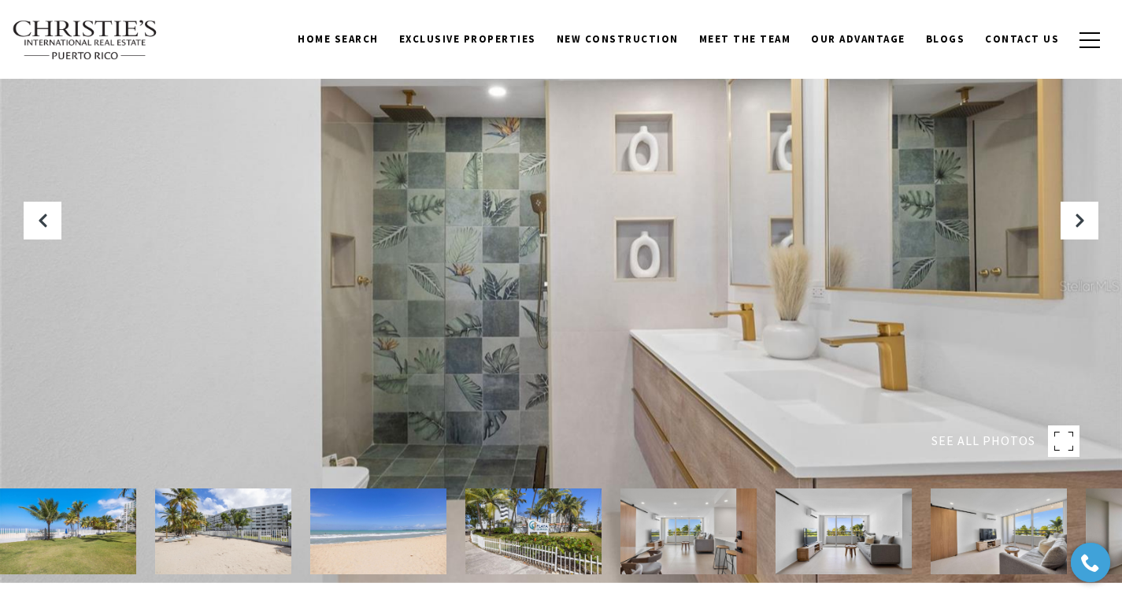
click at [716, 539] on img at bounding box center [688, 531] width 136 height 86
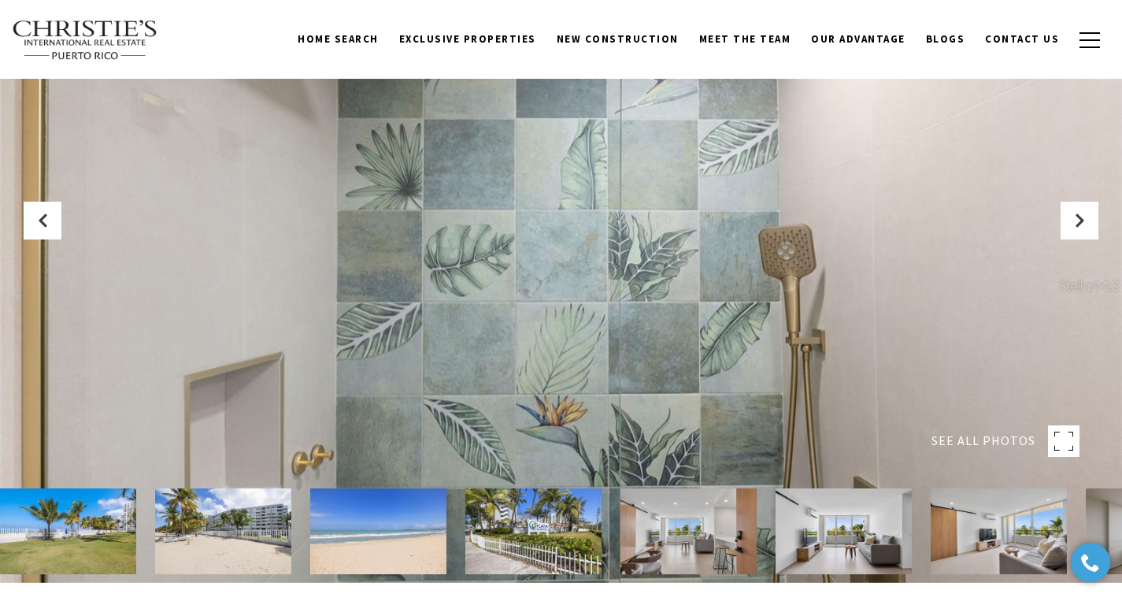
click at [685, 509] on img at bounding box center [688, 531] width 136 height 86
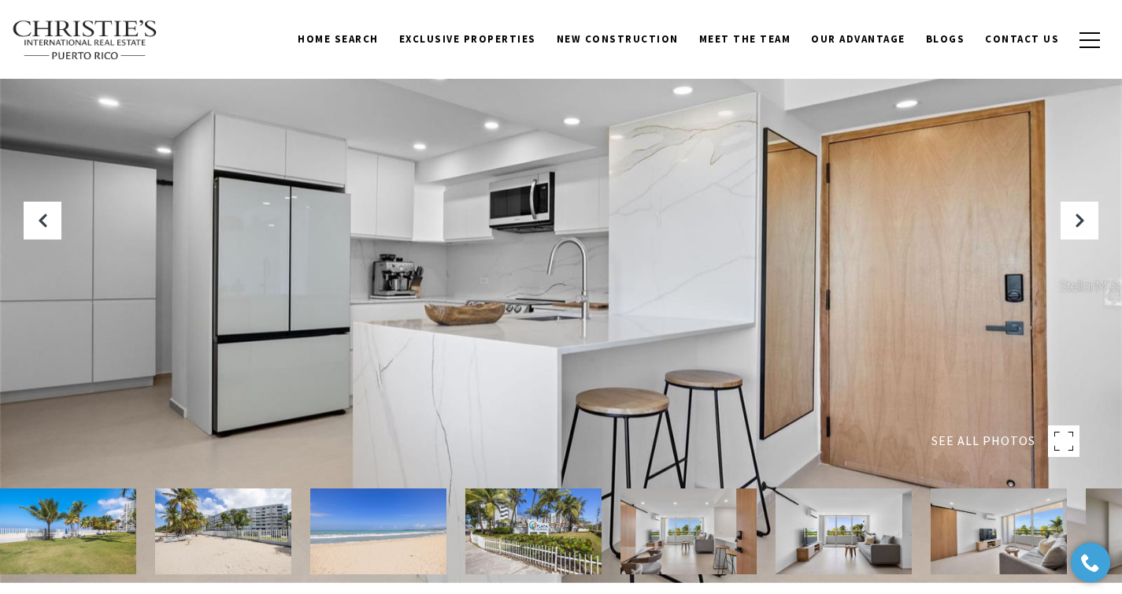
click at [38, 498] on img at bounding box center [68, 531] width 136 height 86
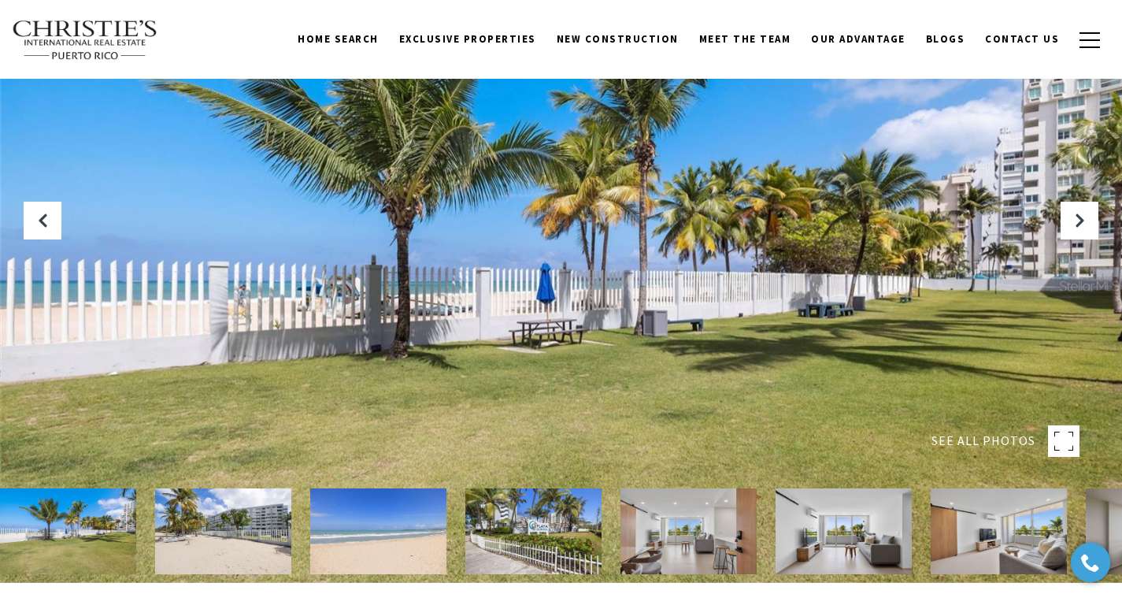
click at [381, 510] on img at bounding box center [378, 531] width 136 height 86
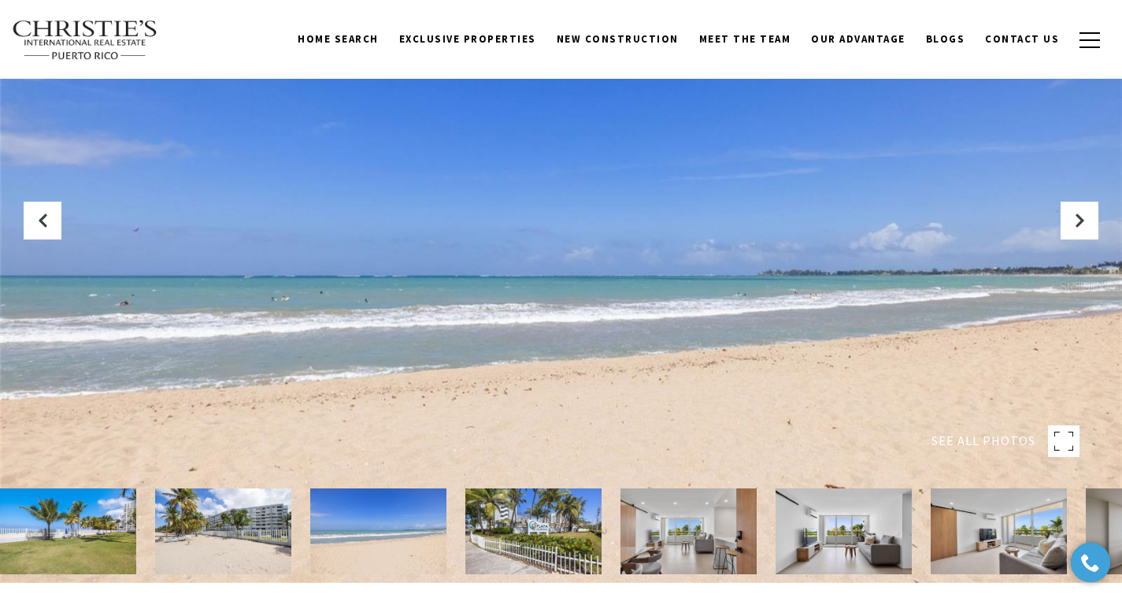
click at [550, 488] on img at bounding box center [533, 531] width 136 height 86
click at [680, 523] on img at bounding box center [688, 531] width 136 height 86
click at [893, 492] on img at bounding box center [844, 531] width 136 height 86
click at [661, 530] on img at bounding box center [688, 531] width 136 height 86
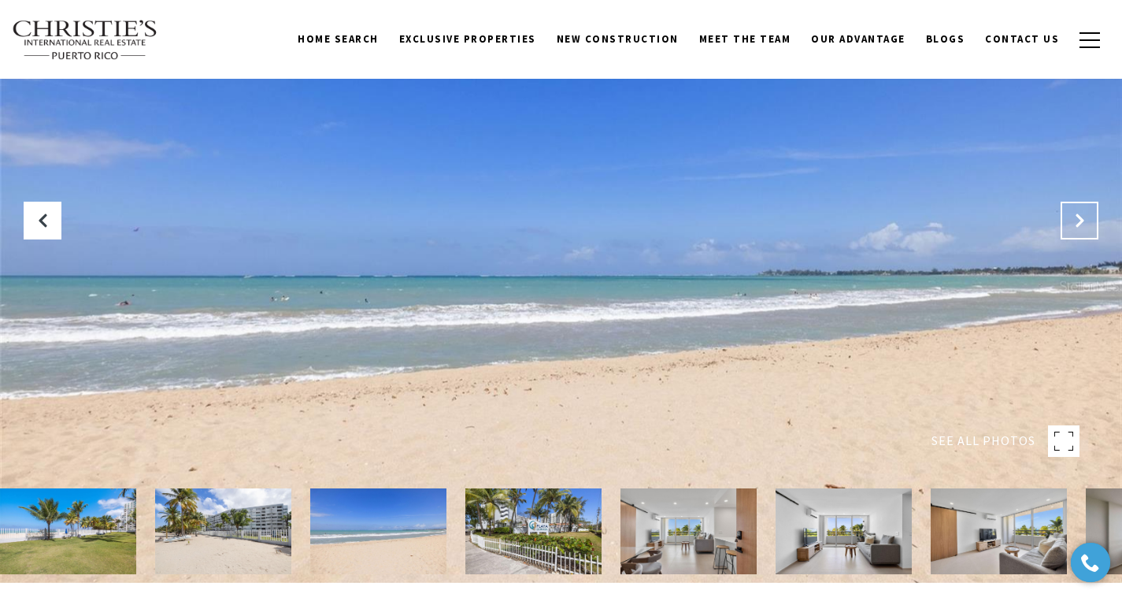
click at [1071, 205] on button "Next Slide" at bounding box center [1080, 221] width 38 height 38
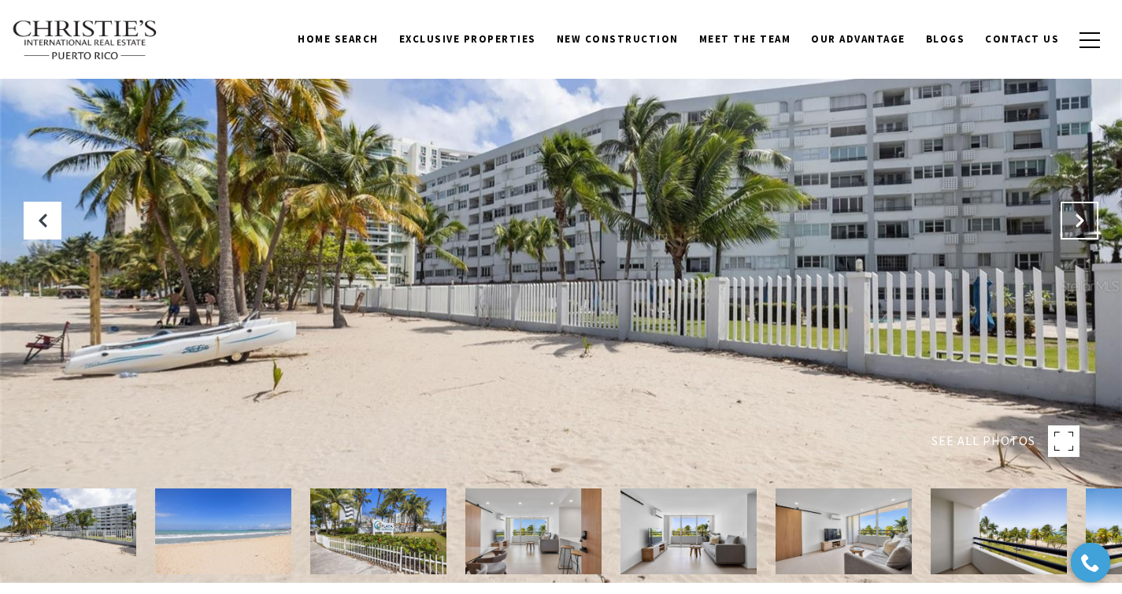
click at [1071, 205] on button "Next Slide" at bounding box center [1080, 221] width 38 height 38
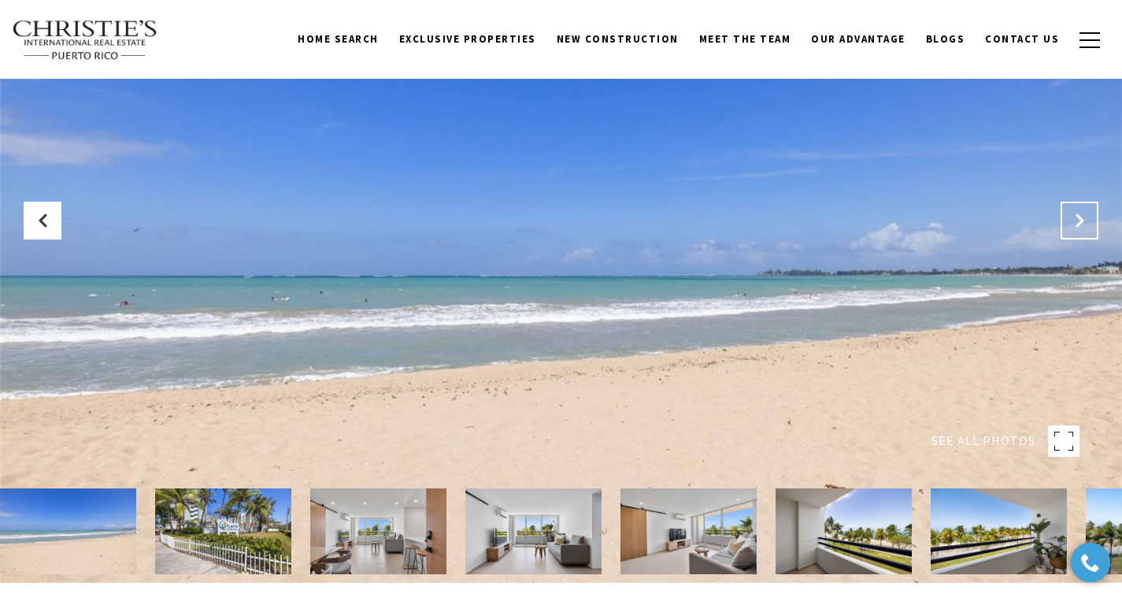
click at [1071, 205] on button "Next Slide" at bounding box center [1080, 221] width 38 height 38
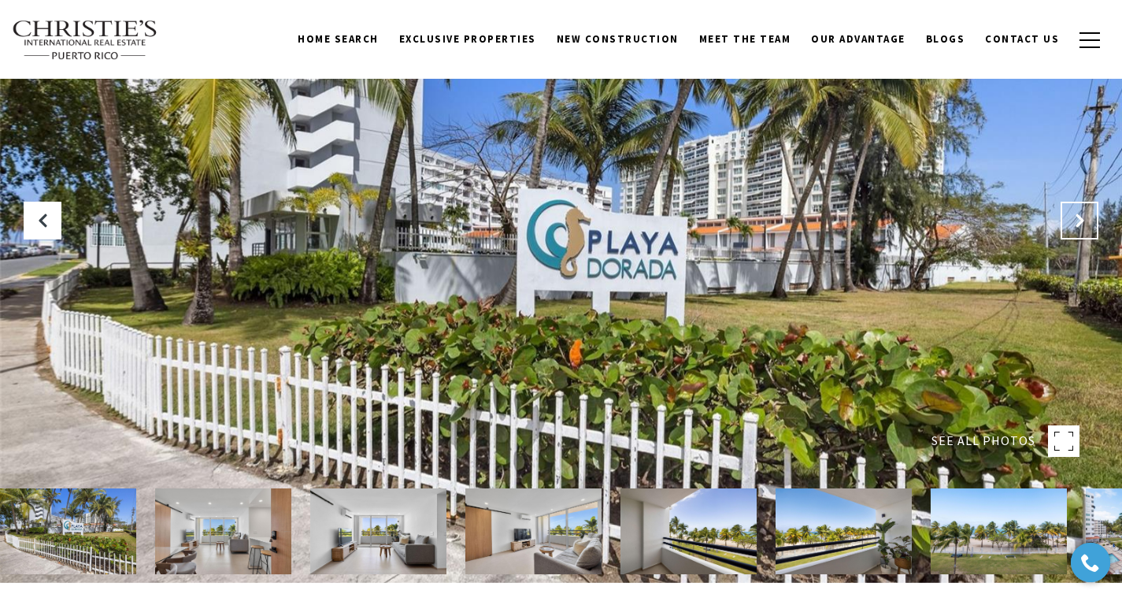
click at [1071, 205] on button "Next Slide" at bounding box center [1080, 221] width 38 height 38
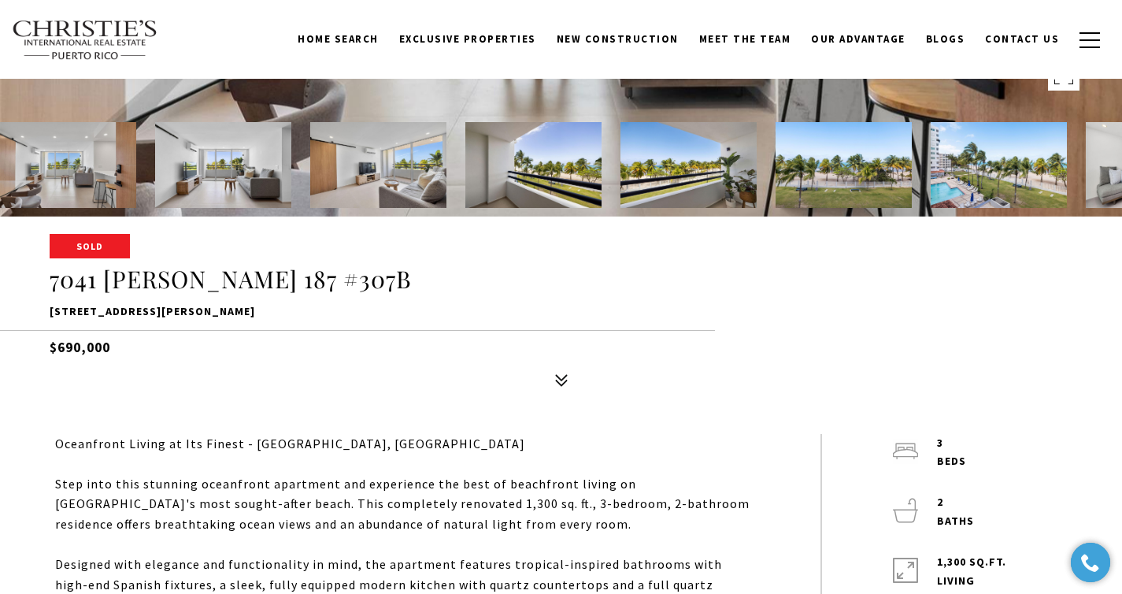
scroll to position [27, 0]
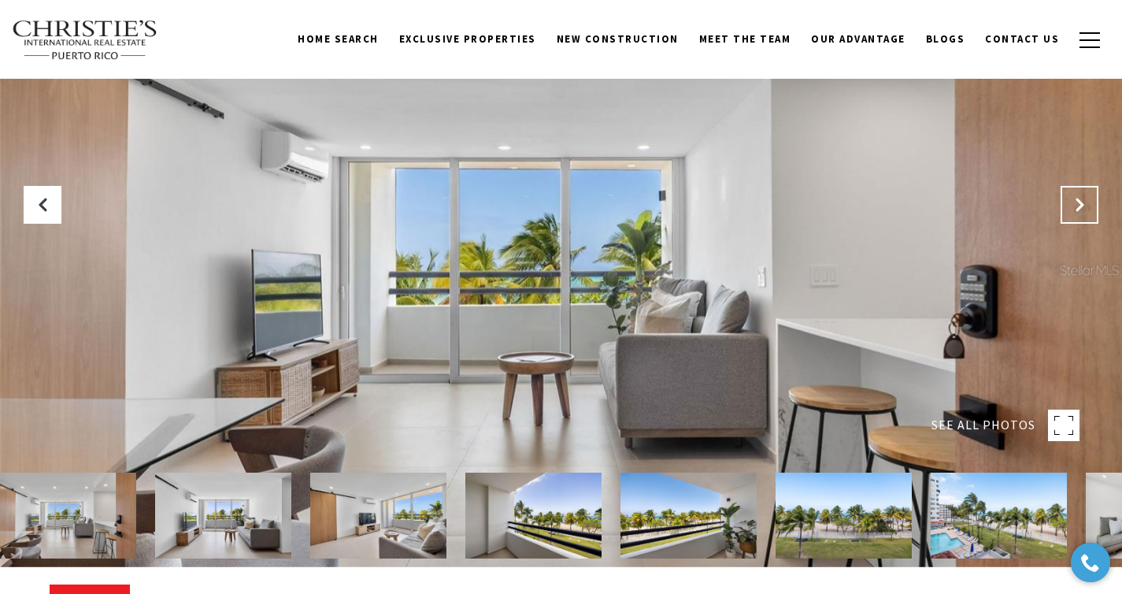
click at [1083, 203] on icon "Next Slide" at bounding box center [1080, 205] width 16 height 16
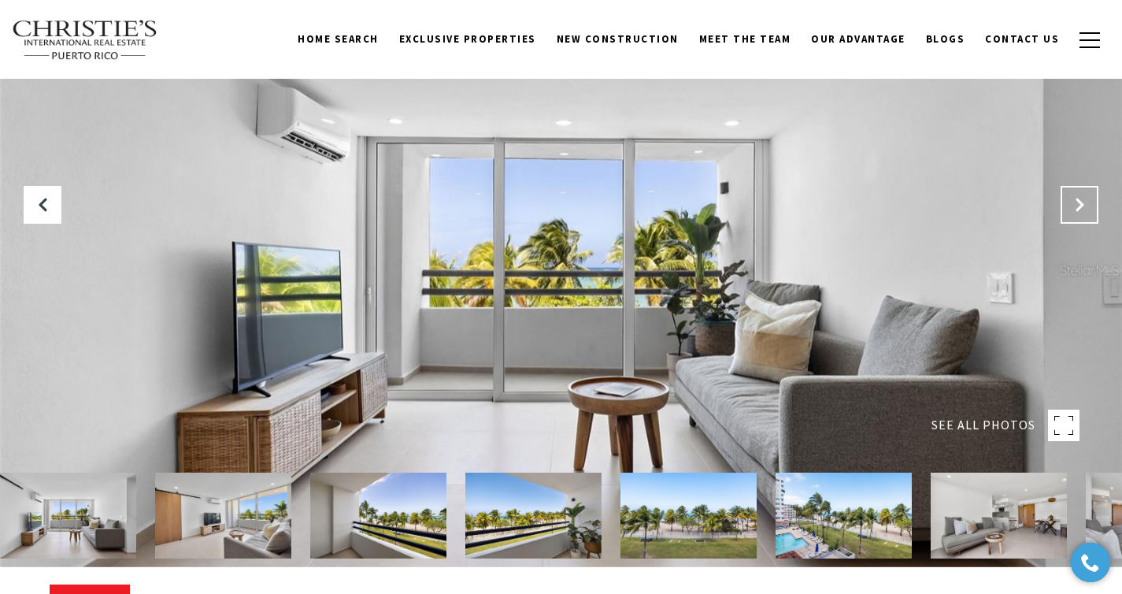
click at [1083, 203] on icon "Next Slide" at bounding box center [1080, 205] width 16 height 16
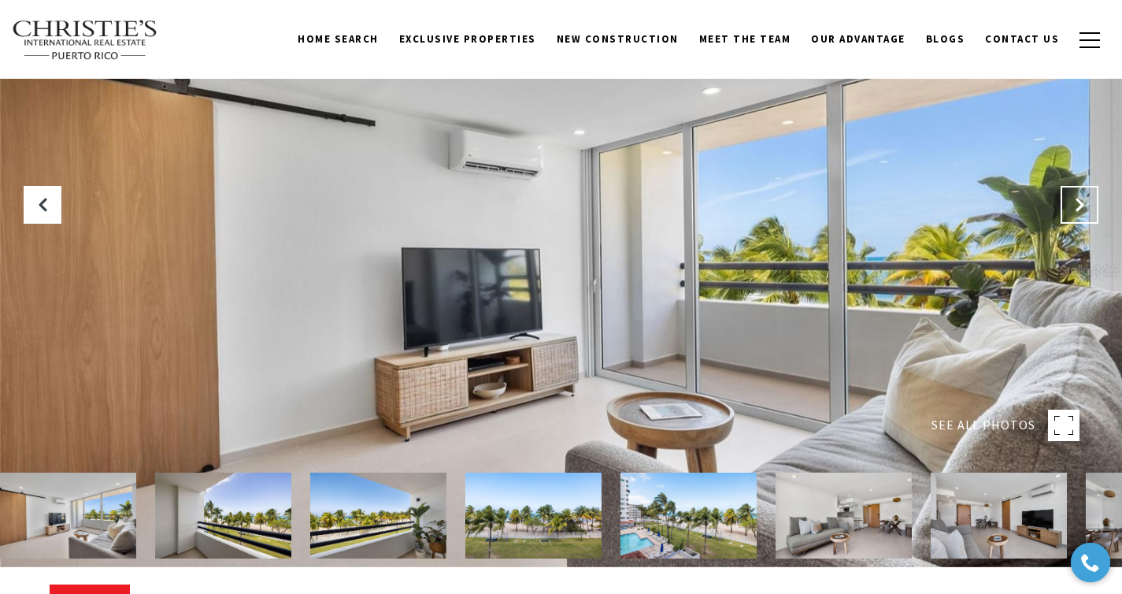
click at [1083, 203] on icon "Next Slide" at bounding box center [1080, 205] width 16 height 16
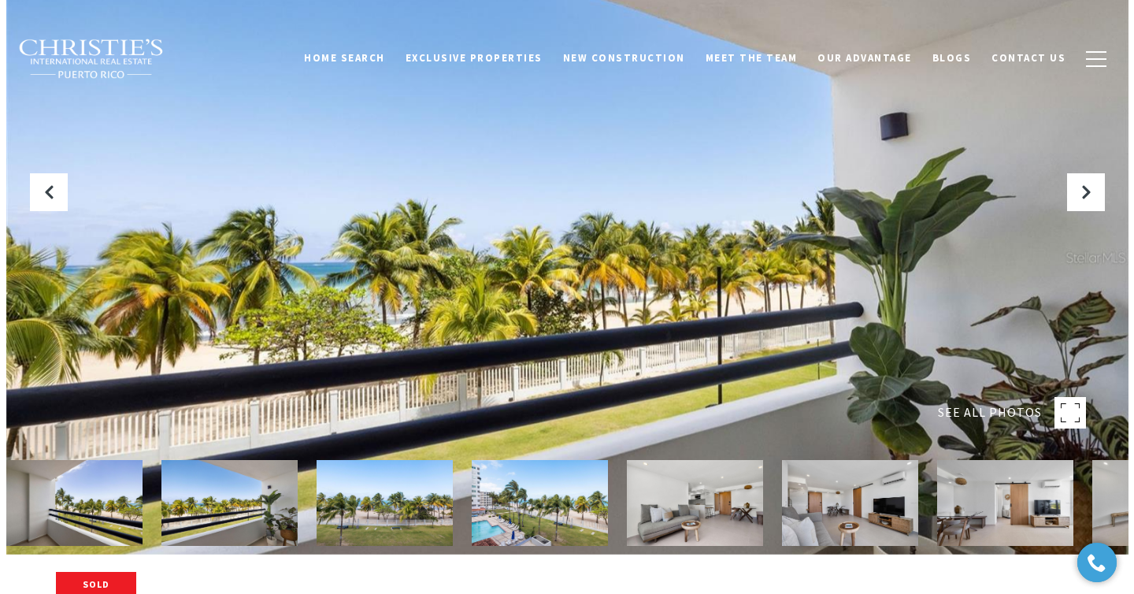
scroll to position [43, 0]
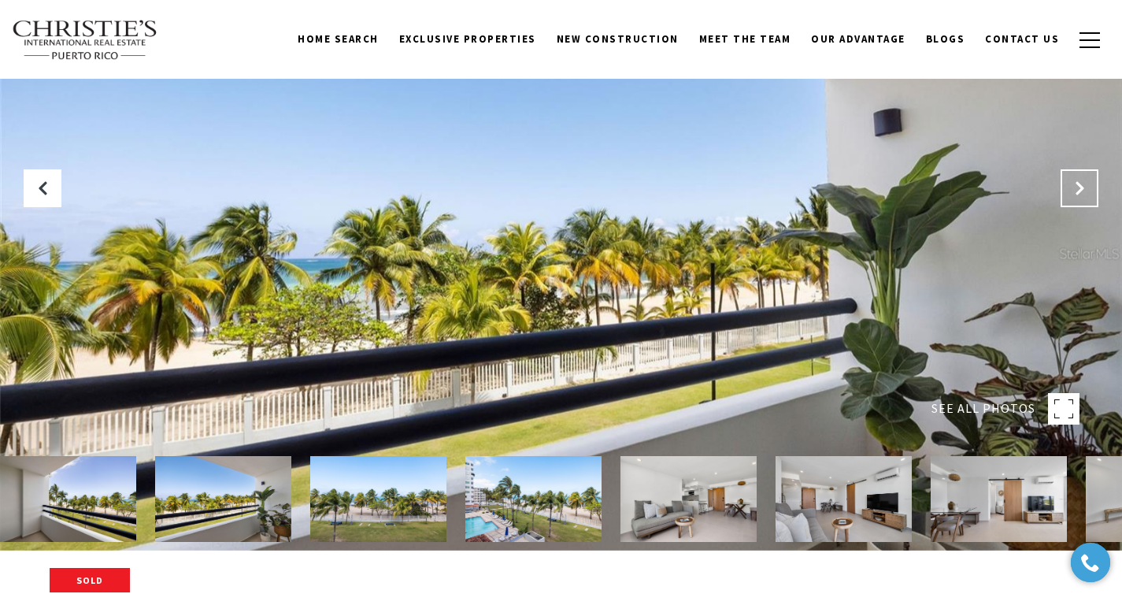
click at [1080, 183] on icon "Next Slide" at bounding box center [1080, 188] width 16 height 16
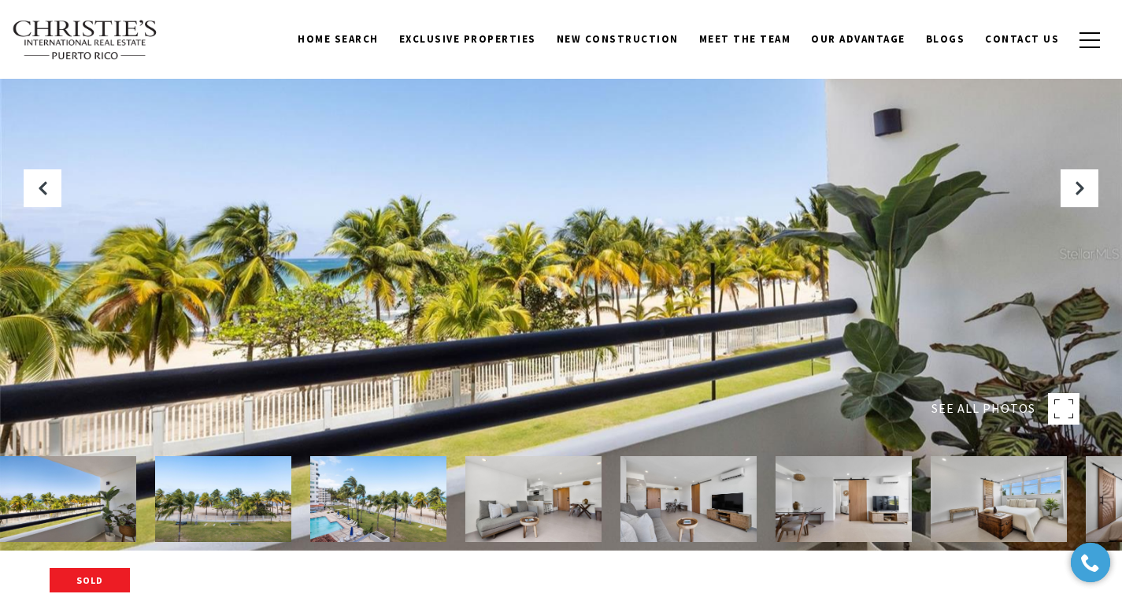
click at [519, 546] on div at bounding box center [561, 254] width 1122 height 594
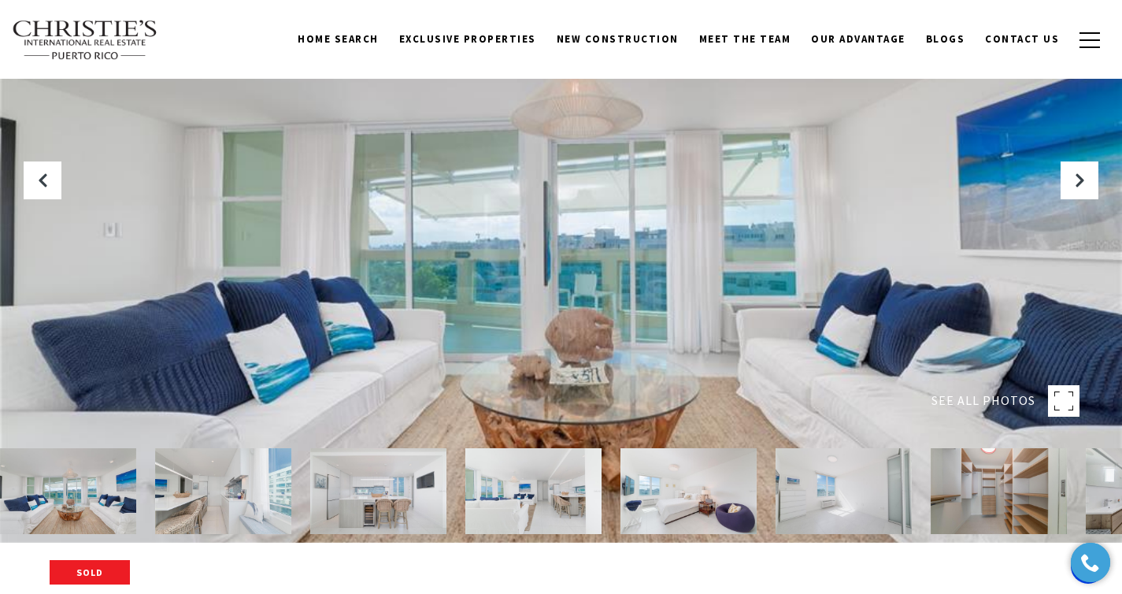
scroll to position [11, 0]
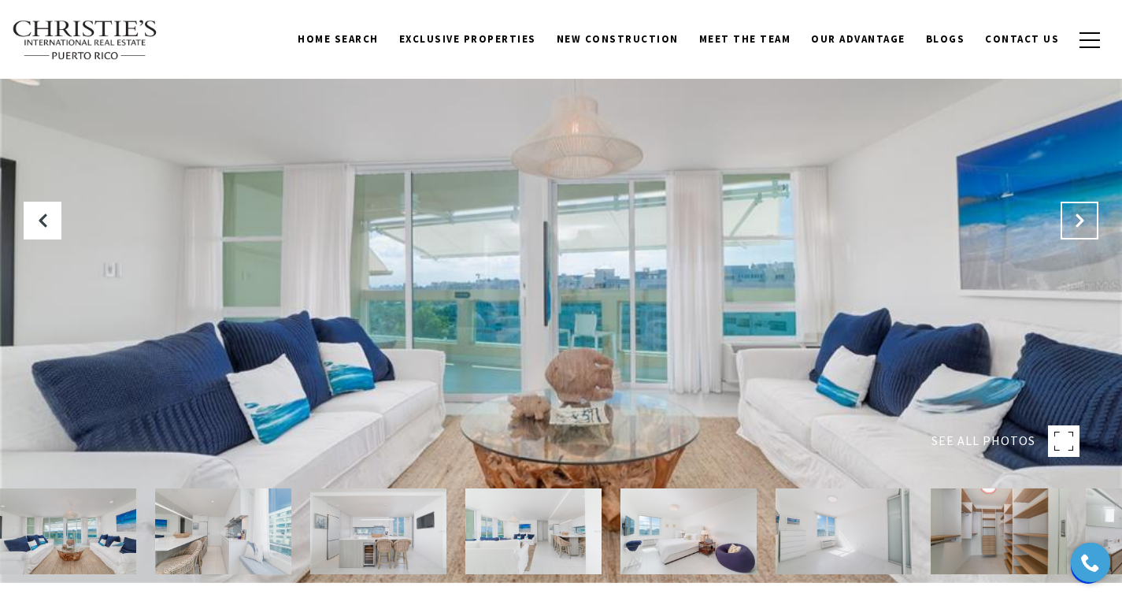
click at [1079, 205] on button "Next Slide" at bounding box center [1080, 221] width 38 height 38
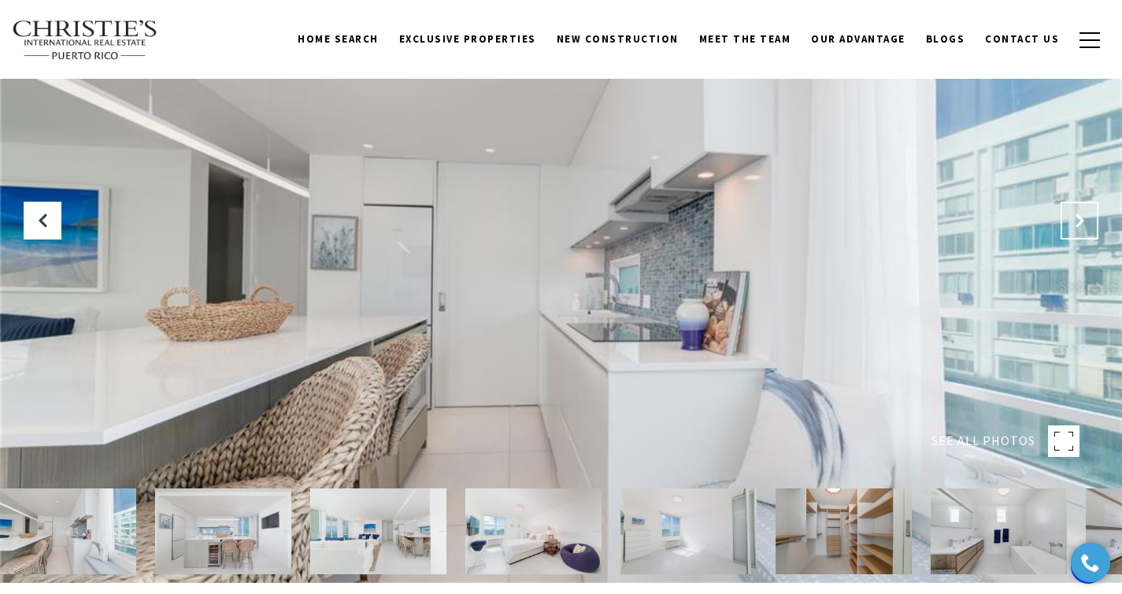
click at [1079, 205] on button "Next Slide" at bounding box center [1080, 221] width 38 height 38
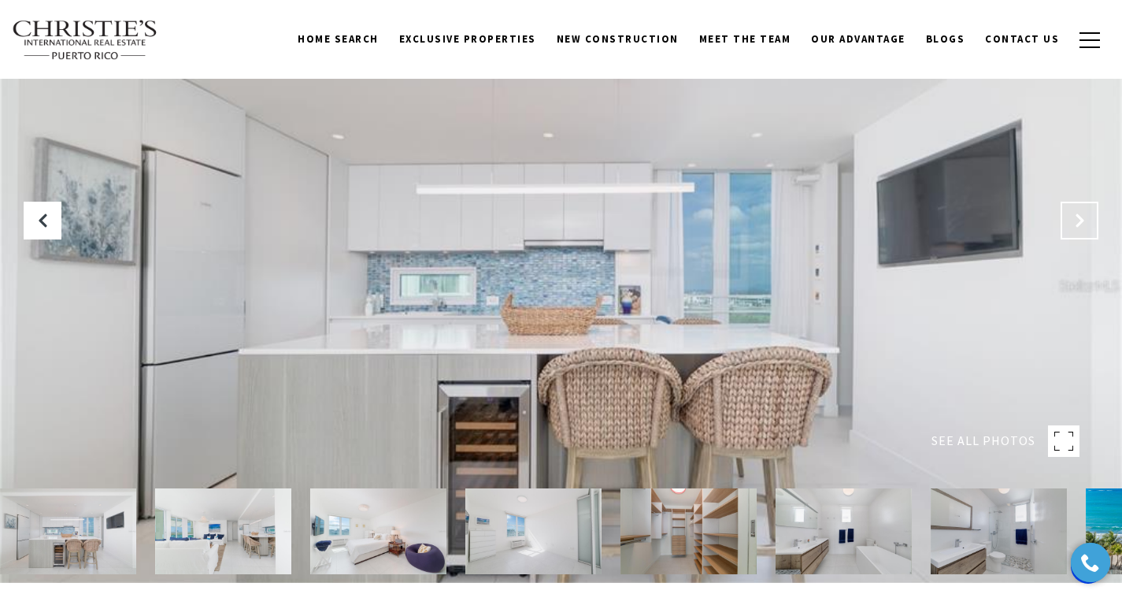
click at [1079, 205] on button "Next Slide" at bounding box center [1080, 221] width 38 height 38
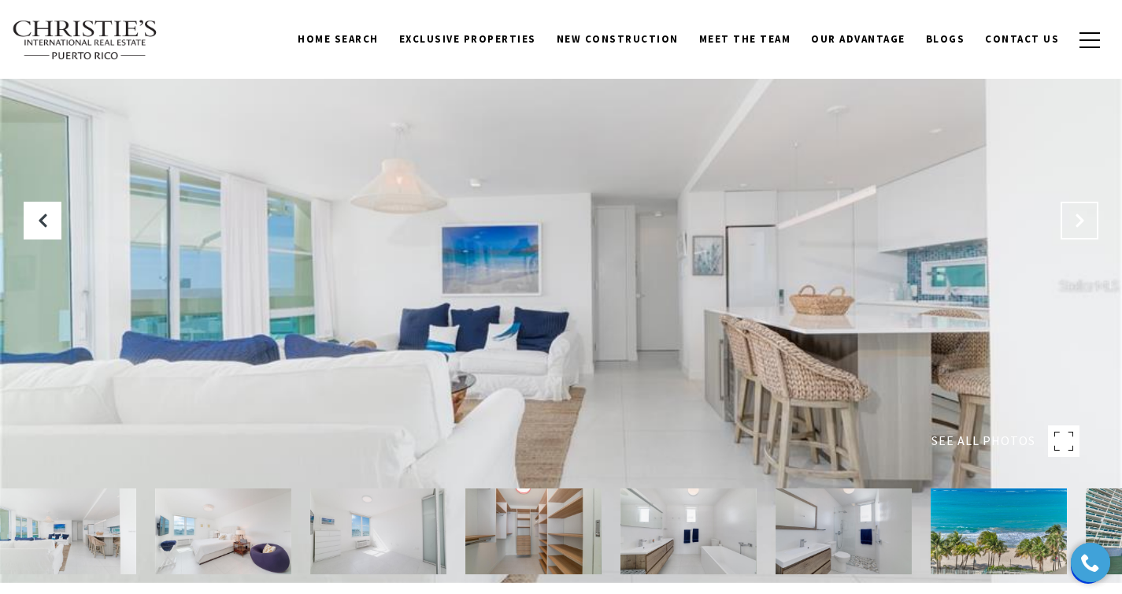
click at [1079, 205] on button "Next Slide" at bounding box center [1080, 221] width 38 height 38
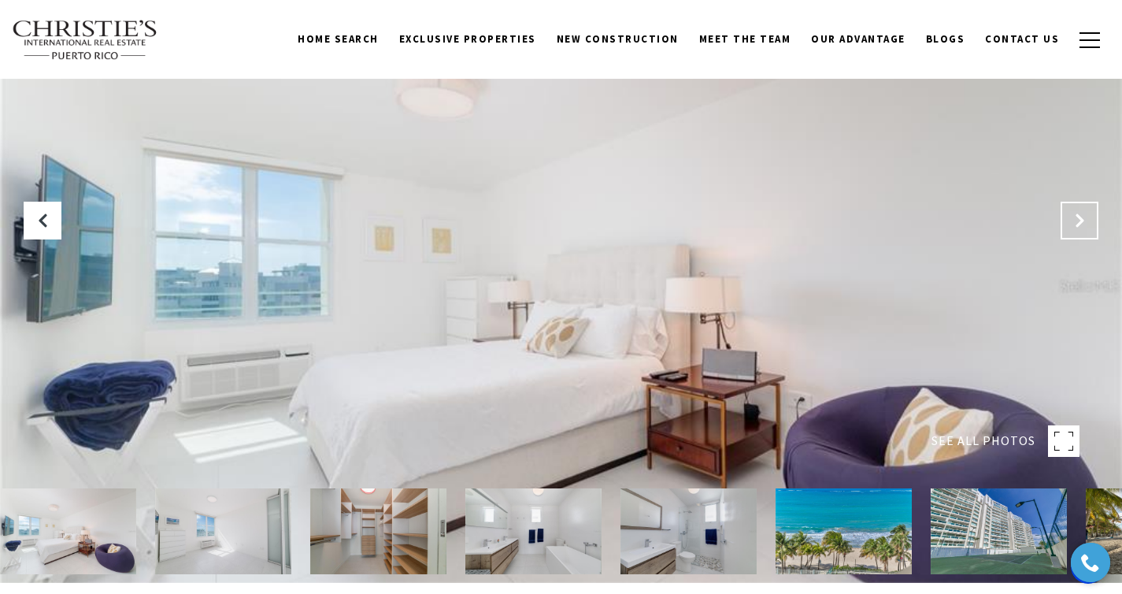
click at [1079, 205] on button "Next Slide" at bounding box center [1080, 221] width 38 height 38
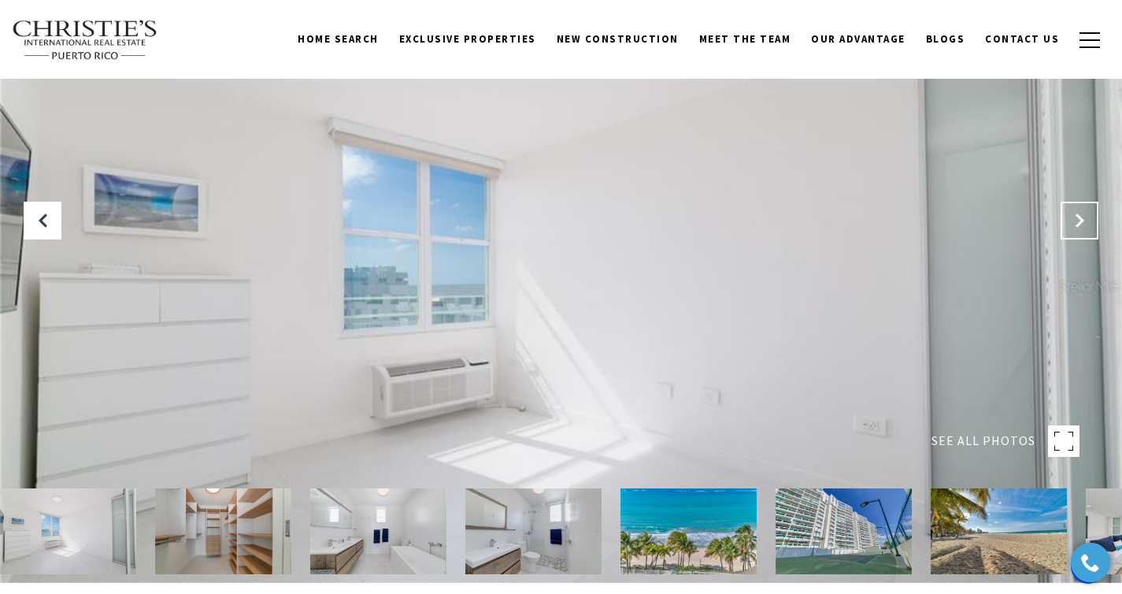
click at [1079, 205] on button "Next Slide" at bounding box center [1080, 221] width 38 height 38
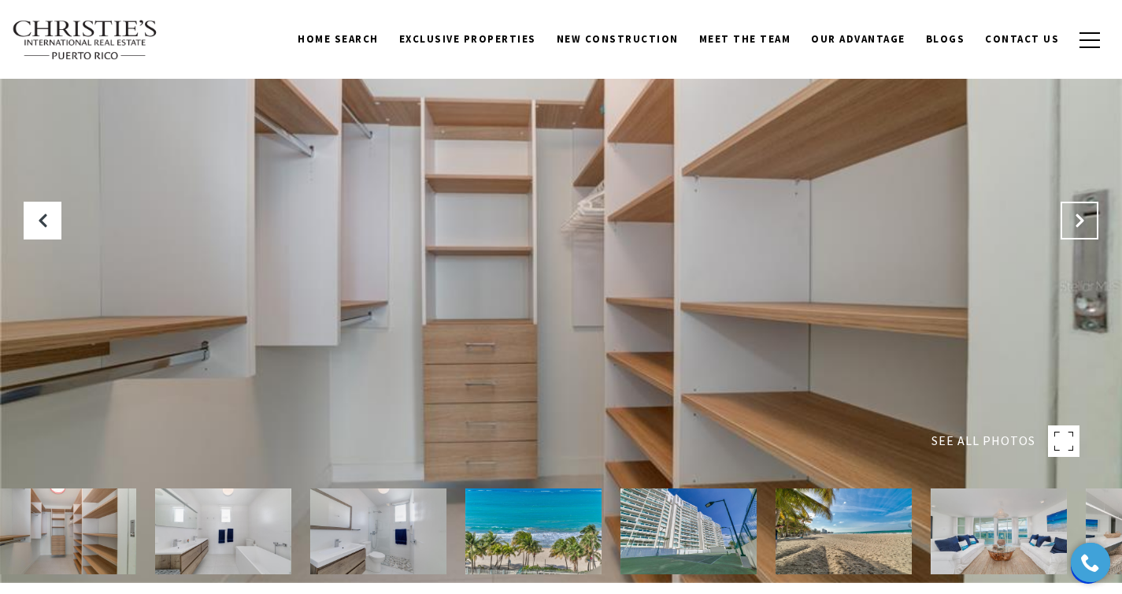
click at [1079, 205] on button "Next Slide" at bounding box center [1080, 221] width 38 height 38
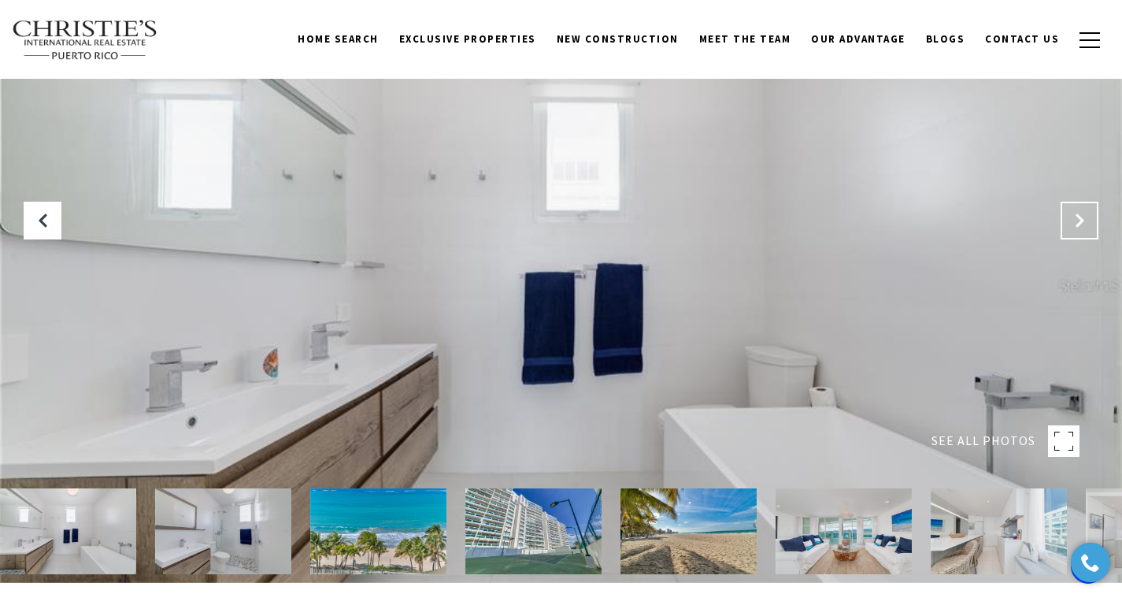
click at [1079, 205] on button "Next Slide" at bounding box center [1080, 221] width 38 height 38
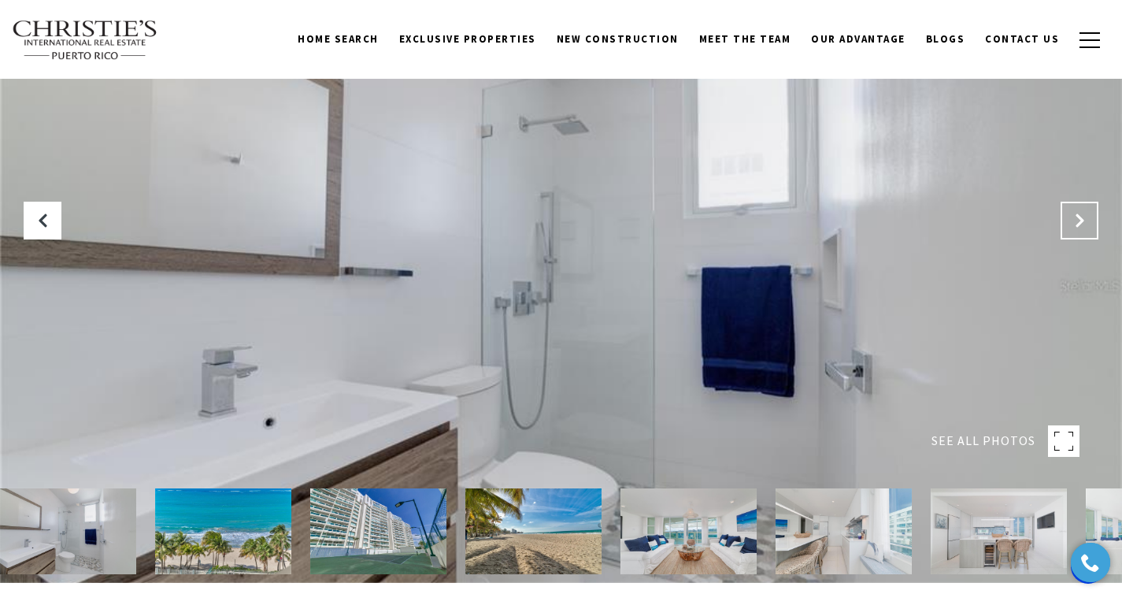
click at [1079, 205] on button "Next Slide" at bounding box center [1080, 221] width 38 height 38
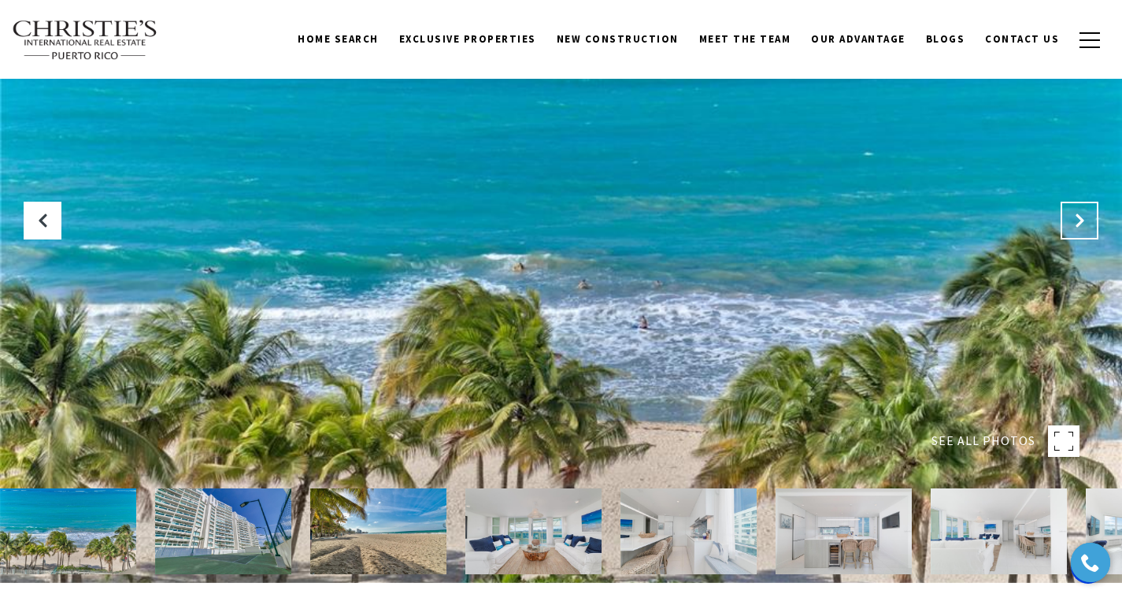
click at [1079, 205] on button "Next Slide" at bounding box center [1080, 221] width 38 height 38
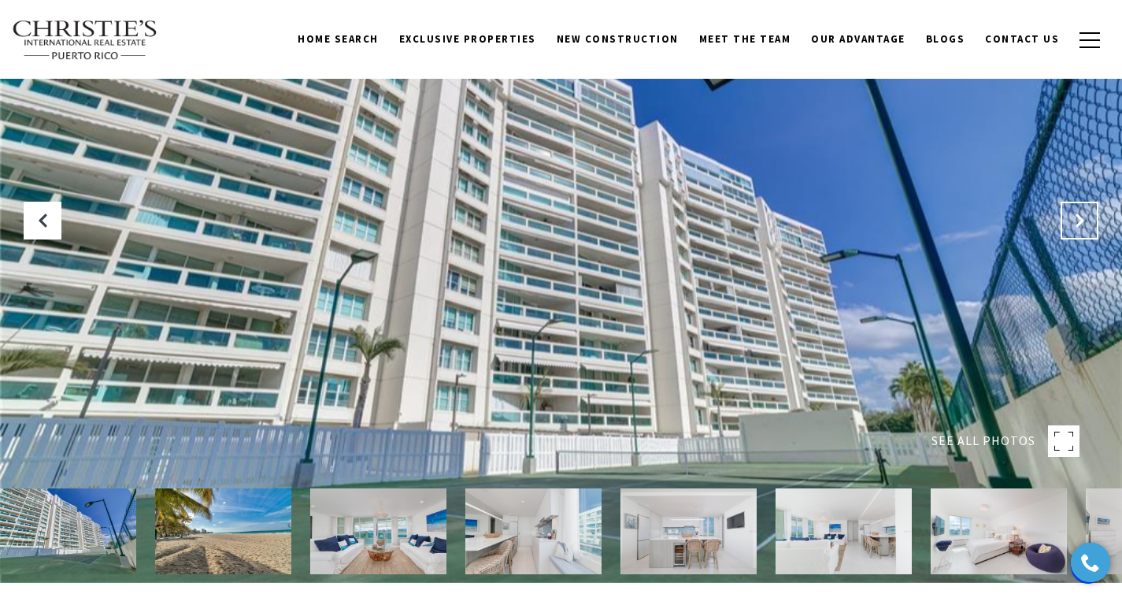
click at [1079, 205] on button "Next Slide" at bounding box center [1080, 221] width 38 height 38
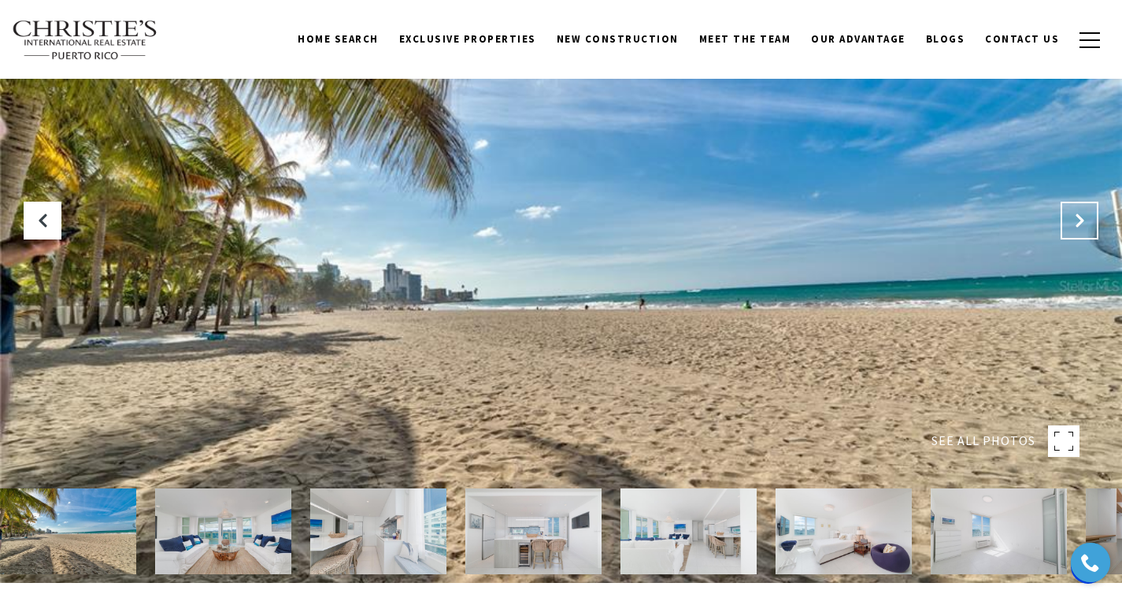
click at [1079, 205] on button "Next Slide" at bounding box center [1080, 221] width 38 height 38
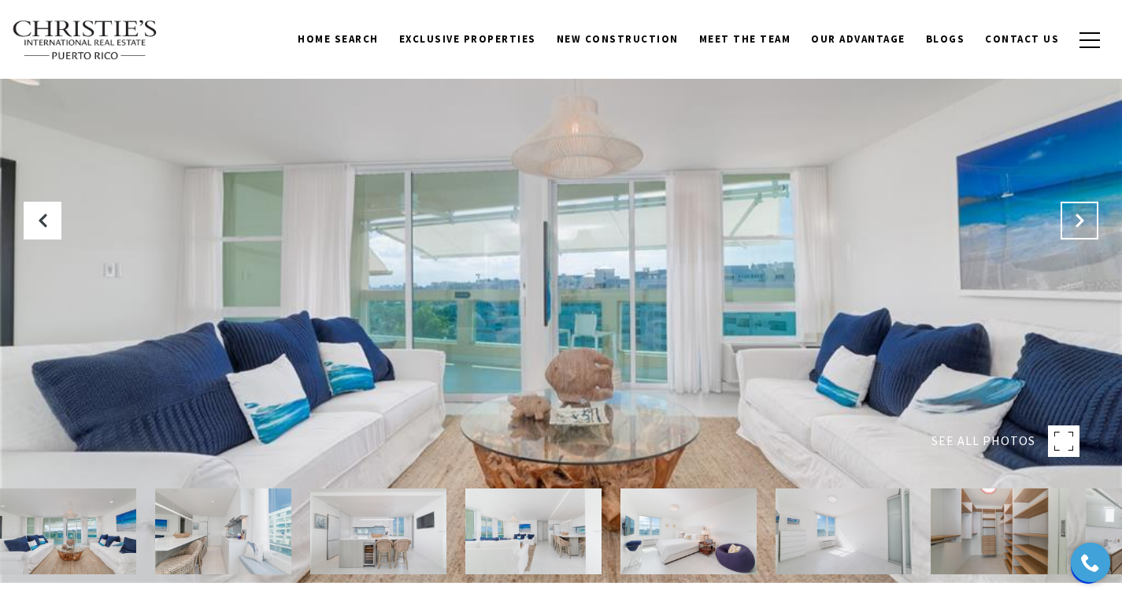
click at [1079, 205] on button "Next Slide" at bounding box center [1080, 221] width 38 height 38
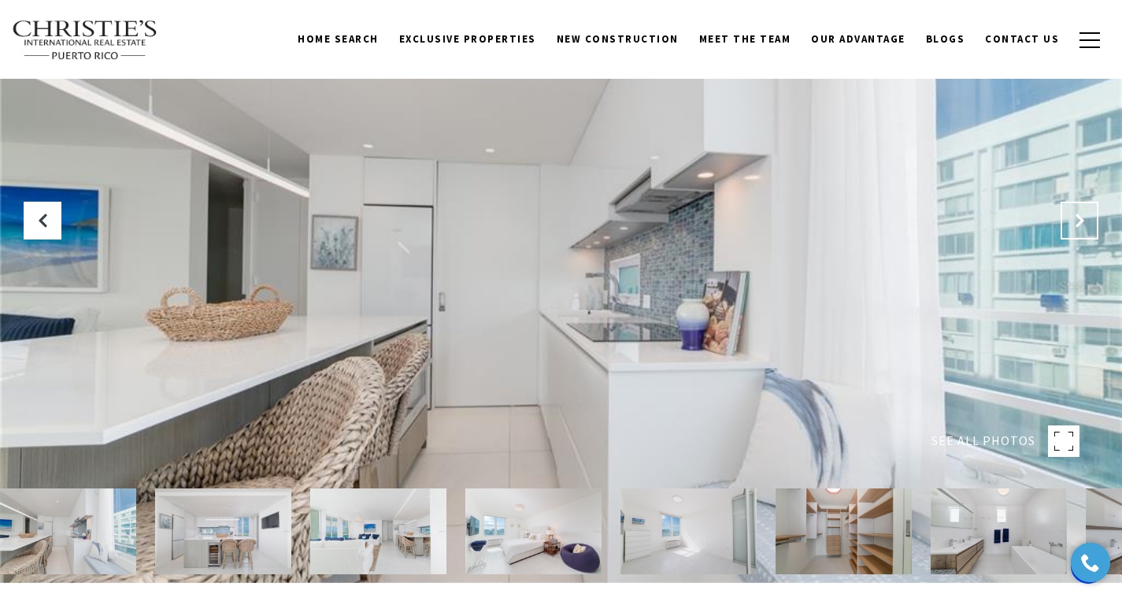
click at [1079, 205] on button "Next Slide" at bounding box center [1080, 221] width 38 height 38
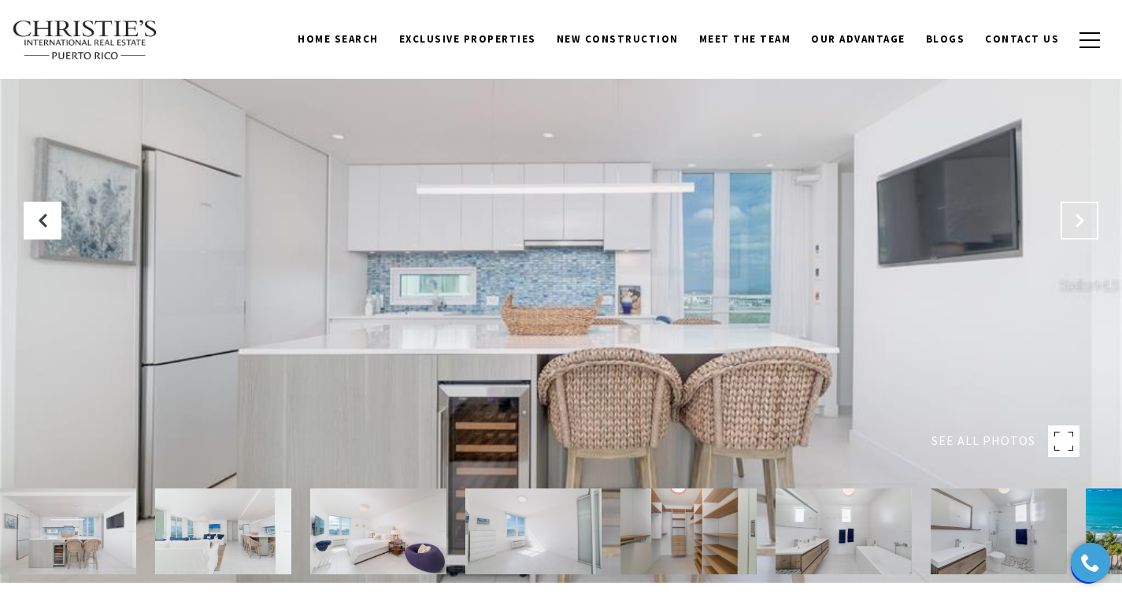
click at [1079, 205] on button "Next Slide" at bounding box center [1080, 221] width 38 height 38
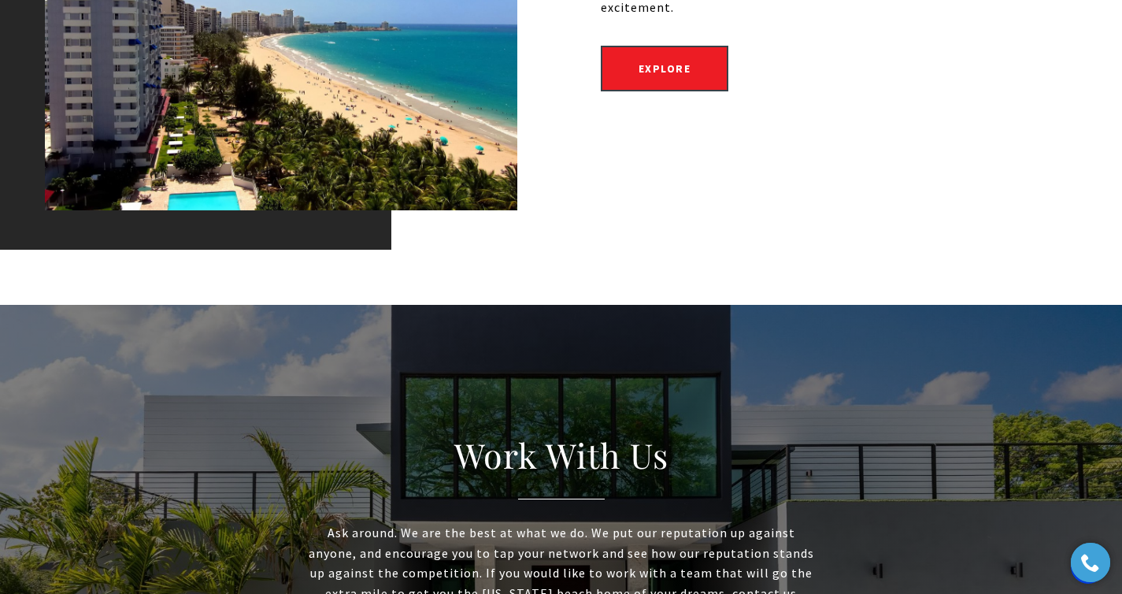
scroll to position [2619, 0]
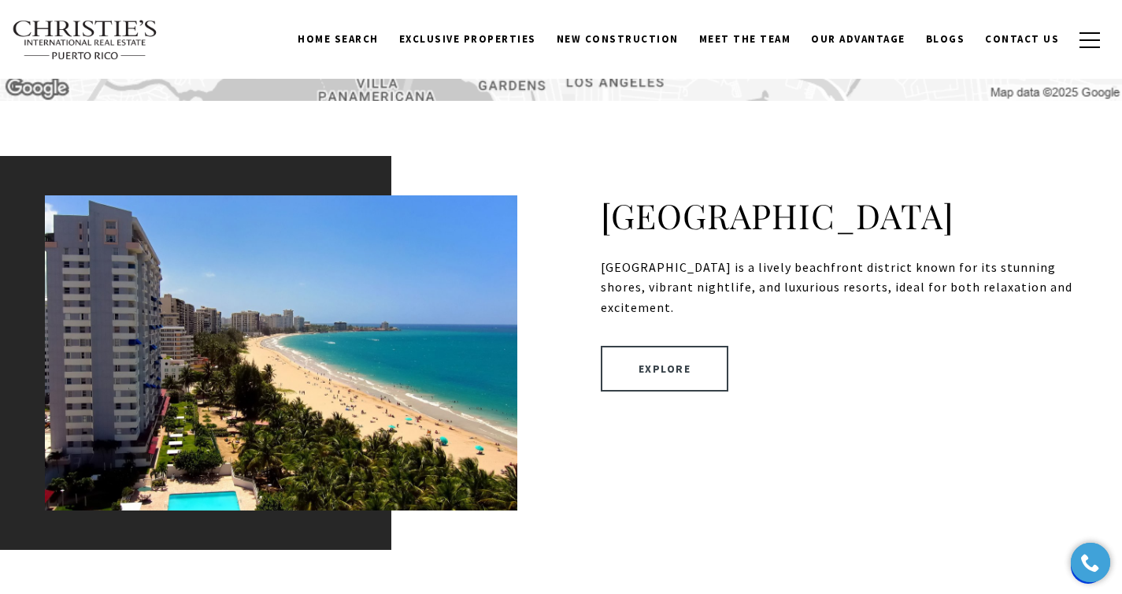
click at [658, 364] on link "Explore" at bounding box center [665, 369] width 128 height 46
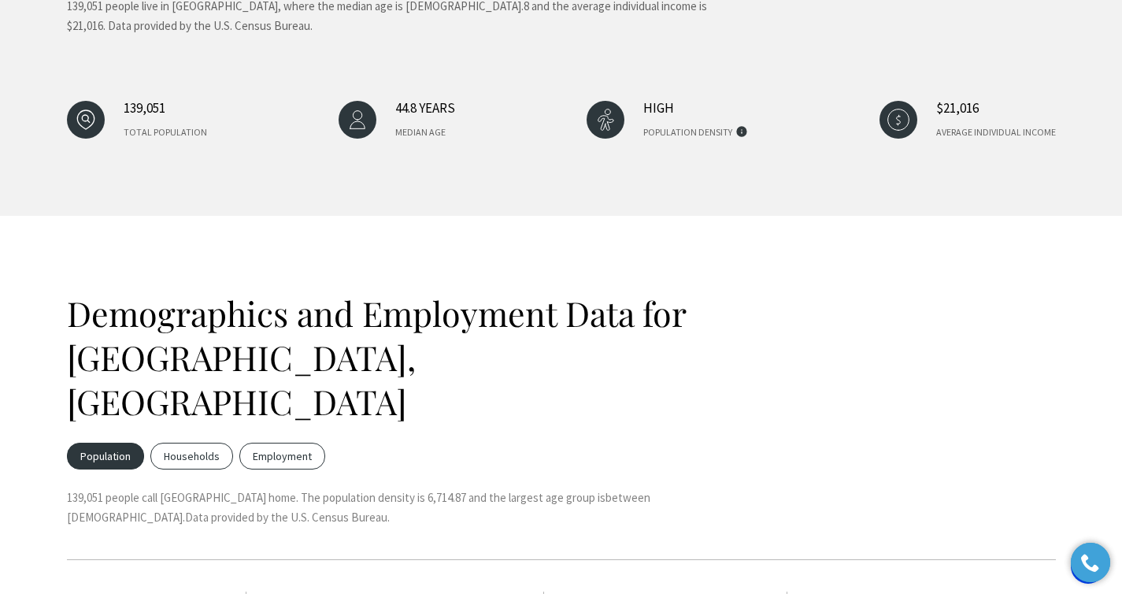
scroll to position [2123, 0]
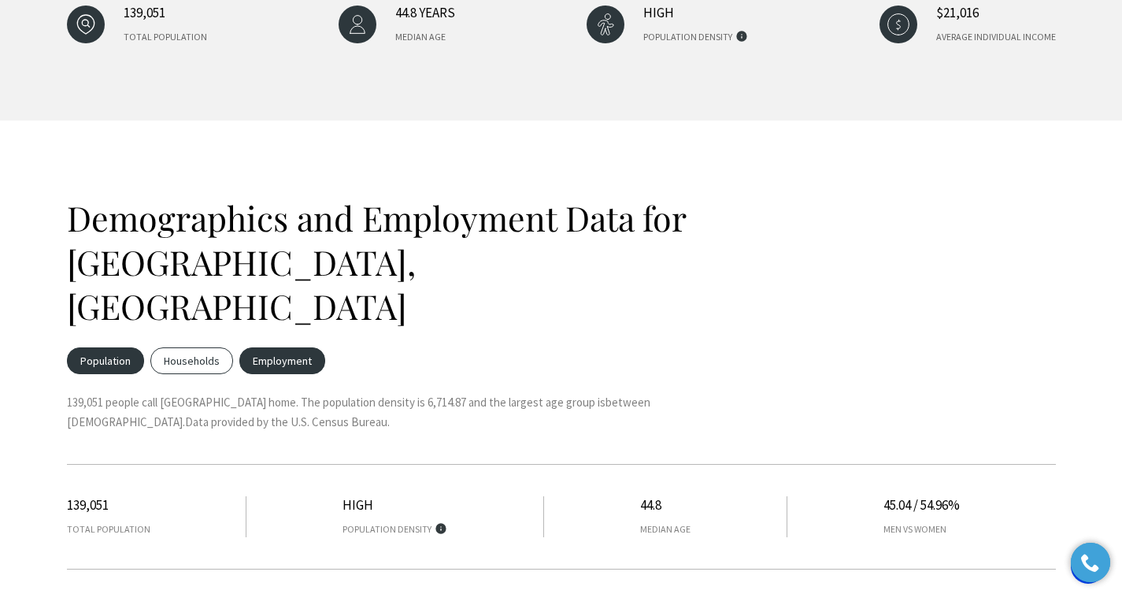
click at [295, 347] on span "Employment" at bounding box center [282, 360] width 86 height 27
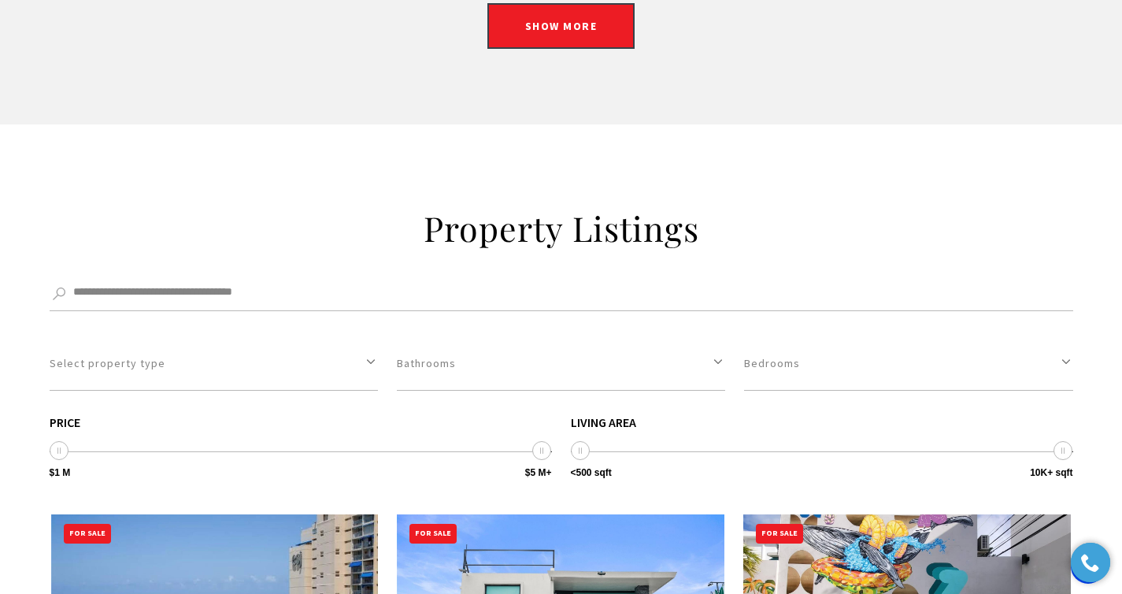
scroll to position [4070, 0]
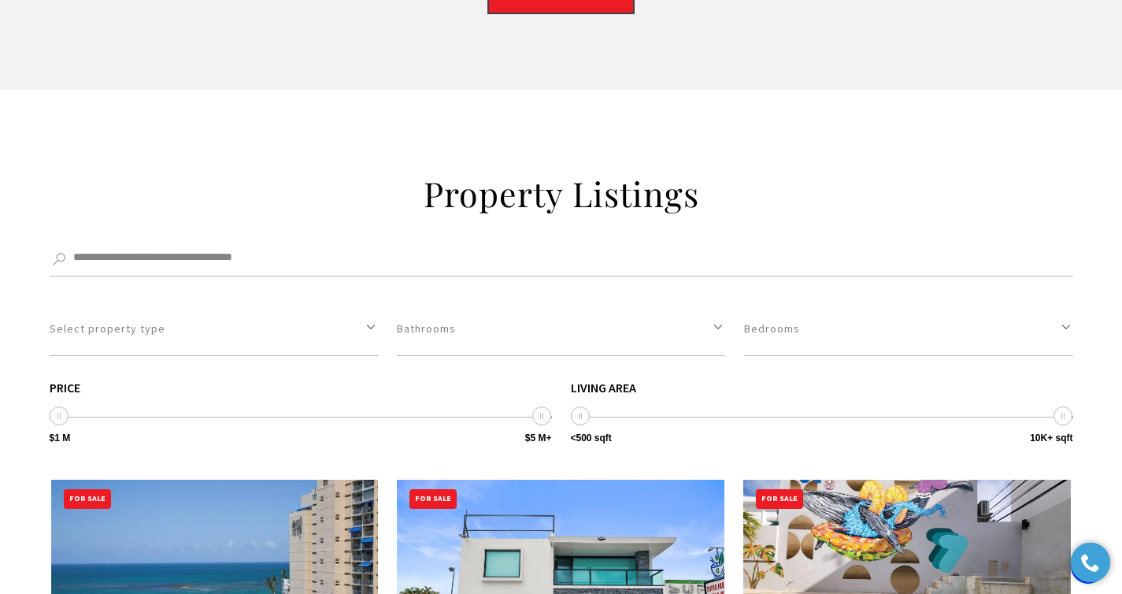
click at [868, 479] on img at bounding box center [907, 571] width 328 height 184
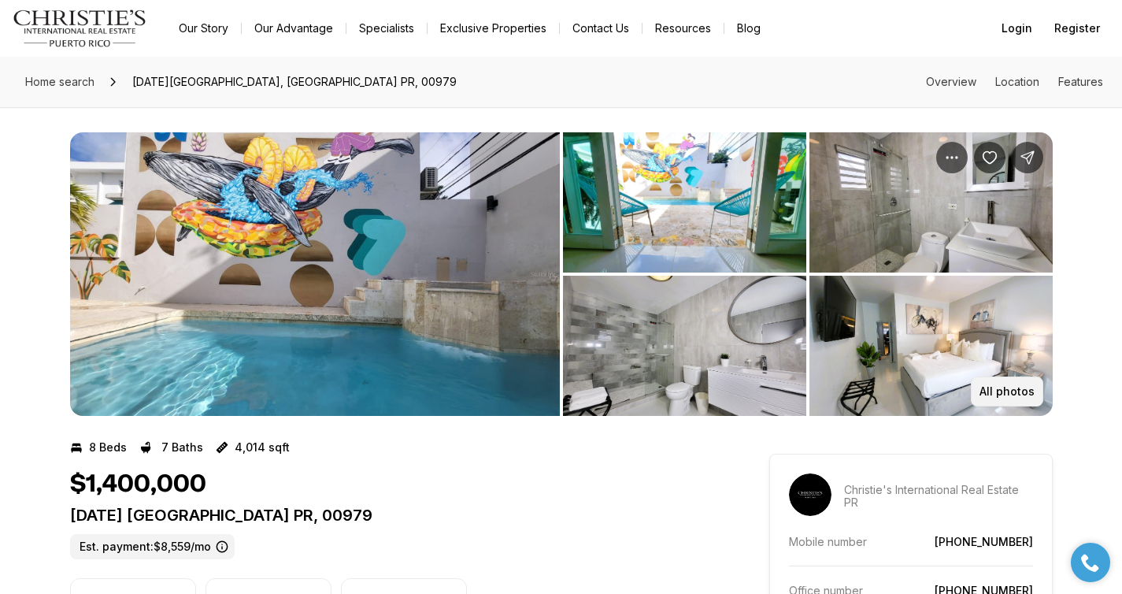
click at [1030, 390] on p "All photos" at bounding box center [1006, 391] width 55 height 13
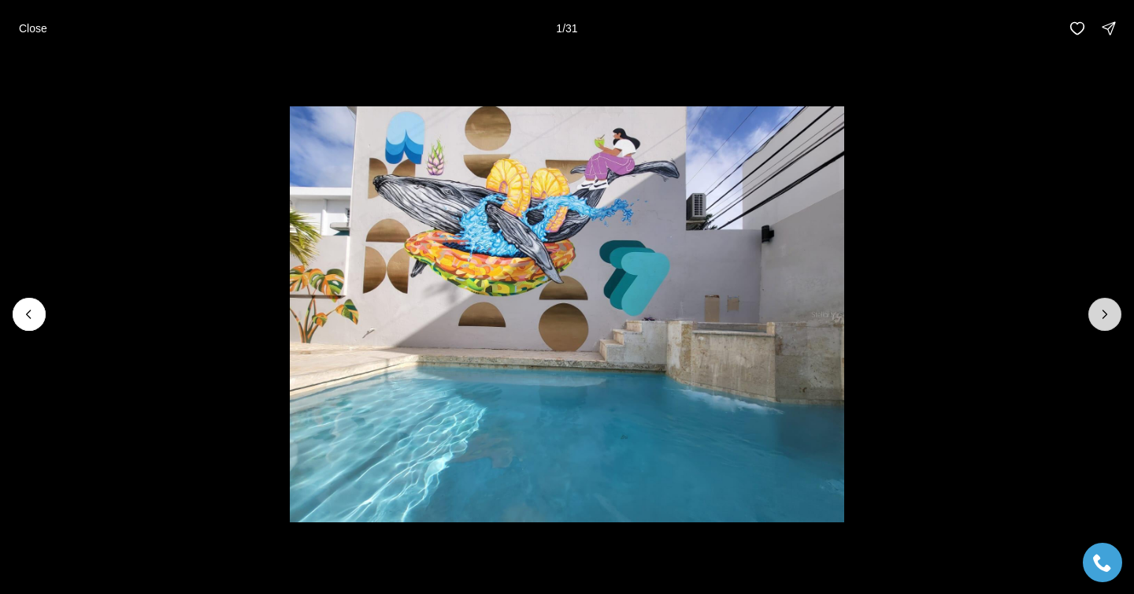
click at [1104, 316] on icon "Next slide" at bounding box center [1105, 314] width 4 height 8
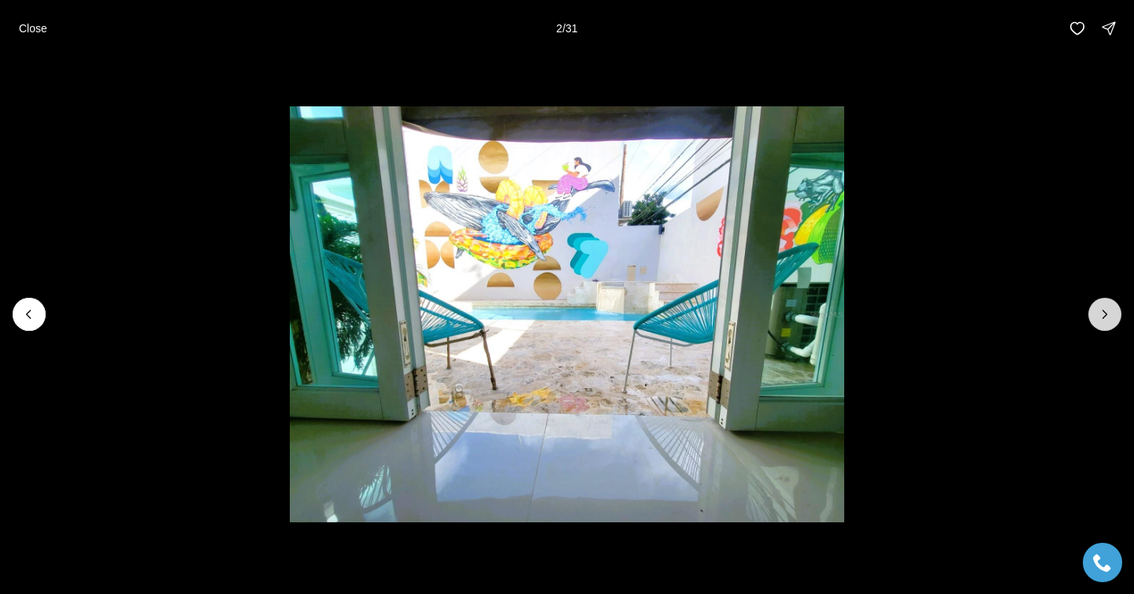
click at [1104, 316] on icon "Next slide" at bounding box center [1105, 314] width 4 height 8
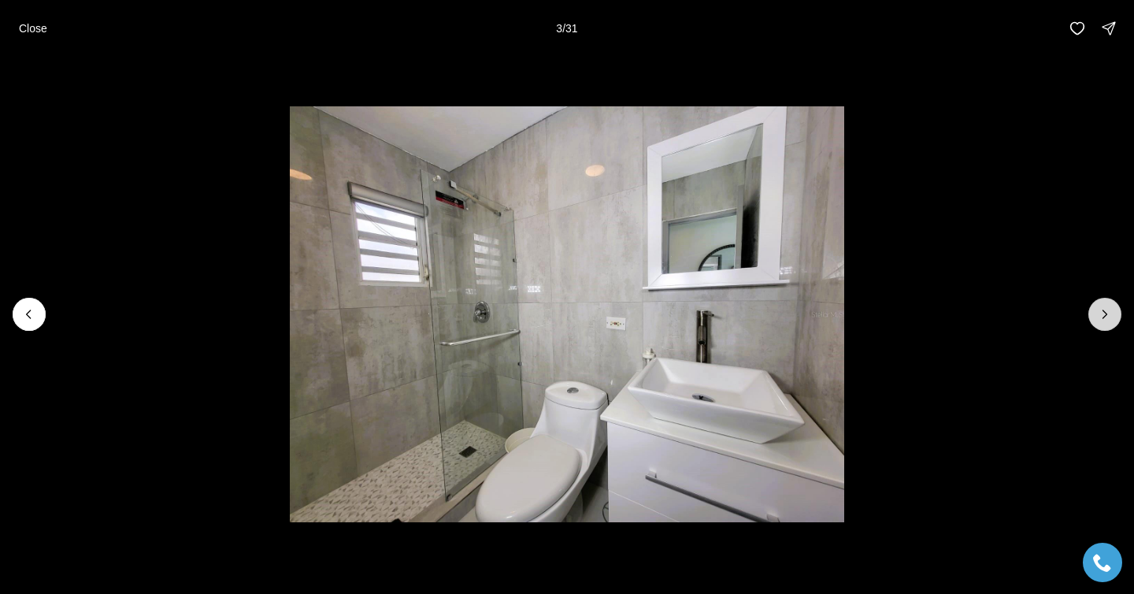
click at [1104, 316] on icon "Next slide" at bounding box center [1105, 314] width 4 height 8
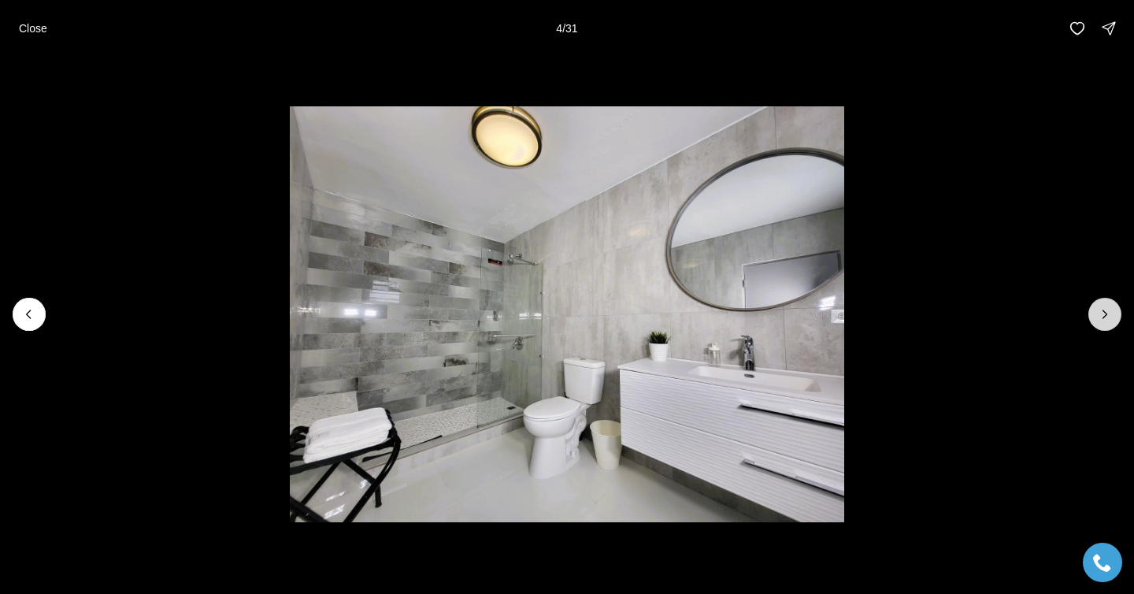
click at [1104, 316] on icon "Next slide" at bounding box center [1105, 314] width 4 height 8
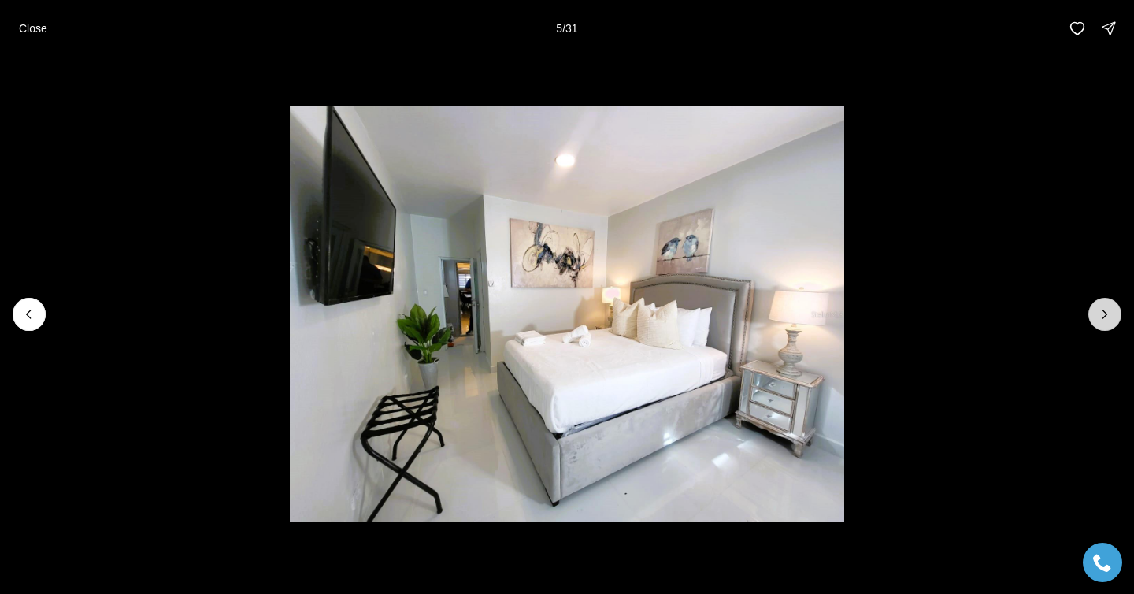
click at [1104, 316] on icon "Next slide" at bounding box center [1105, 314] width 4 height 8
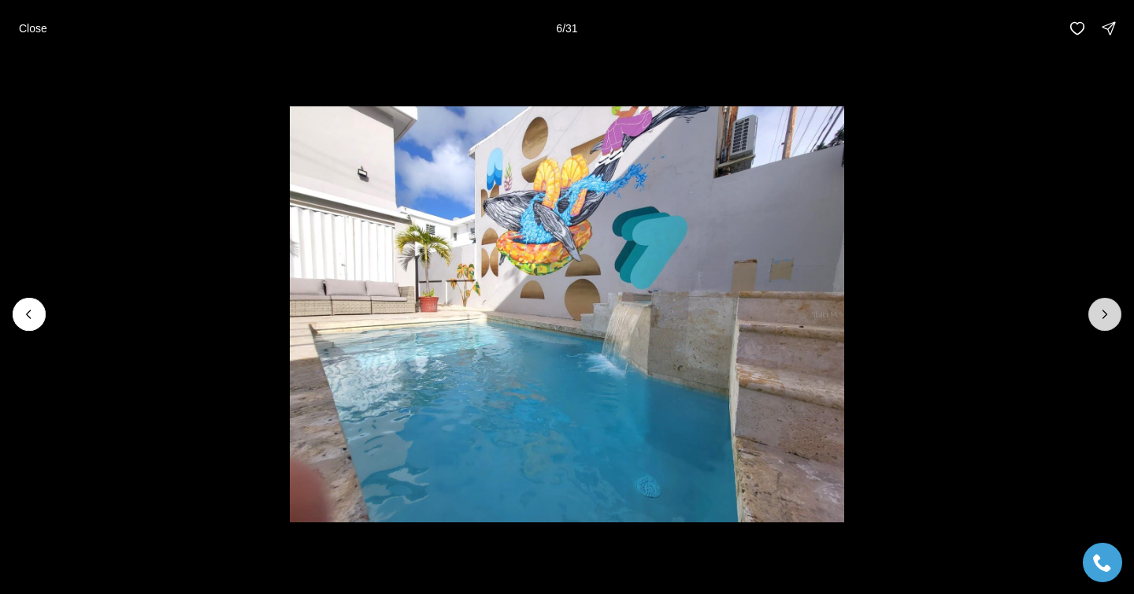
click at [1104, 316] on icon "Next slide" at bounding box center [1105, 314] width 4 height 8
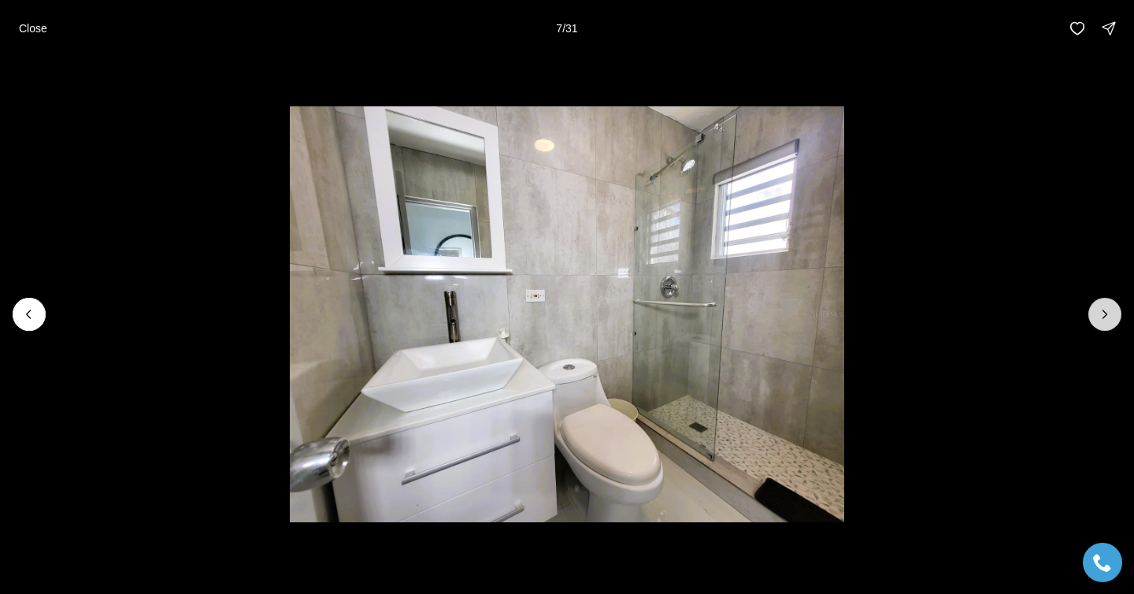
click at [1104, 316] on icon "Next slide" at bounding box center [1105, 314] width 4 height 8
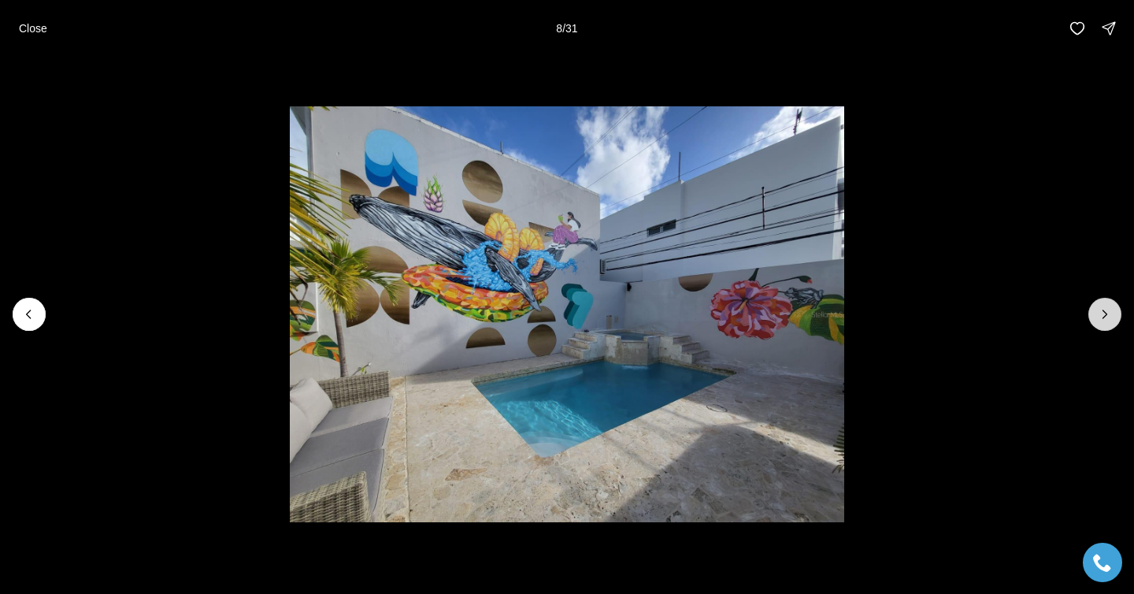
click at [1104, 316] on icon "Next slide" at bounding box center [1105, 314] width 4 height 8
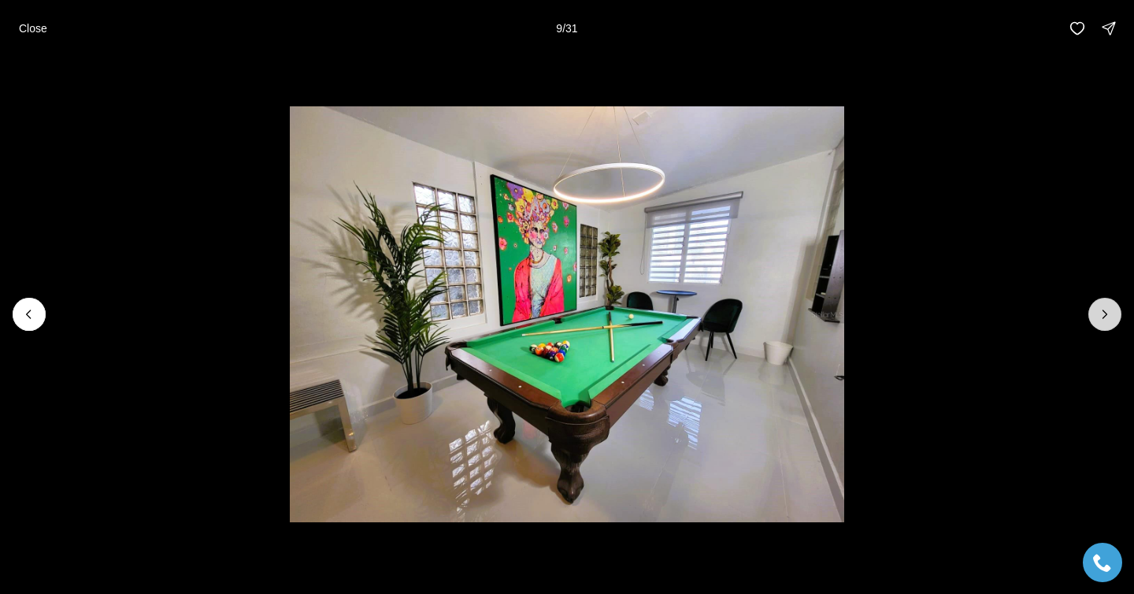
click at [1104, 316] on icon "Next slide" at bounding box center [1105, 314] width 4 height 8
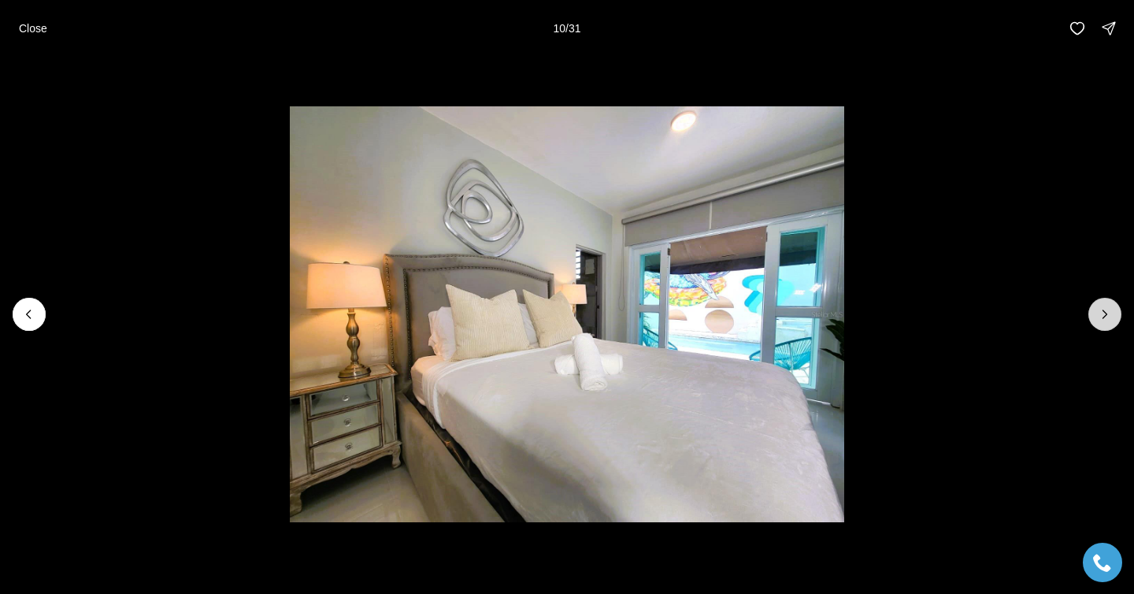
click at [1104, 316] on icon "Next slide" at bounding box center [1105, 314] width 4 height 8
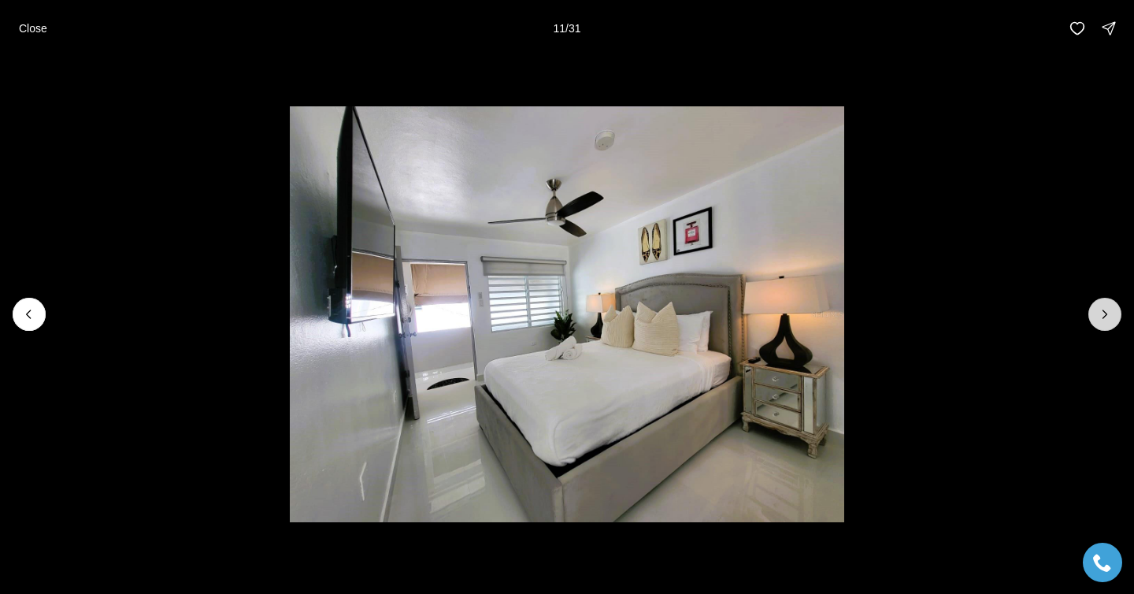
click at [1104, 316] on icon "Next slide" at bounding box center [1105, 314] width 4 height 8
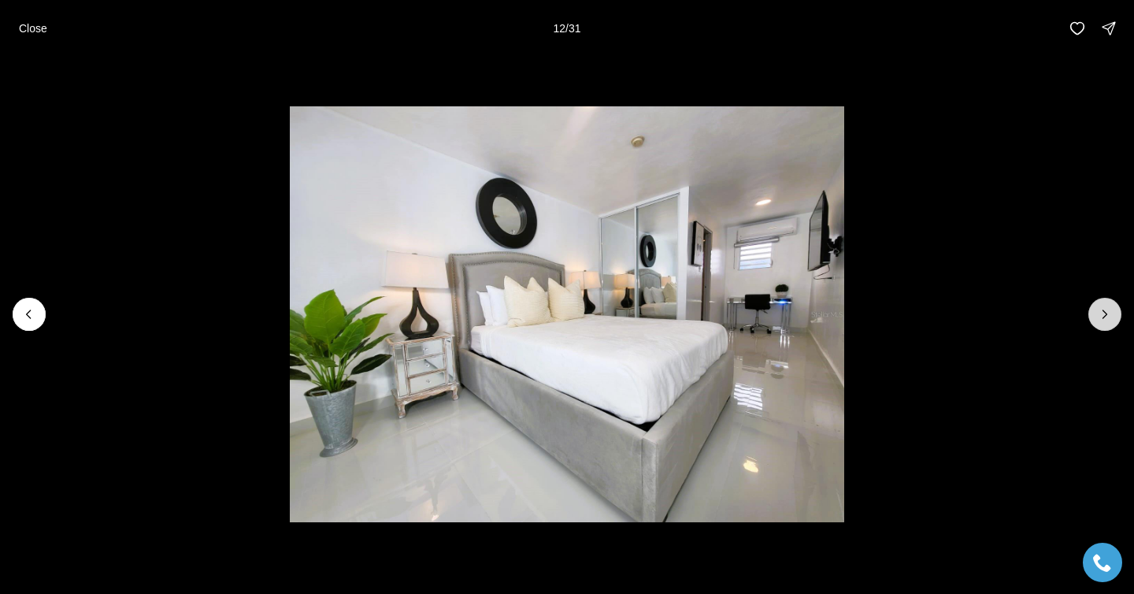
click at [1104, 316] on icon "Next slide" at bounding box center [1105, 314] width 4 height 8
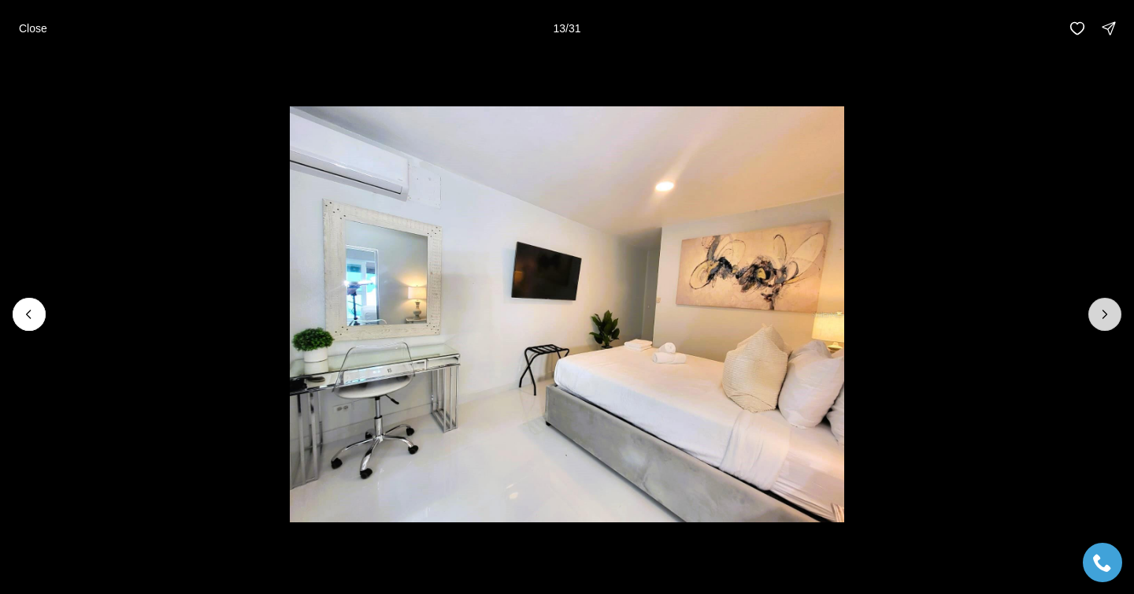
click at [1104, 316] on icon "Next slide" at bounding box center [1105, 314] width 4 height 8
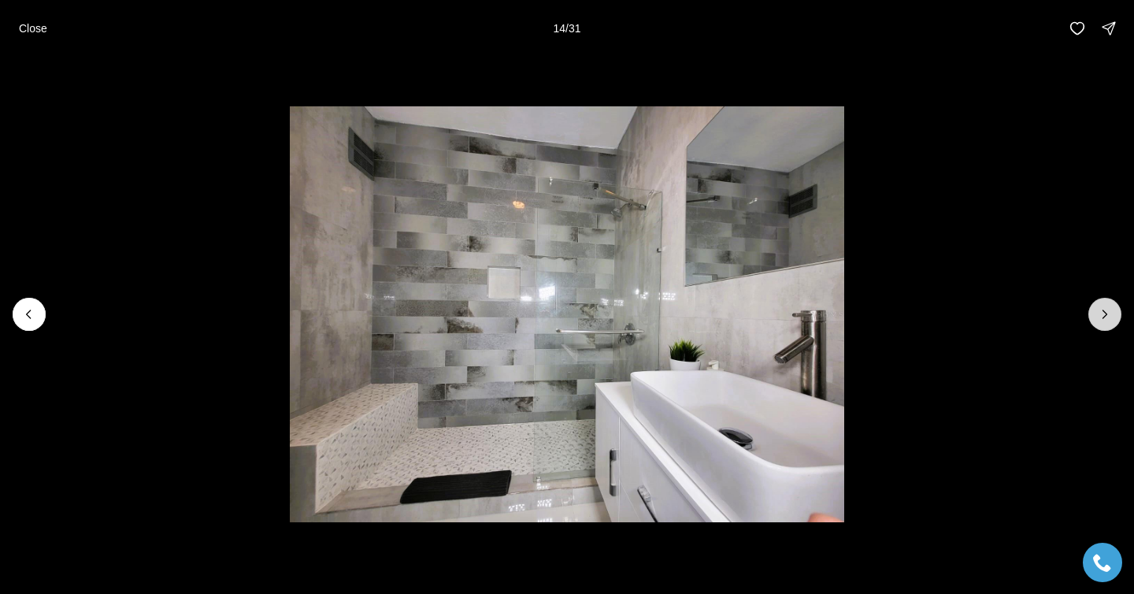
click at [1104, 316] on icon "Next slide" at bounding box center [1105, 314] width 4 height 8
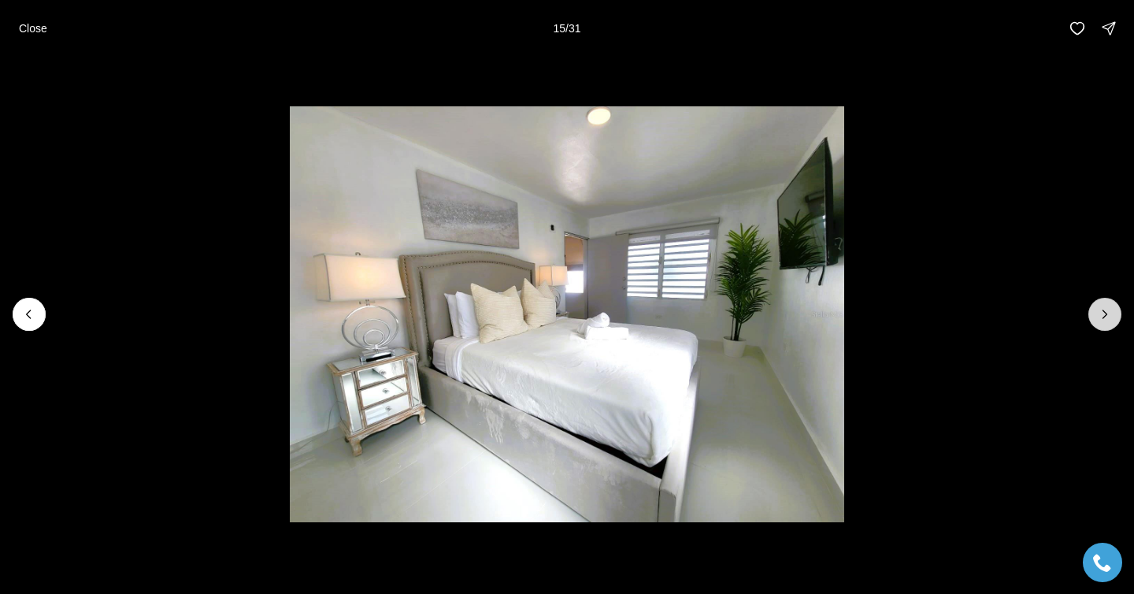
click at [1104, 316] on icon "Next slide" at bounding box center [1105, 314] width 4 height 8
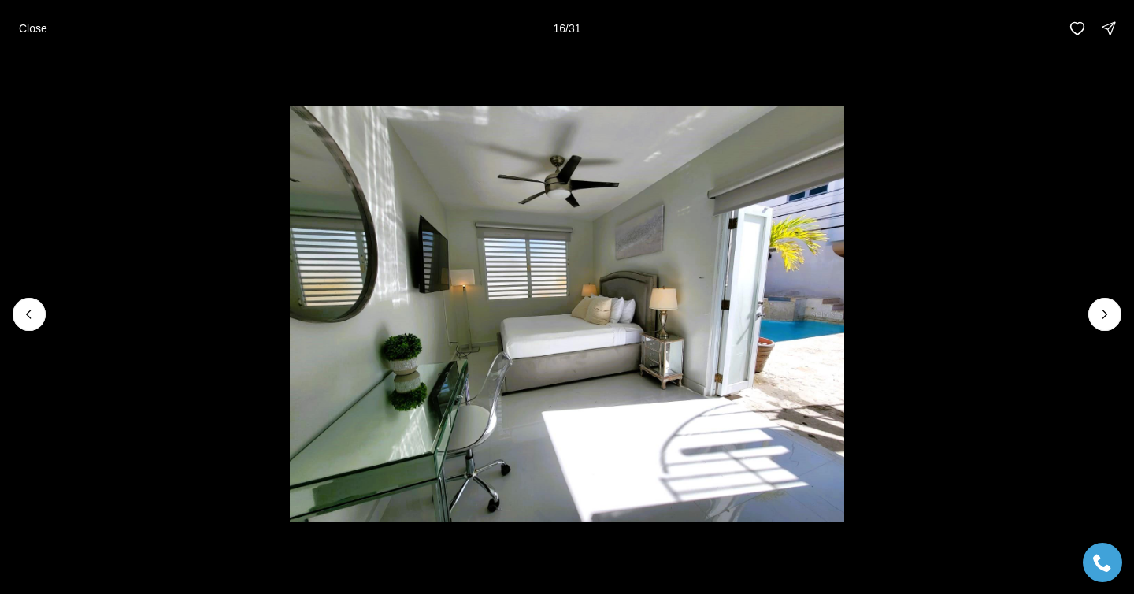
click at [1001, 145] on li "16 of 31" at bounding box center [567, 314] width 1134 height 515
click at [36, 29] on p "Close" at bounding box center [33, 28] width 28 height 13
